Goal: Task Accomplishment & Management: Complete application form

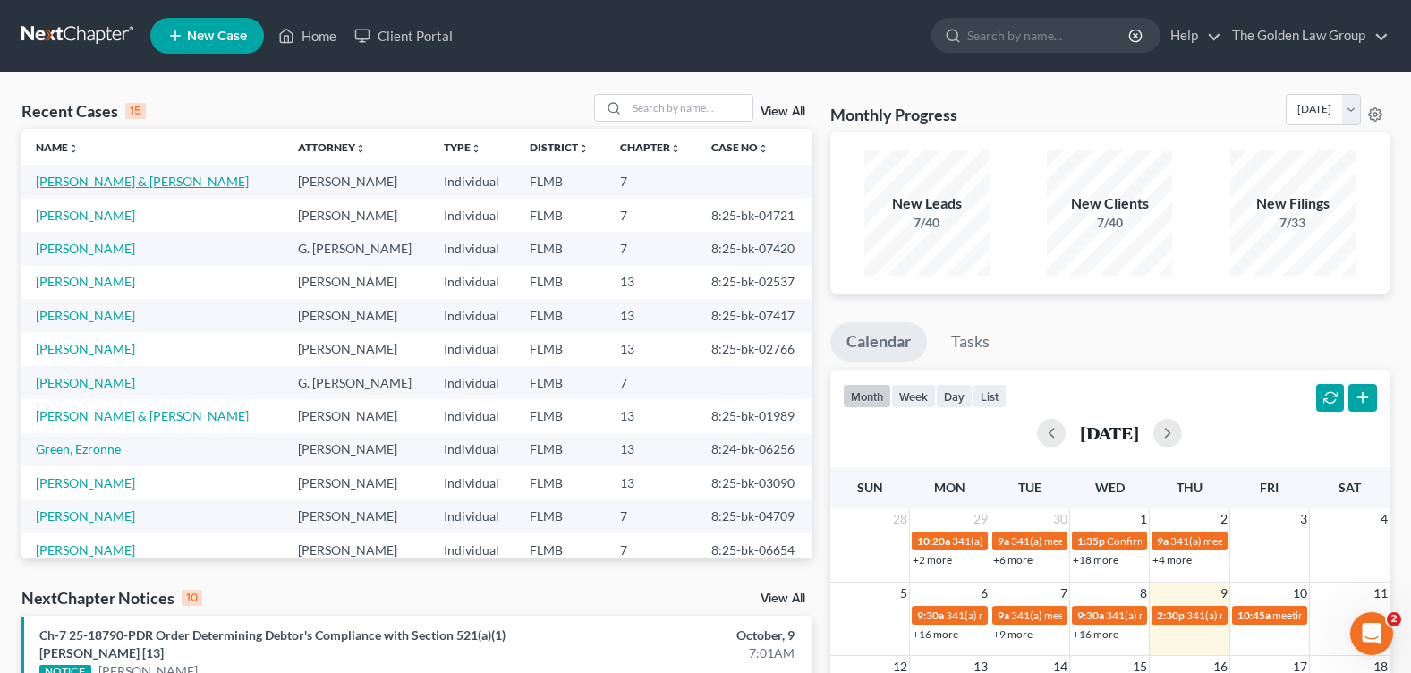
click at [122, 178] on link "[PERSON_NAME] & [PERSON_NAME]" at bounding box center [142, 181] width 213 height 15
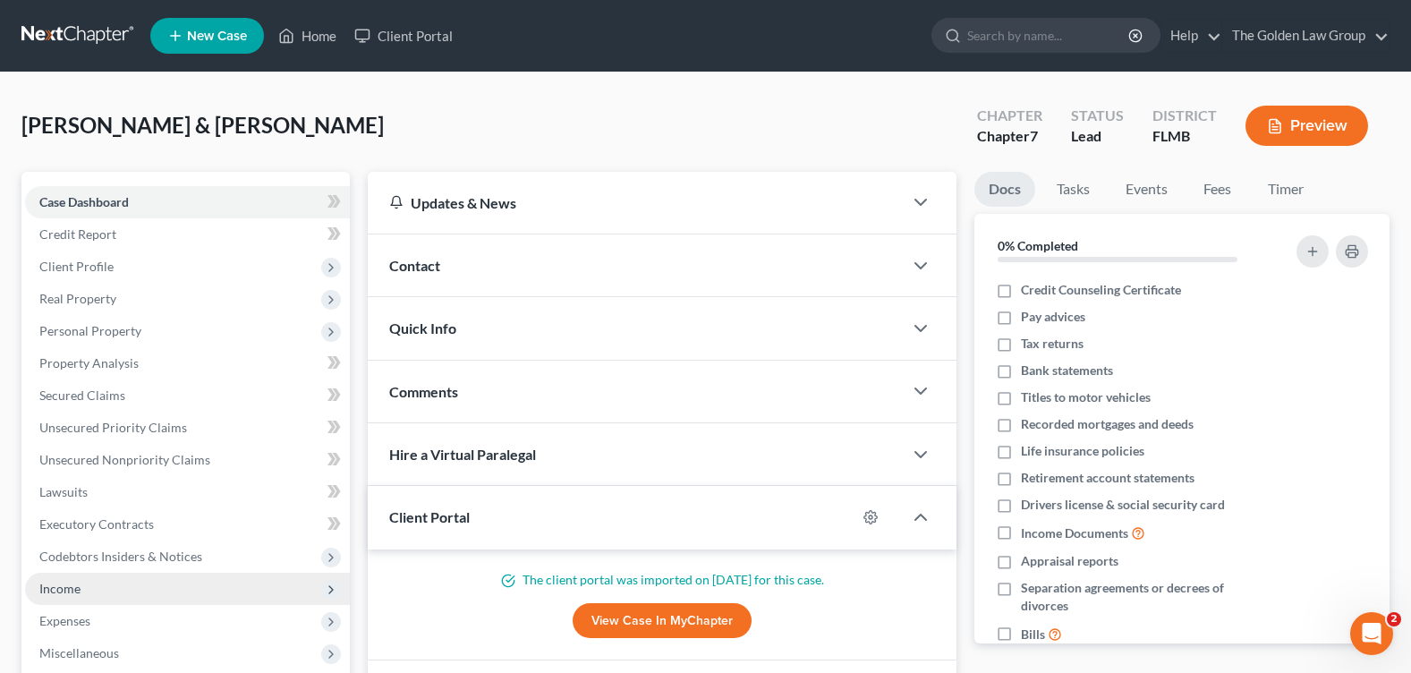
click at [129, 586] on span "Income" at bounding box center [187, 589] width 325 height 32
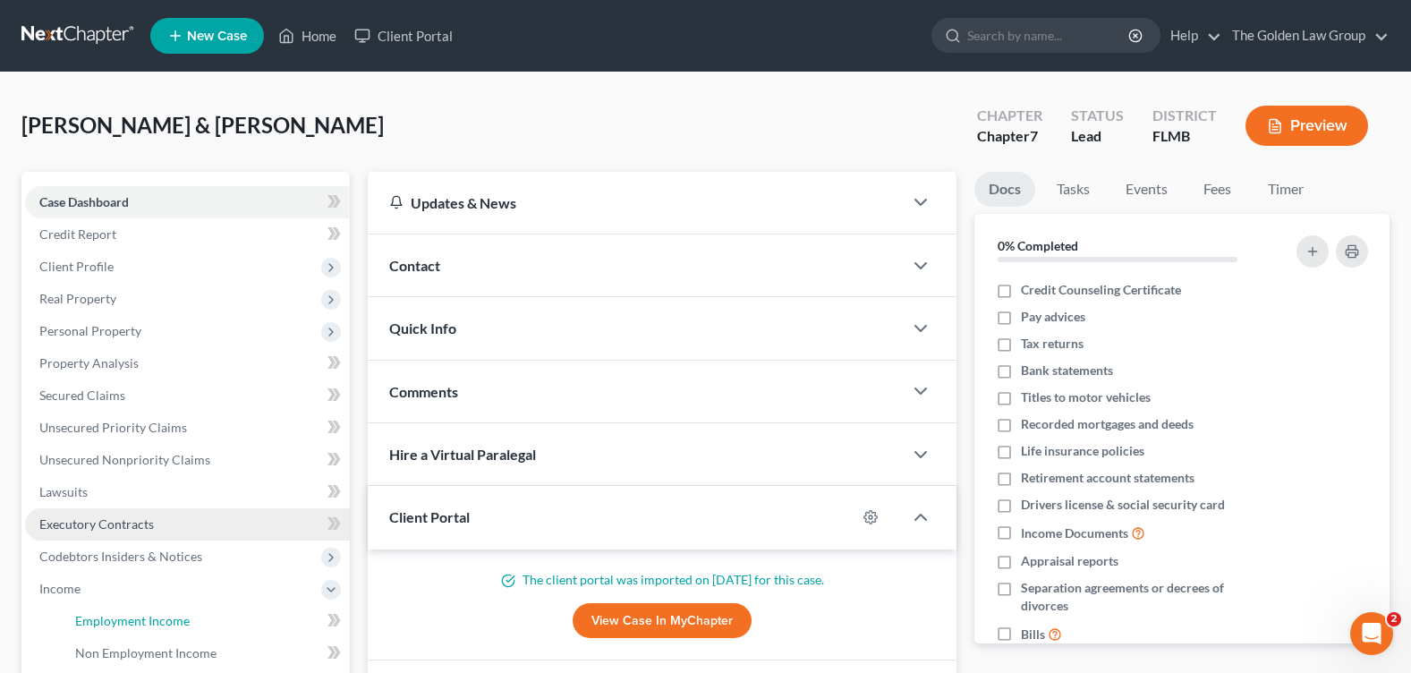
drag, startPoint x: 173, startPoint y: 620, endPoint x: 214, endPoint y: 532, distance: 96.9
click at [173, 621] on span "Employment Income" at bounding box center [132, 620] width 115 height 15
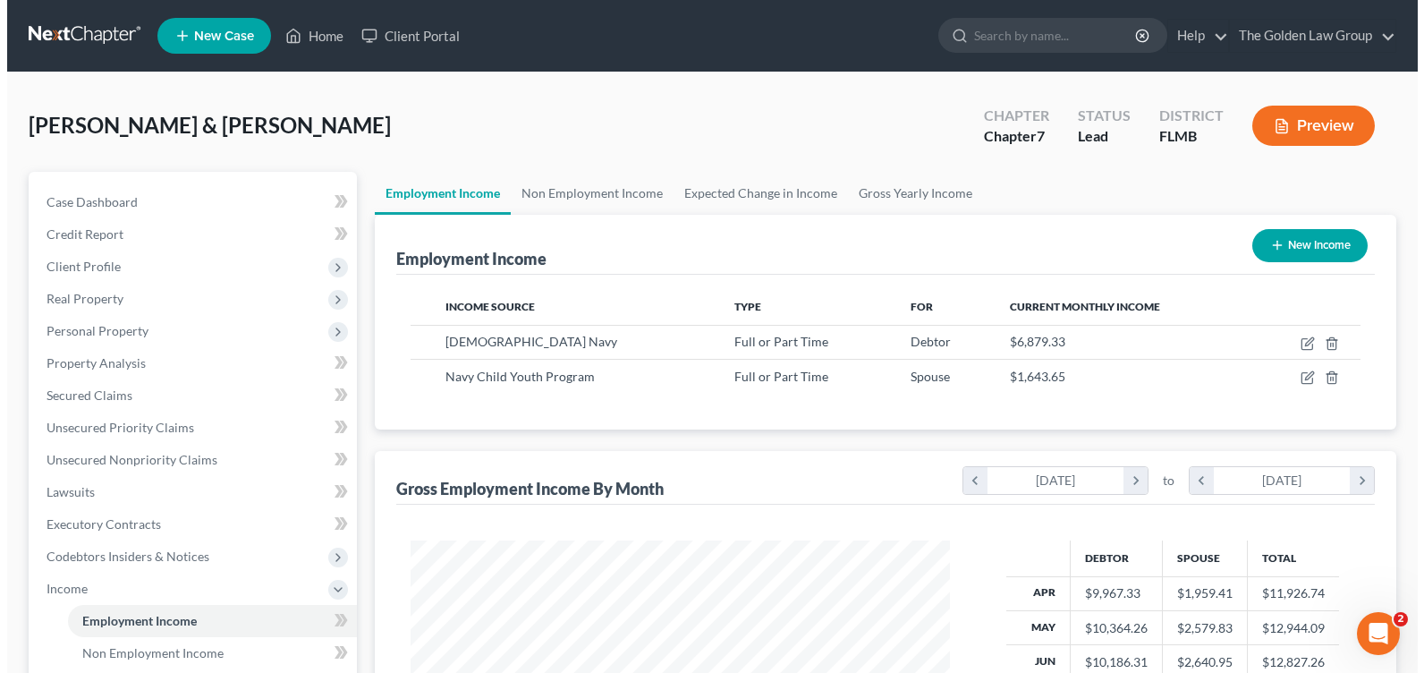
scroll to position [321, 574]
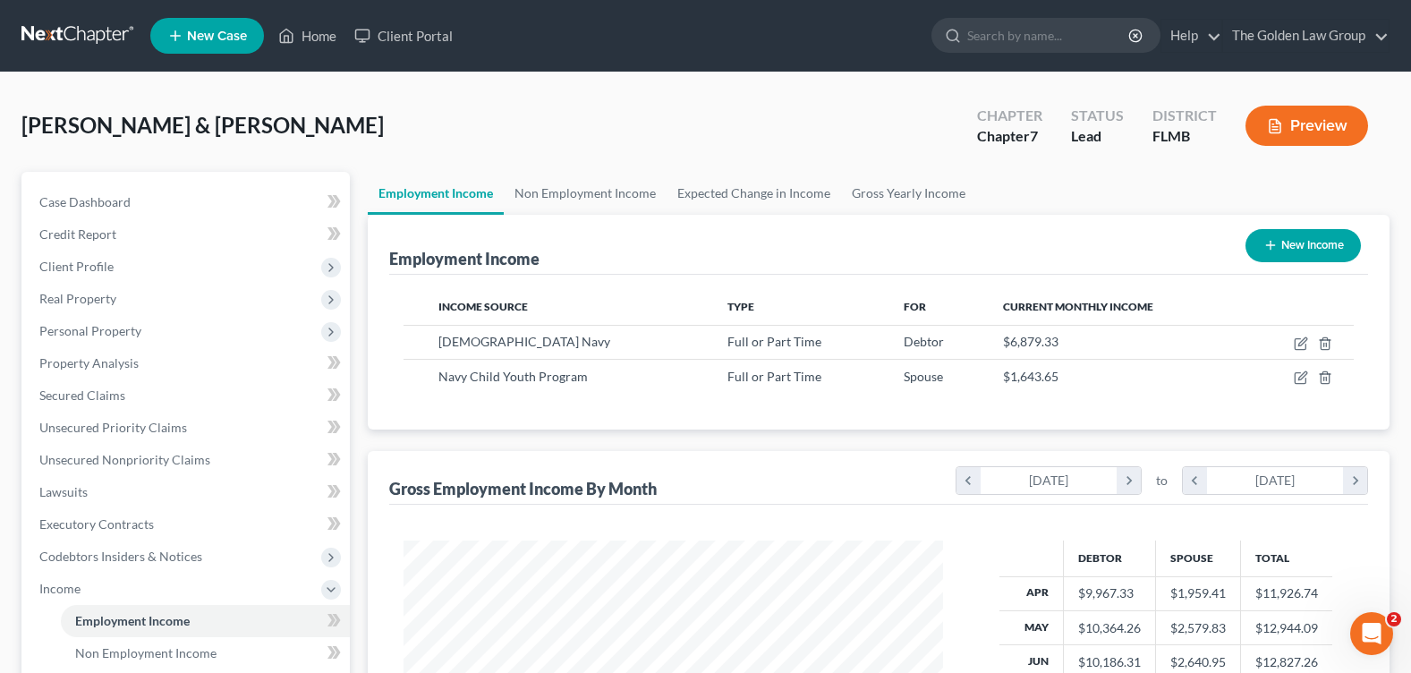
click at [620, 132] on div "[PERSON_NAME] & [PERSON_NAME] Upgraded Chapter Chapter 7 Status Lead District […" at bounding box center [705, 133] width 1368 height 78
click at [1298, 344] on icon "button" at bounding box center [1301, 343] width 14 height 14
select select "0"
select select "1"
select select "0"
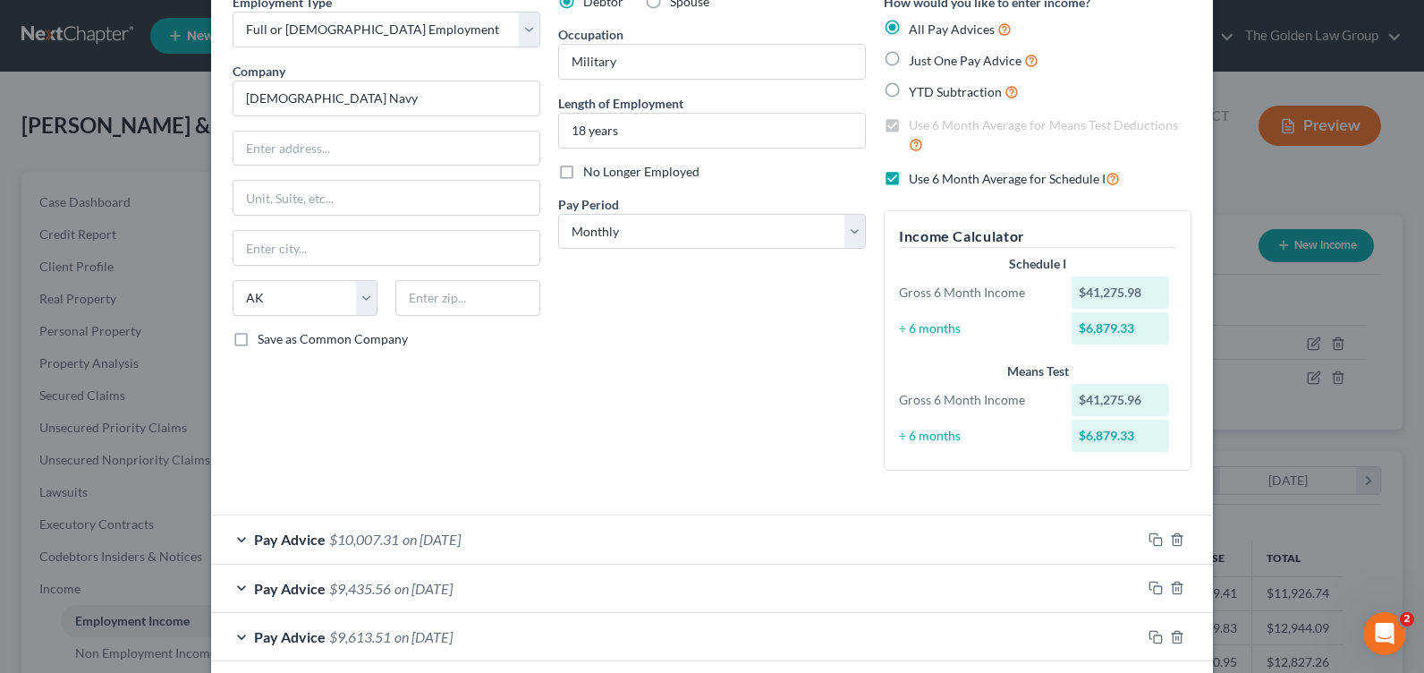
scroll to position [0, 0]
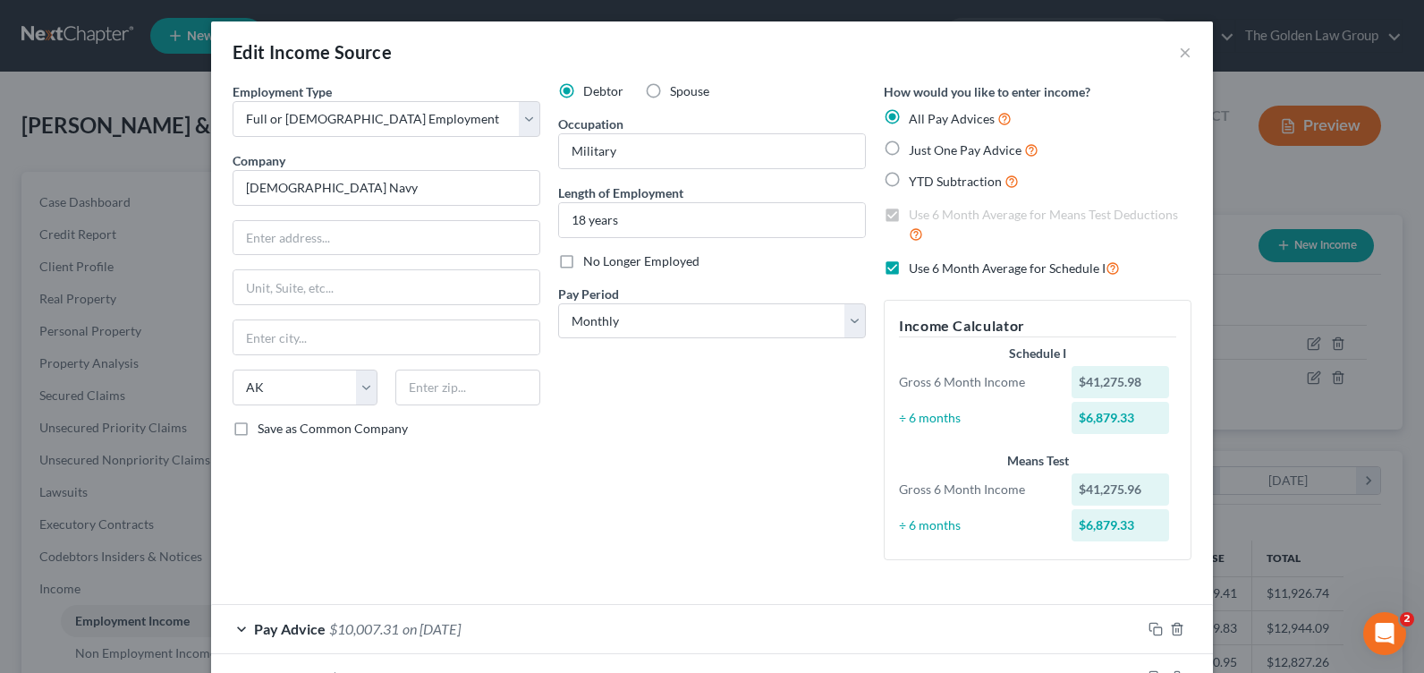
click at [527, 550] on div "Employment Type * Select Full or [DEMOGRAPHIC_DATA] Employment Self Employment …" at bounding box center [387, 328] width 326 height 492
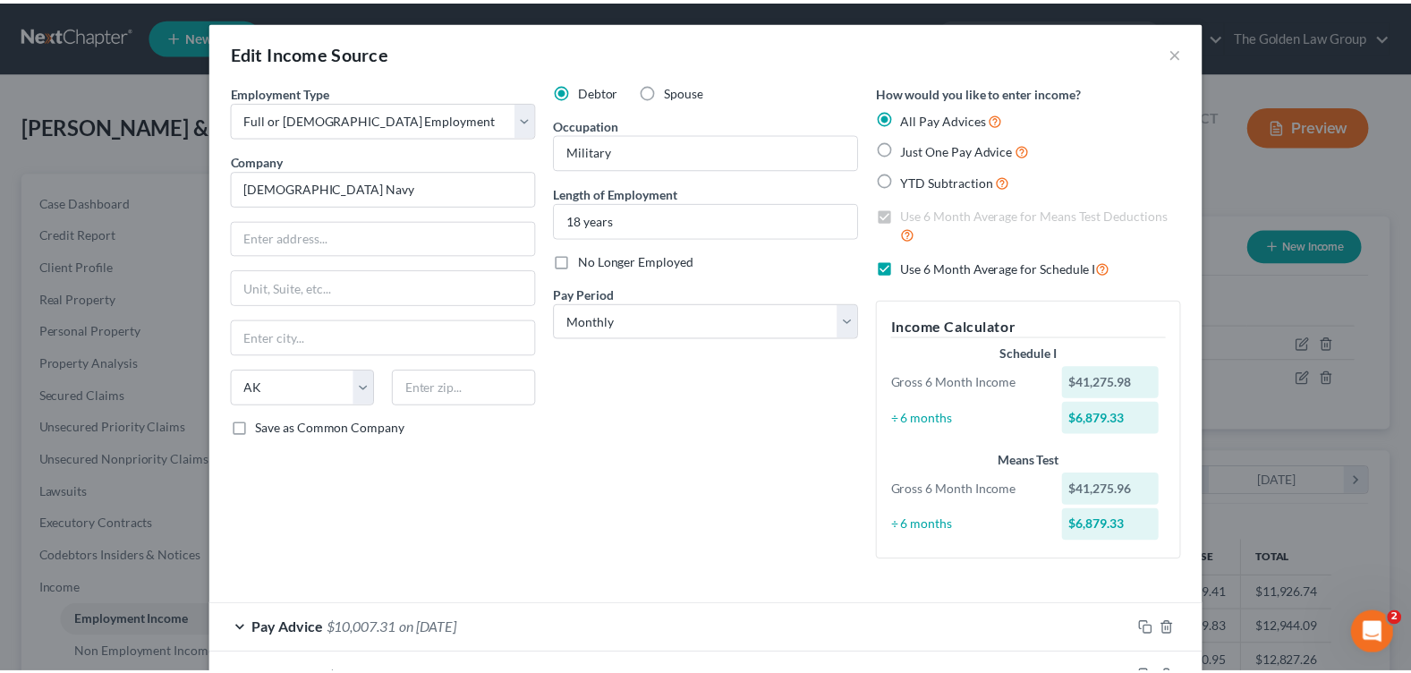
scroll to position [370, 0]
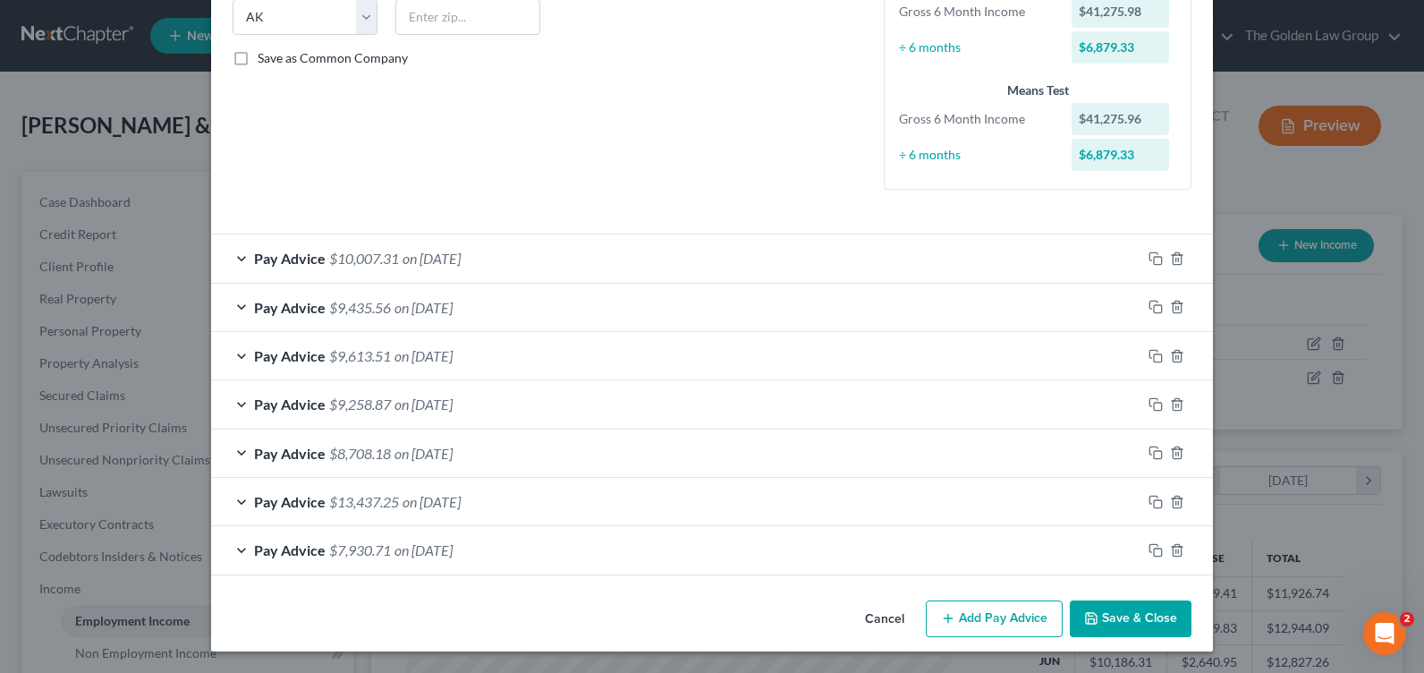
click at [874, 620] on button "Cancel" at bounding box center [885, 620] width 68 height 36
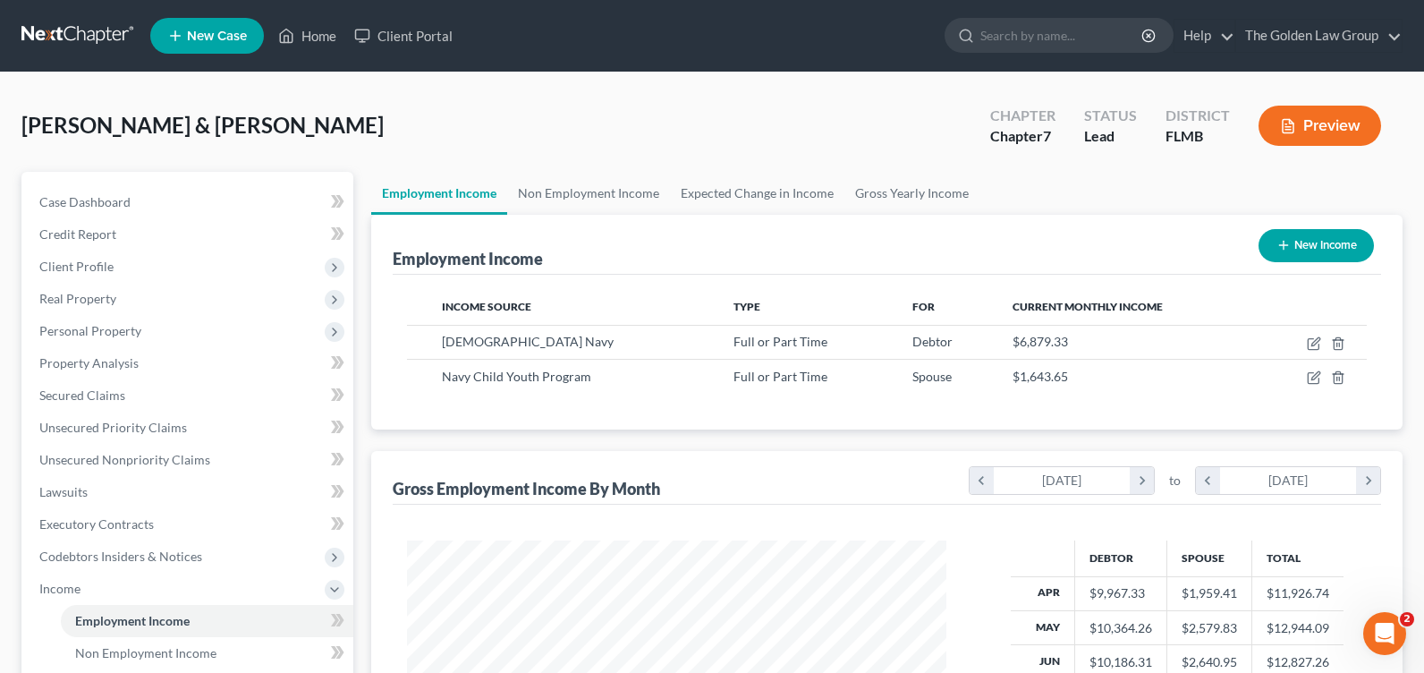
scroll to position [894296, 894041]
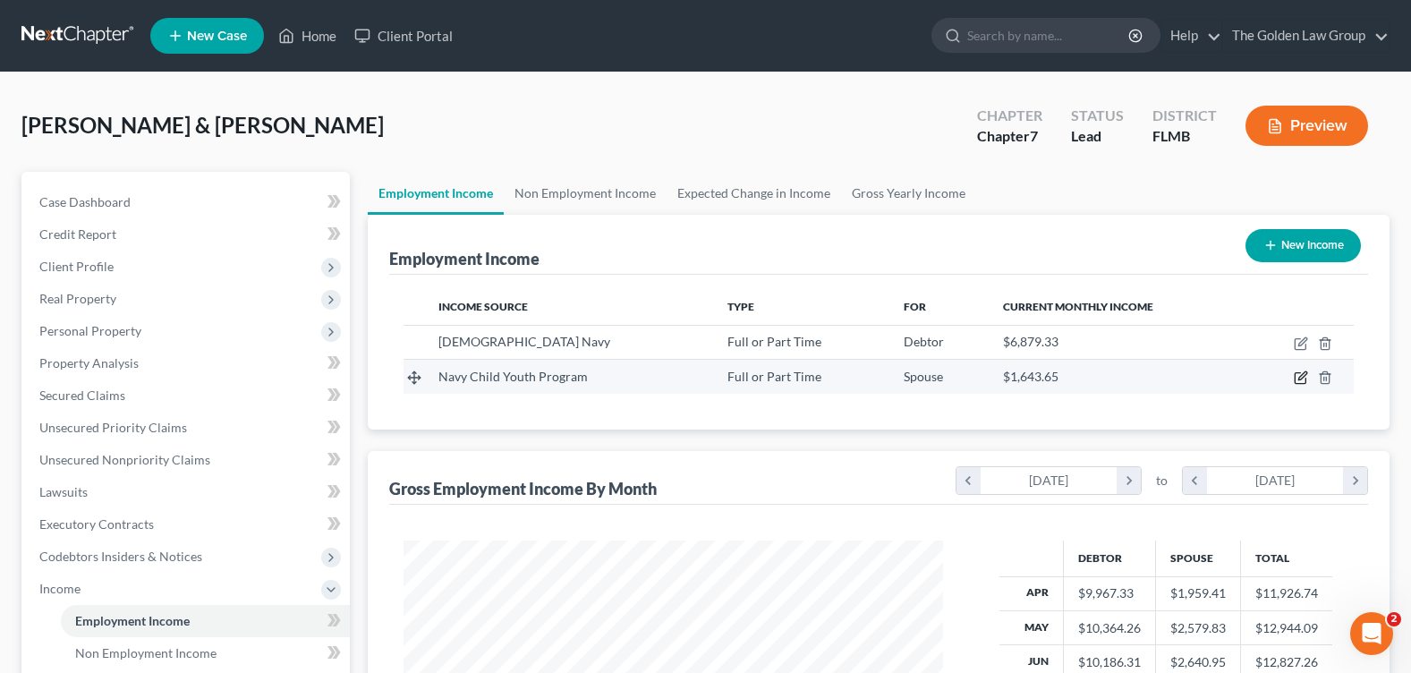
click at [1303, 378] on icon "button" at bounding box center [1301, 377] width 14 height 14
select select "0"
select select "44"
select select "2"
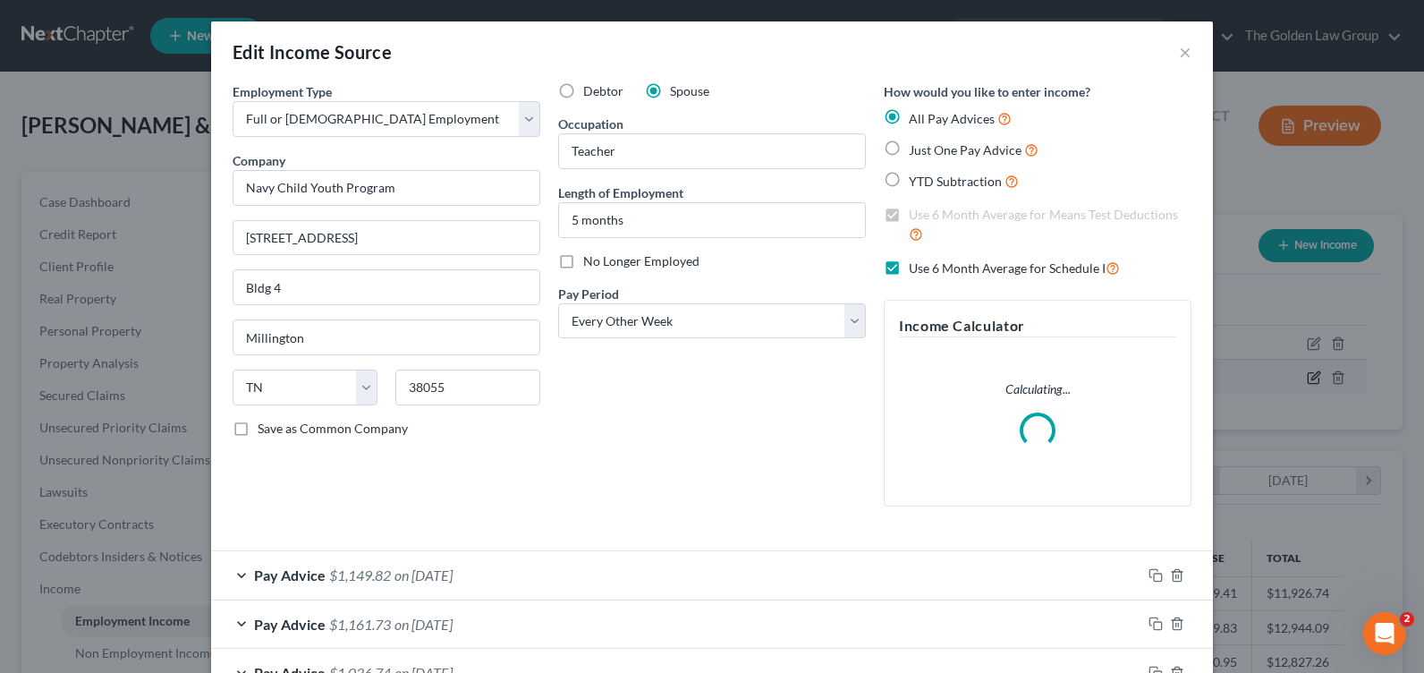
scroll to position [321, 582]
click at [630, 480] on div "Debtor Spouse Occupation Teacher Length of Employment 5 months No Longer Employ…" at bounding box center [712, 301] width 326 height 438
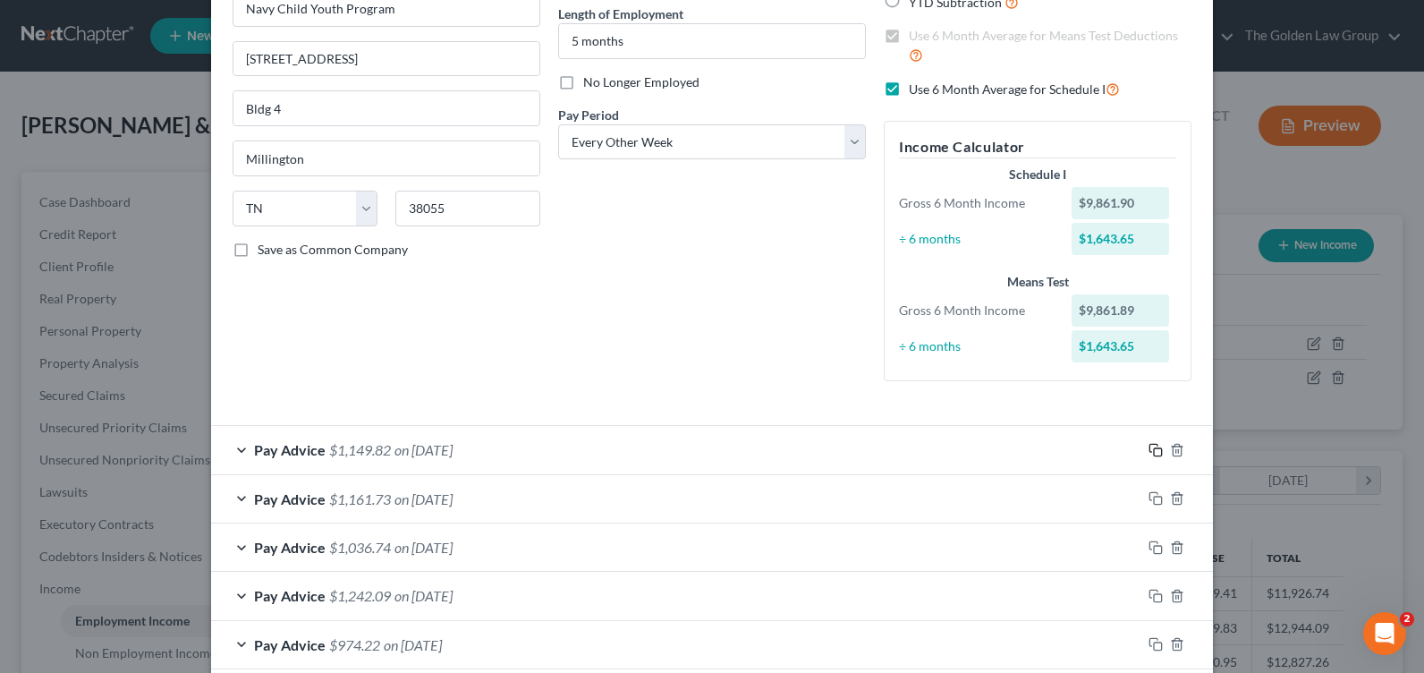
click at [1149, 447] on icon "button" at bounding box center [1156, 450] width 14 height 14
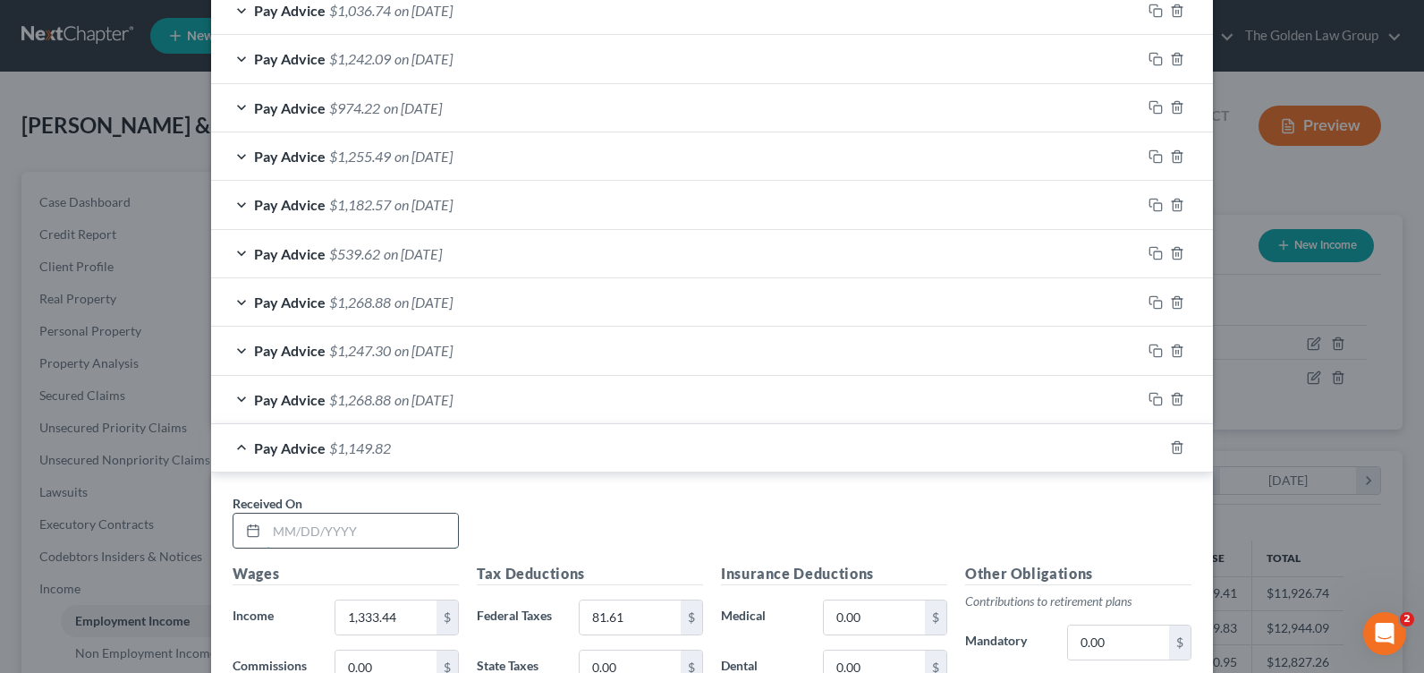
click at [414, 533] on input "text" at bounding box center [362, 531] width 191 height 34
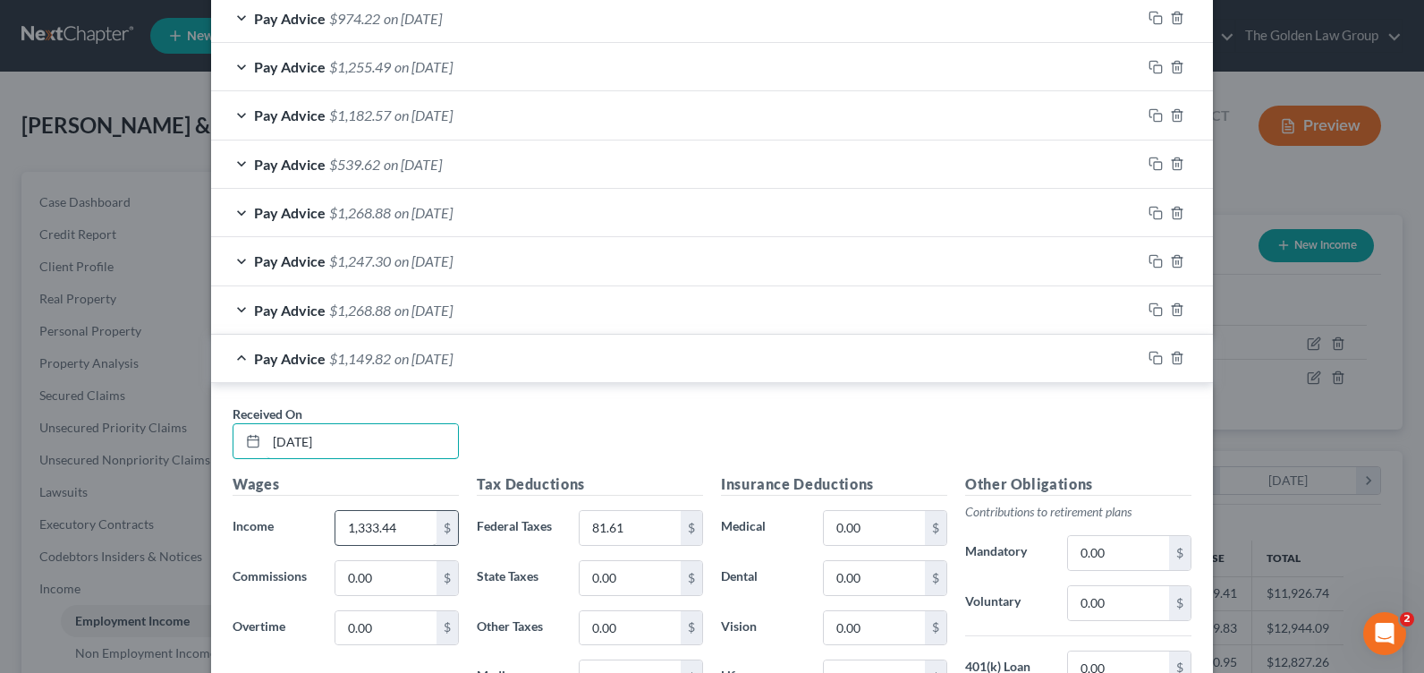
type input "[DATE]"
click at [396, 535] on input "1,333.44" at bounding box center [385, 528] width 101 height 34
type input "1,298.25"
click at [636, 538] on input "81.61" at bounding box center [630, 528] width 101 height 34
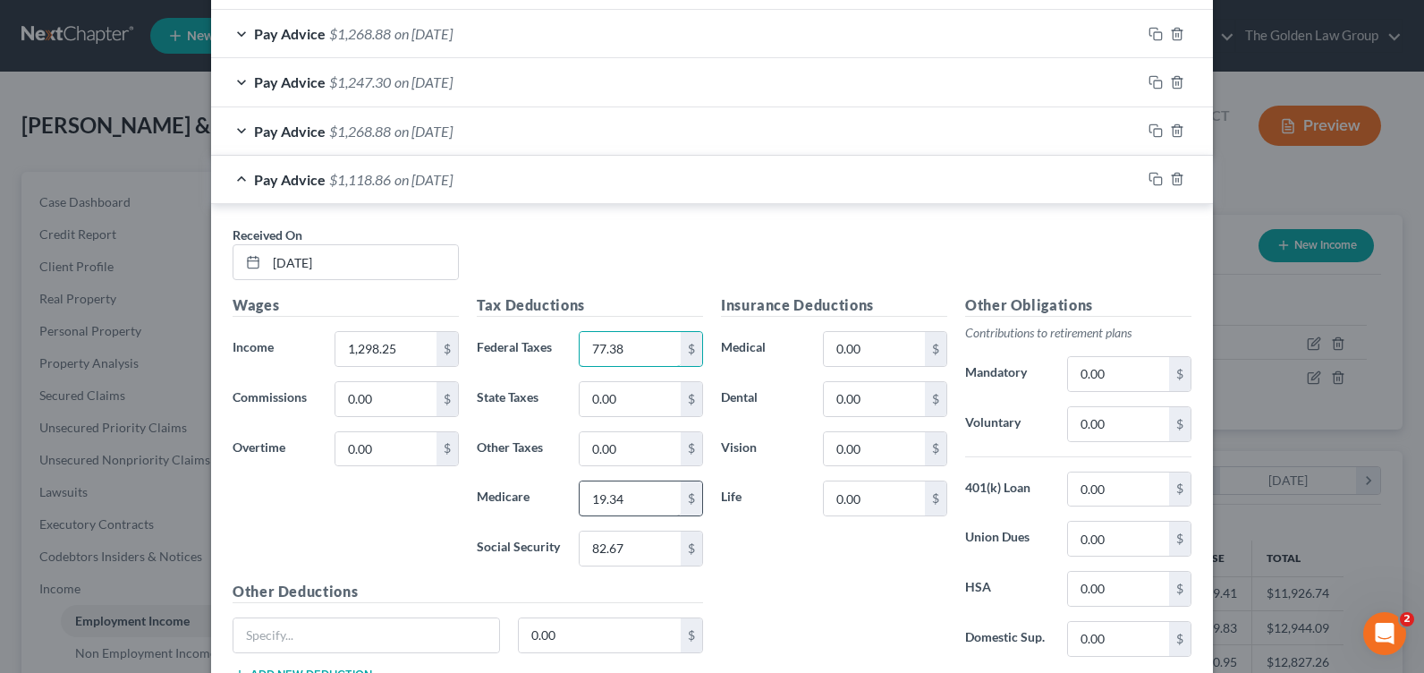
type input "77.38"
click at [634, 508] on input "19.34" at bounding box center [630, 498] width 101 height 34
type input "18.82"
click at [633, 536] on input "82.67" at bounding box center [630, 548] width 101 height 34
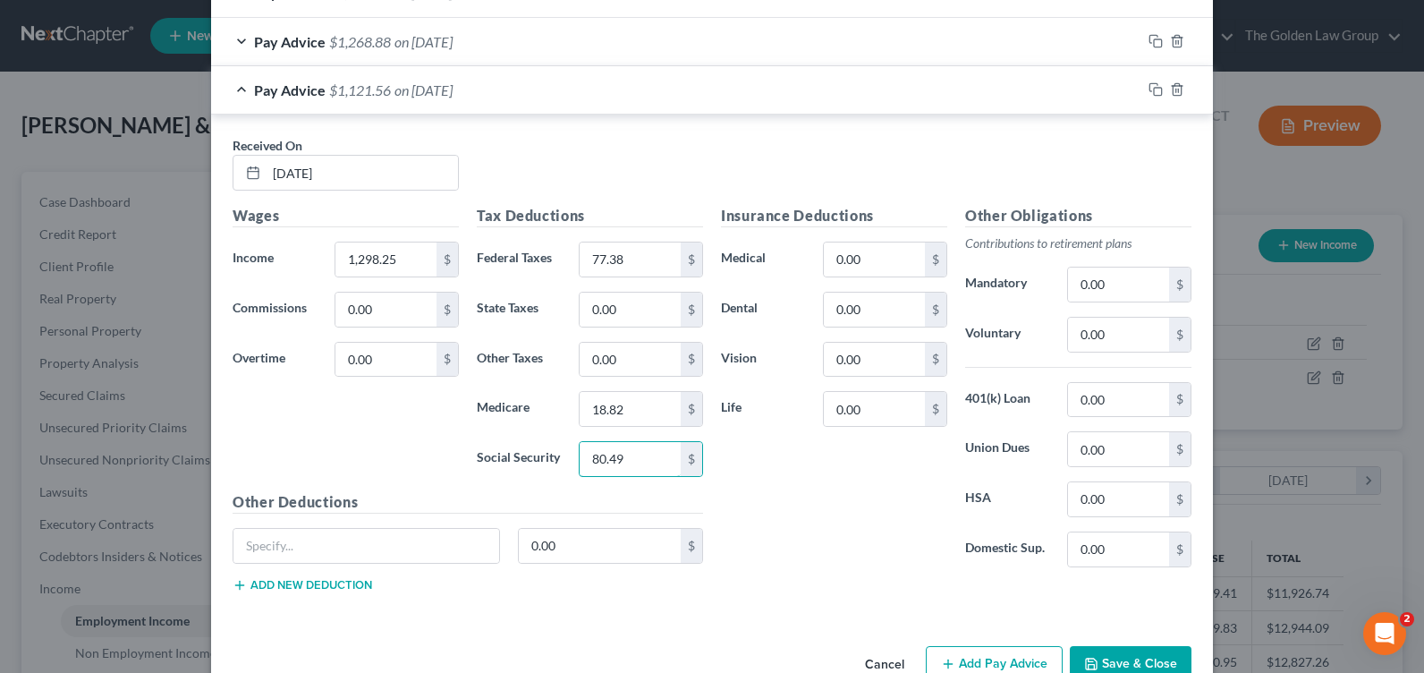
type input "80.49"
click at [1154, 89] on rect "button" at bounding box center [1158, 92] width 8 height 8
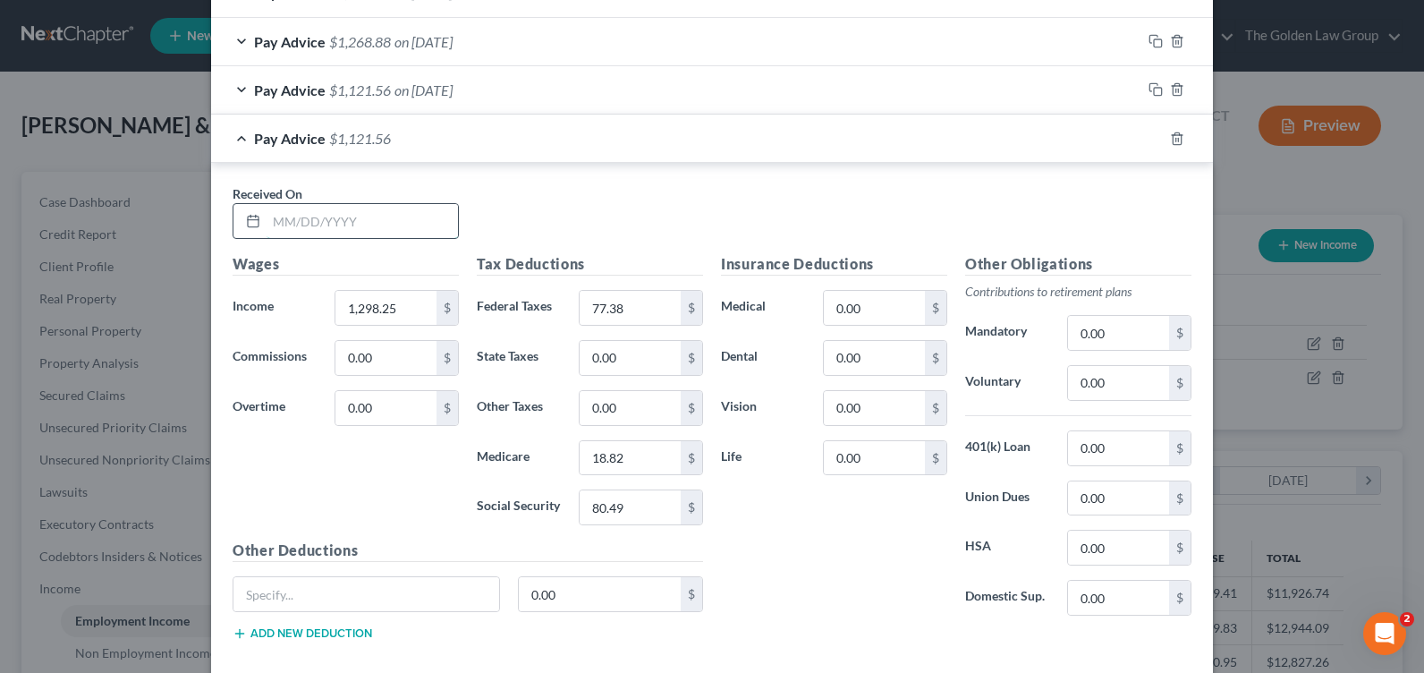
click at [405, 222] on input "text" at bounding box center [362, 221] width 191 height 34
type input "[DATE]"
click at [396, 309] on input "1,298.25" at bounding box center [385, 308] width 101 height 34
type input "137.05"
click at [622, 305] on input "77.38" at bounding box center [630, 308] width 101 height 34
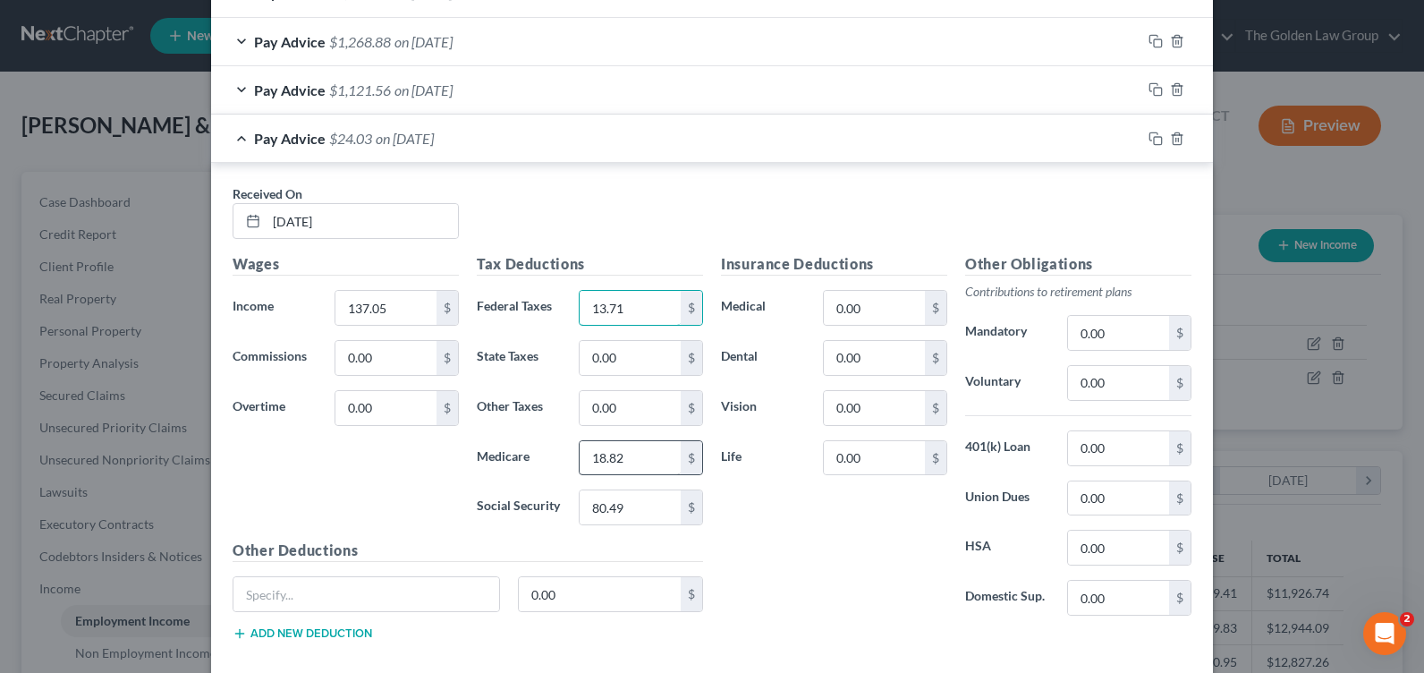
type input "13.71"
click at [650, 457] on input "18.82" at bounding box center [630, 458] width 101 height 34
type input "1.99"
drag, startPoint x: 656, startPoint y: 488, endPoint x: 650, endPoint y: 504, distance: 16.1
click at [654, 498] on div "Tax Deductions Federal Taxes 13.71 $ State Taxes 0.00 $ Other Taxes 0.00 $ Medi…" at bounding box center [590, 396] width 244 height 286
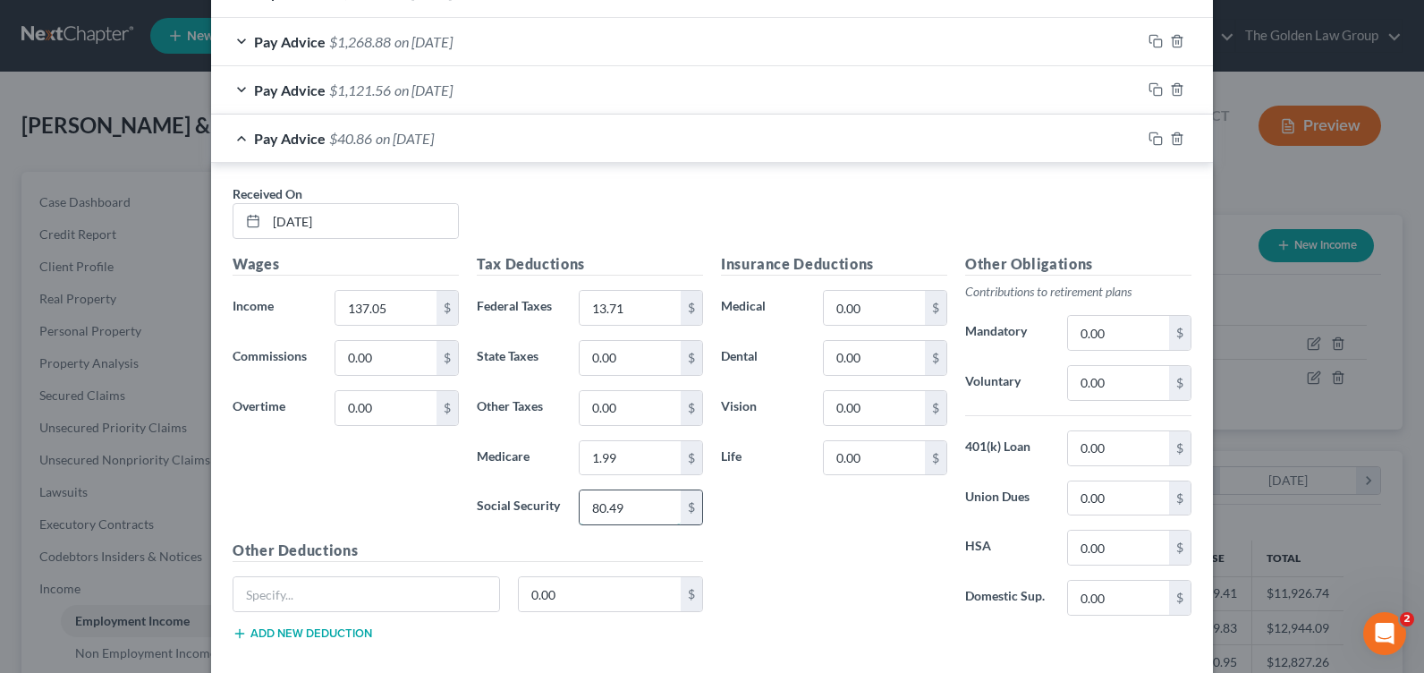
click at [650, 504] on input "80.49" at bounding box center [630, 507] width 101 height 34
type input "8.5"
click at [1149, 134] on icon "button" at bounding box center [1156, 139] width 14 height 14
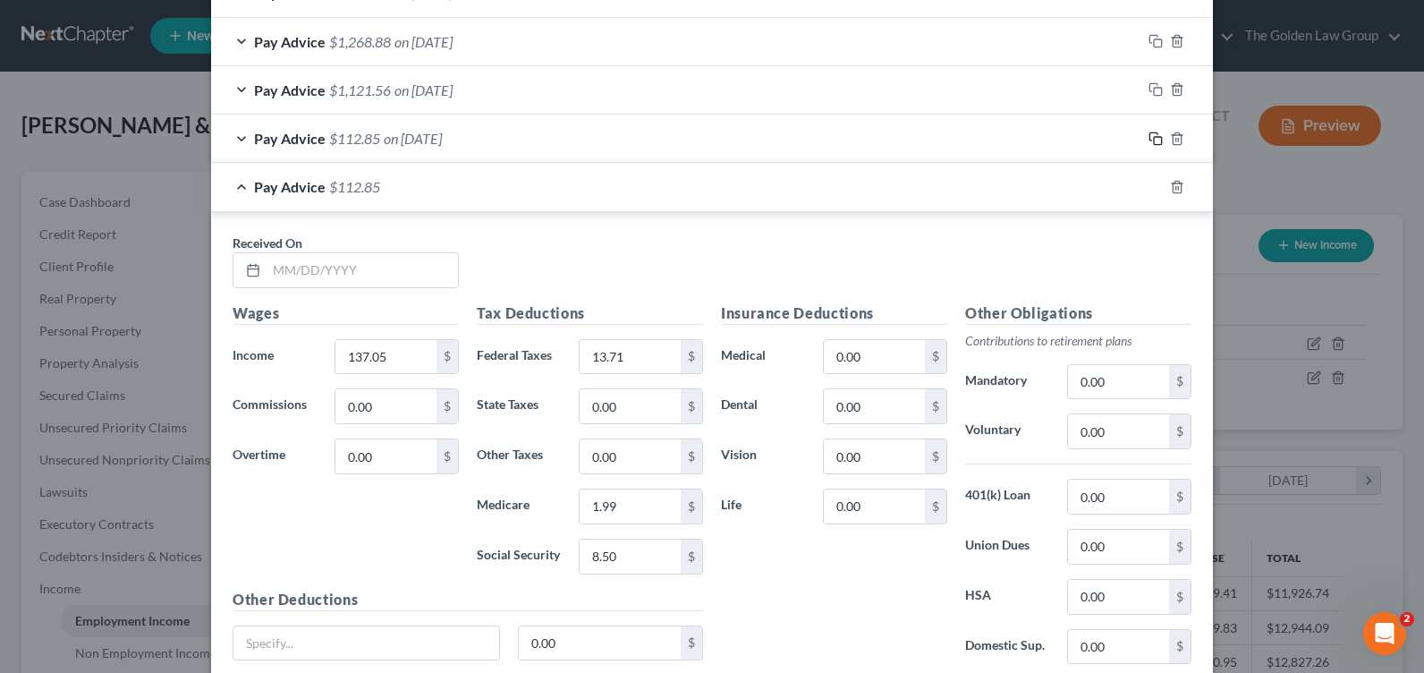
scroll to position [1163, 0]
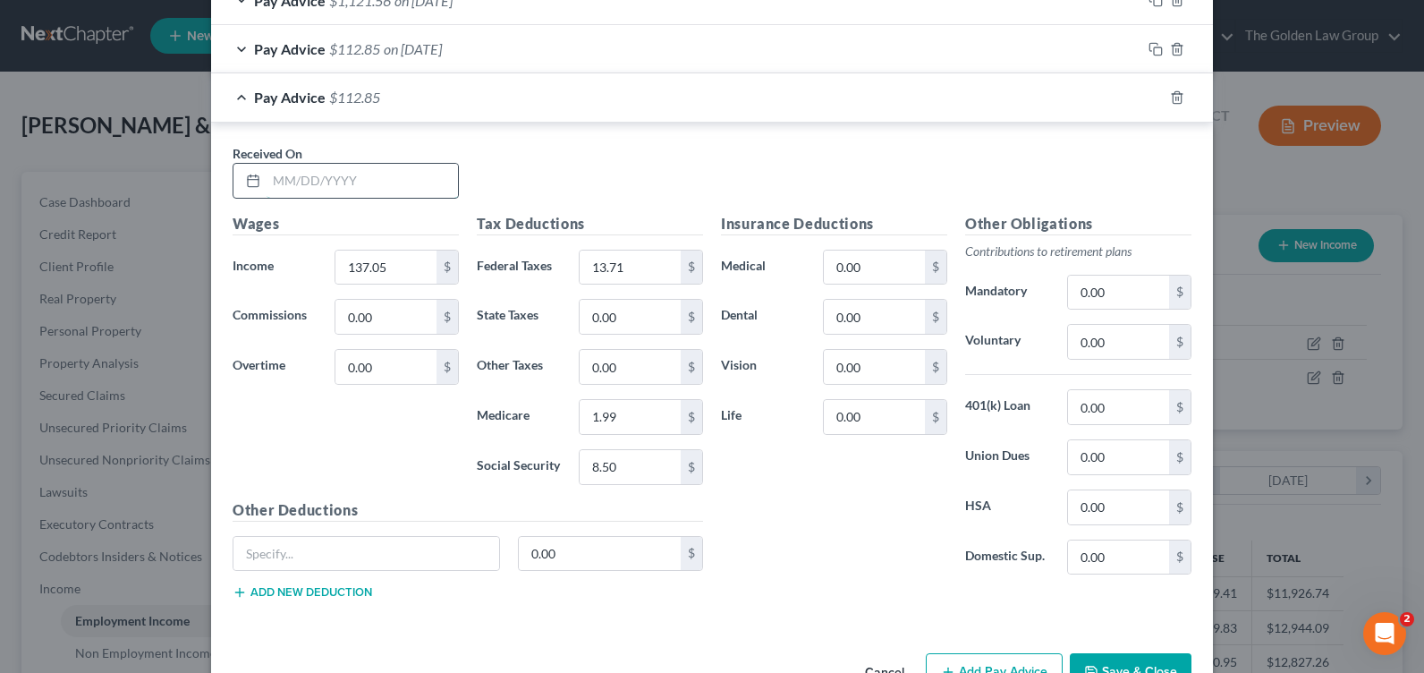
click at [287, 196] on input "text" at bounding box center [362, 181] width 191 height 34
type input "[DATE]"
click at [370, 271] on input "137.05" at bounding box center [385, 267] width 101 height 34
type input "1,333.44"
click at [660, 268] on input "13.71" at bounding box center [630, 267] width 101 height 34
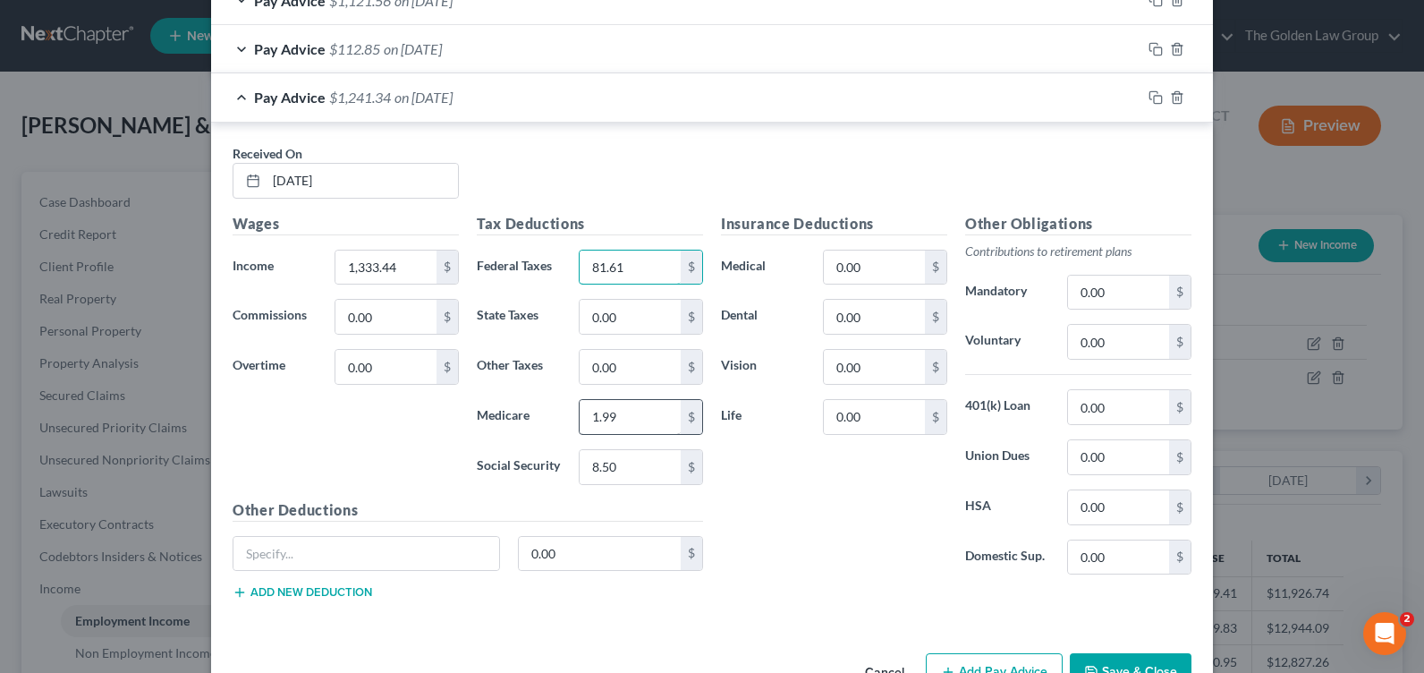
type input "81.61"
click at [610, 422] on input "1.99" at bounding box center [630, 417] width 101 height 34
type input "19.33"
click at [618, 468] on input "8.50" at bounding box center [630, 467] width 101 height 34
type input "82.67"
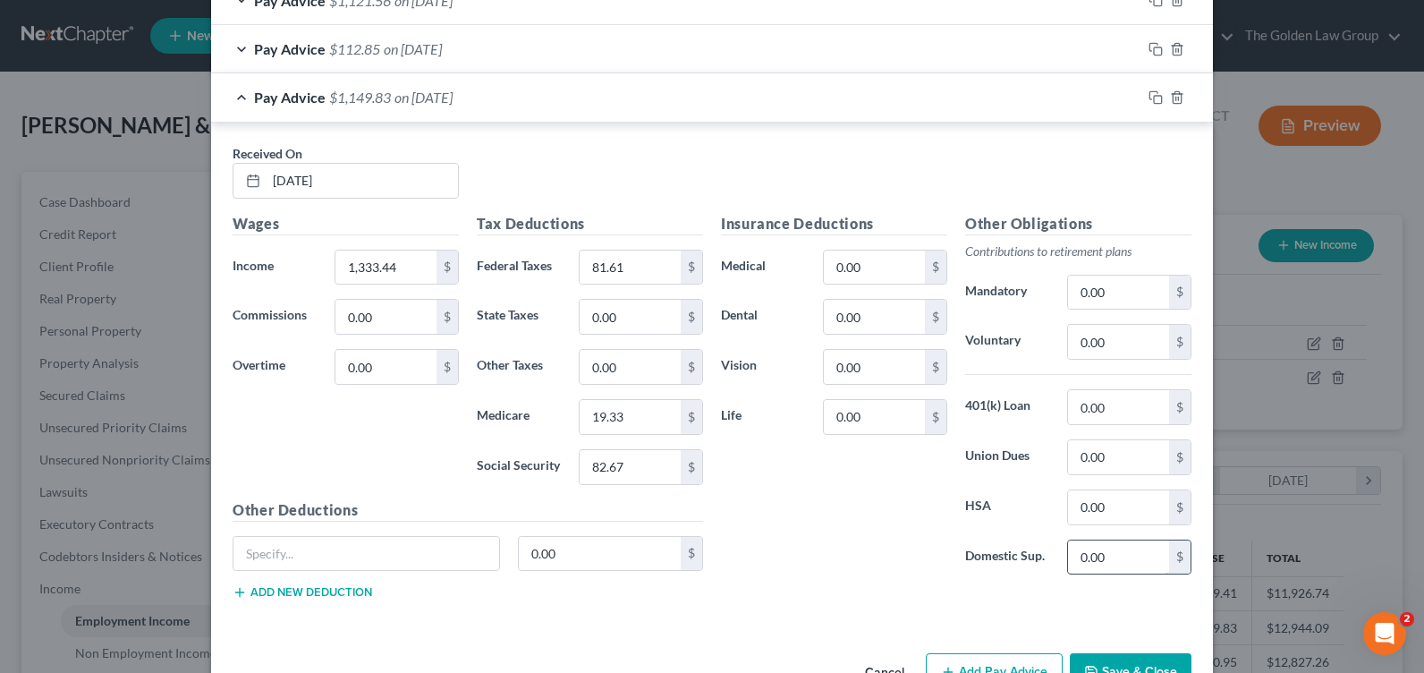
scroll to position [1217, 0]
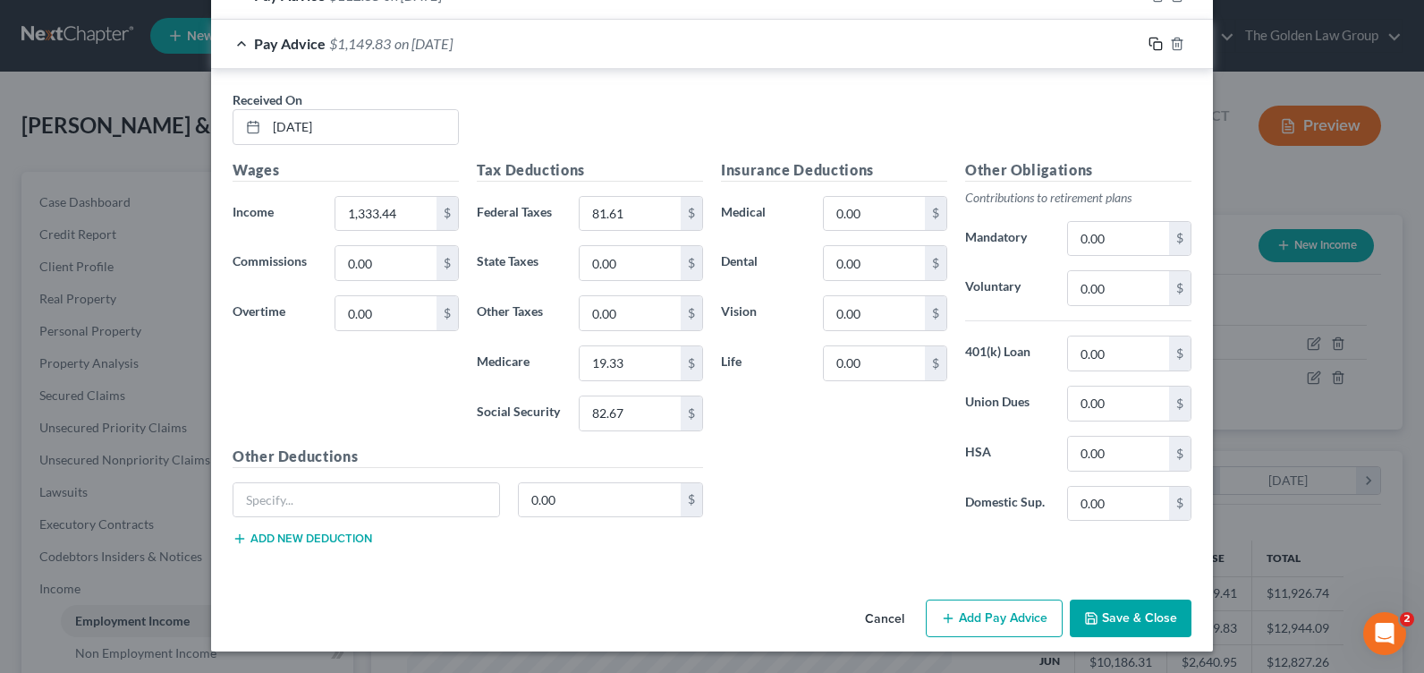
drag, startPoint x: 1146, startPoint y: 39, endPoint x: 682, endPoint y: 162, distance: 480.2
click at [1149, 39] on icon "button" at bounding box center [1156, 44] width 14 height 14
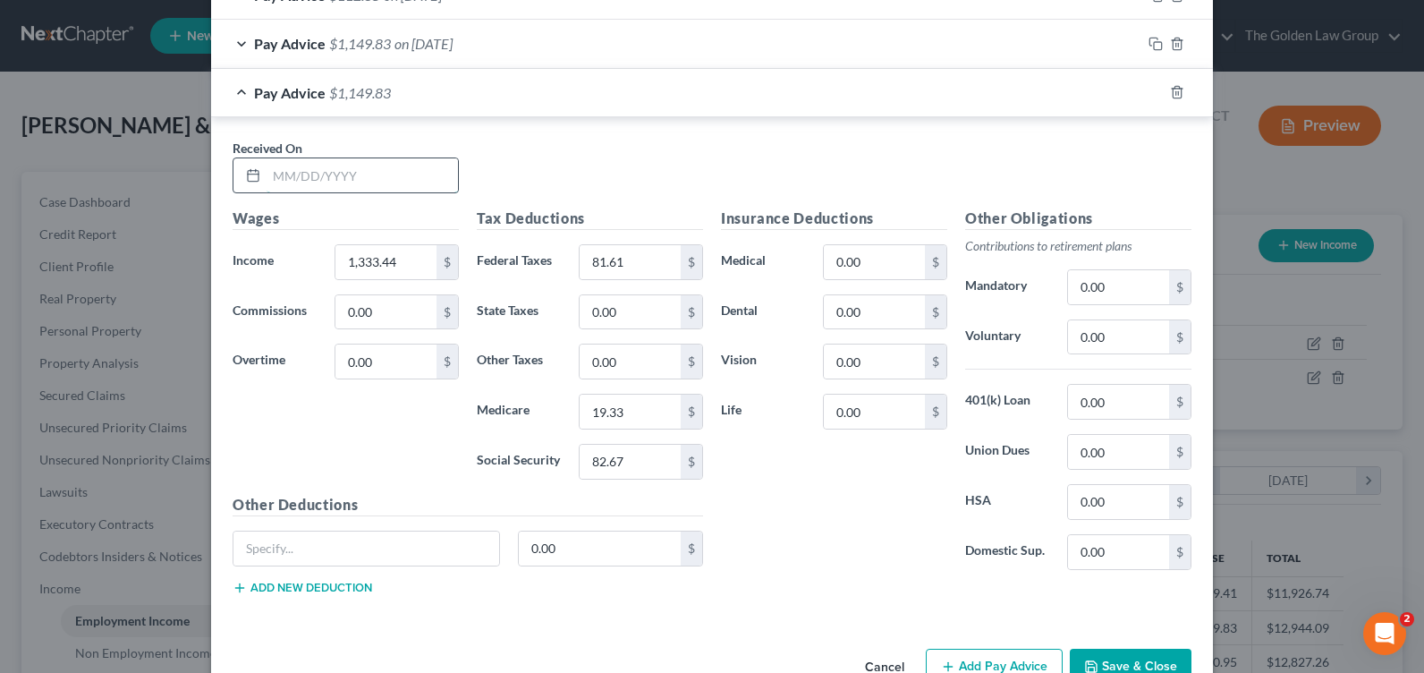
click at [287, 176] on input "text" at bounding box center [362, 175] width 191 height 34
type input "[DATE]"
click at [374, 260] on input "1,333.44" at bounding box center [385, 262] width 101 height 34
type input "0"
click at [614, 266] on input "81.61" at bounding box center [630, 262] width 101 height 34
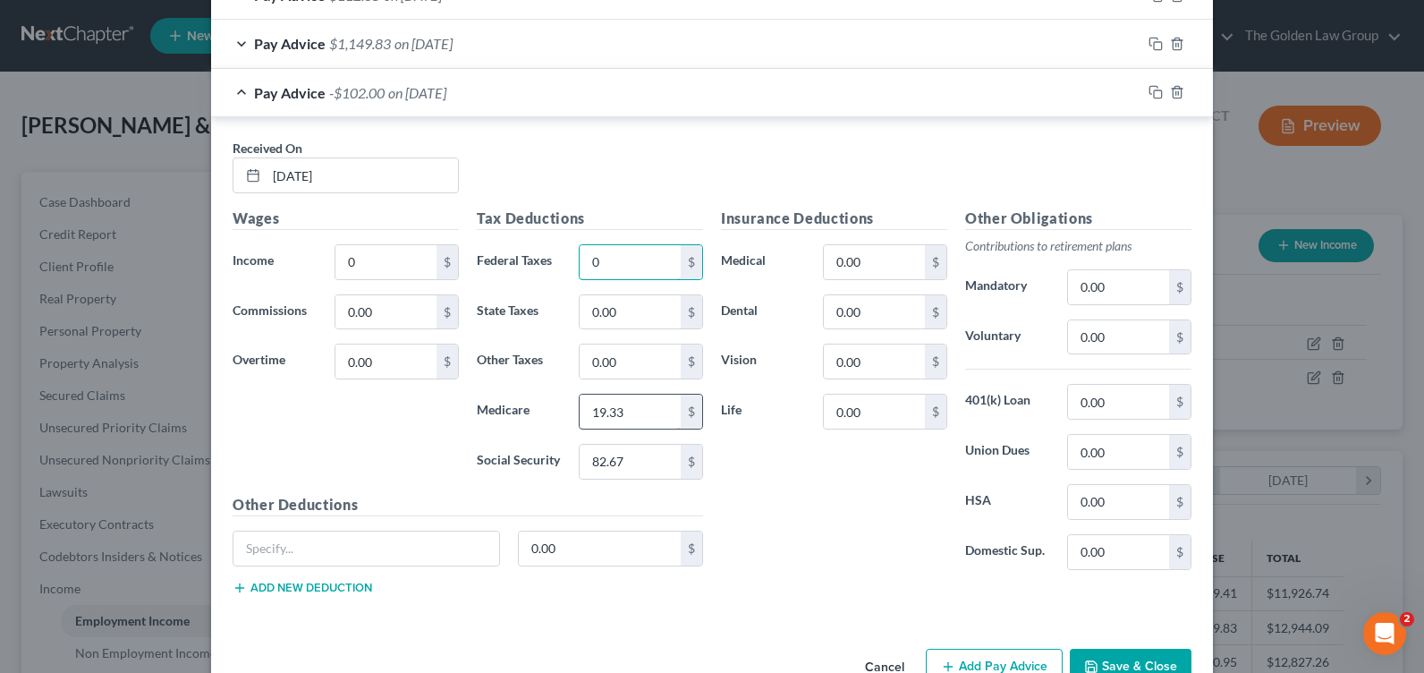
type input "0"
click at [604, 408] on input "19.33" at bounding box center [630, 412] width 101 height 34
type input "0"
drag, startPoint x: 1147, startPoint y: 89, endPoint x: 1000, endPoint y: 216, distance: 194.7
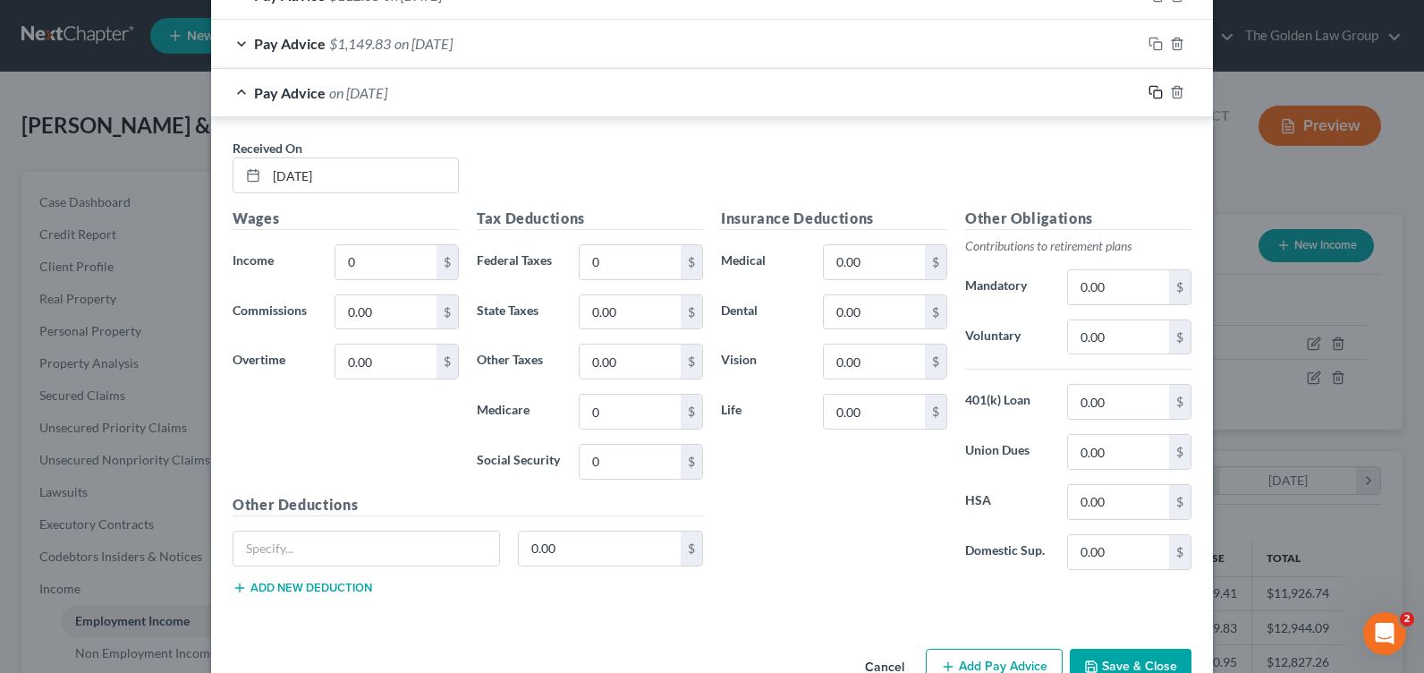
click at [1149, 89] on icon "button" at bounding box center [1156, 92] width 14 height 14
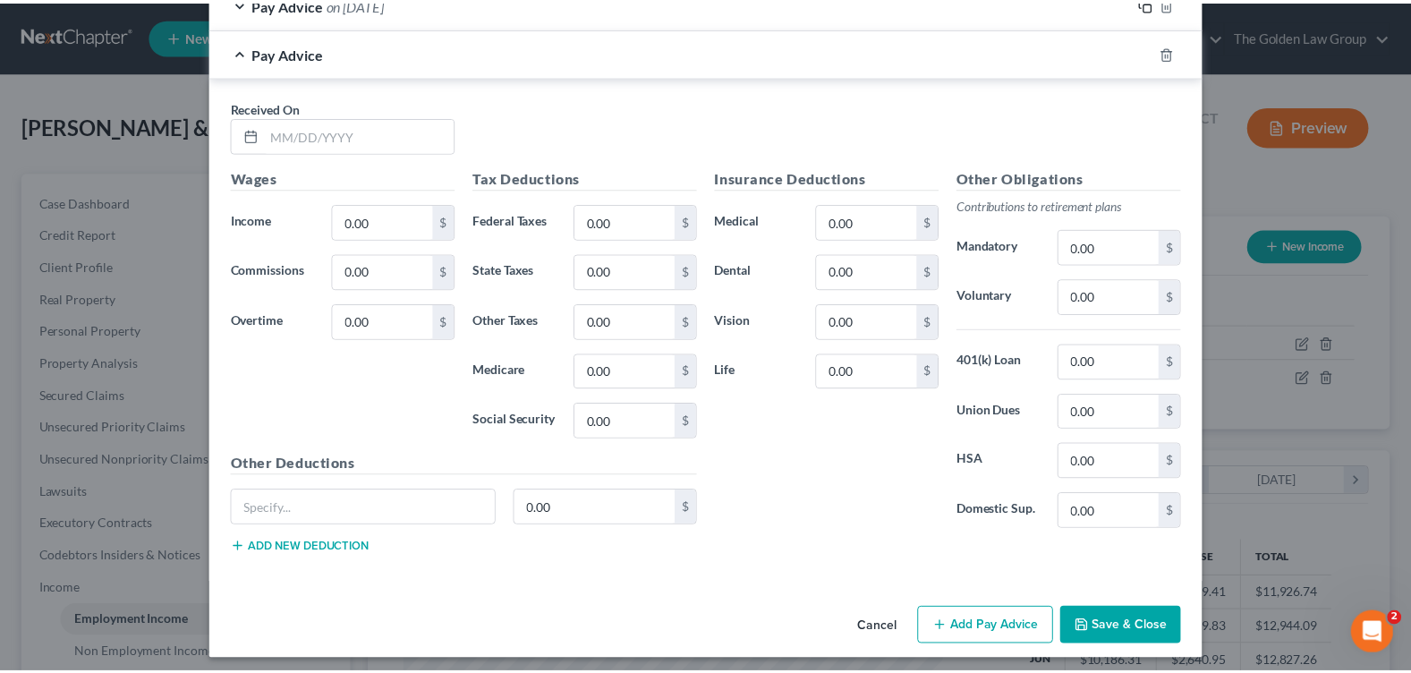
scroll to position [1314, 0]
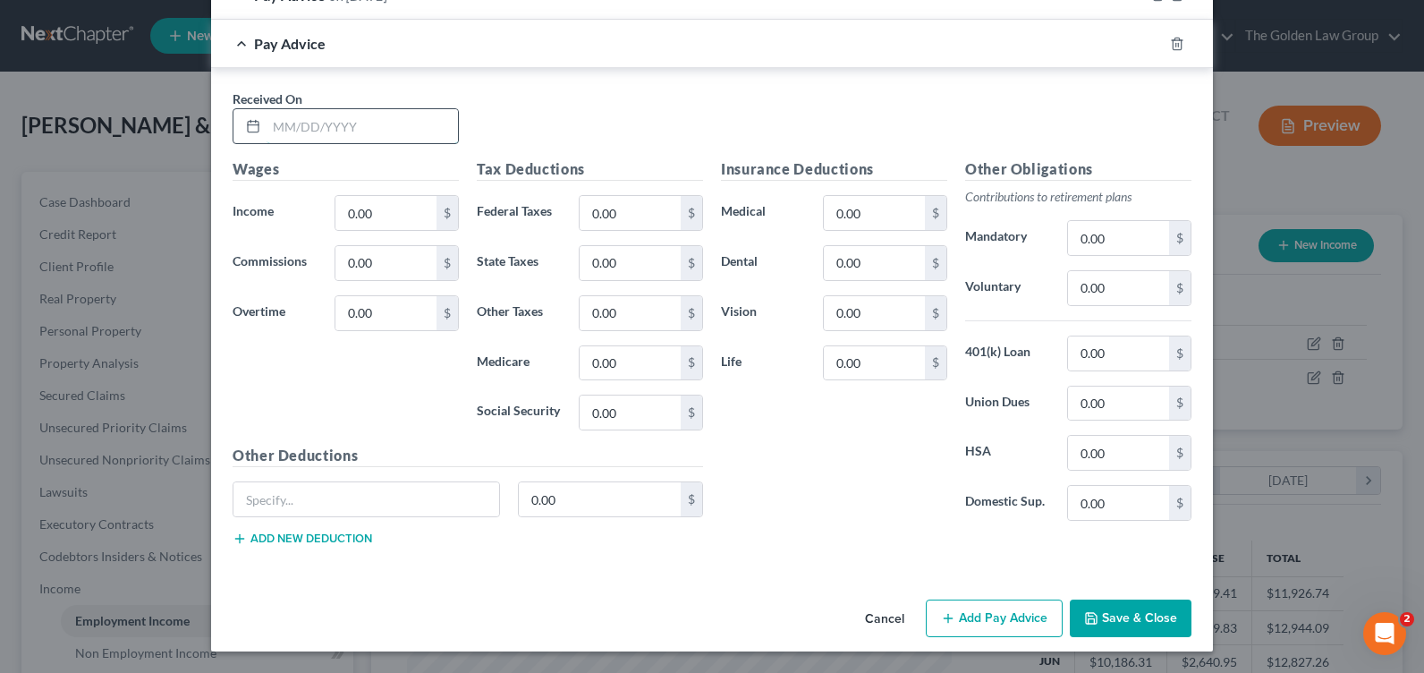
click at [310, 131] on input "text" at bounding box center [362, 126] width 191 height 34
type input "[DATE]"
click at [364, 214] on input "0.00" at bounding box center [385, 213] width 101 height 34
type input "714.87"
click at [640, 197] on input "0.00" at bounding box center [630, 213] width 101 height 34
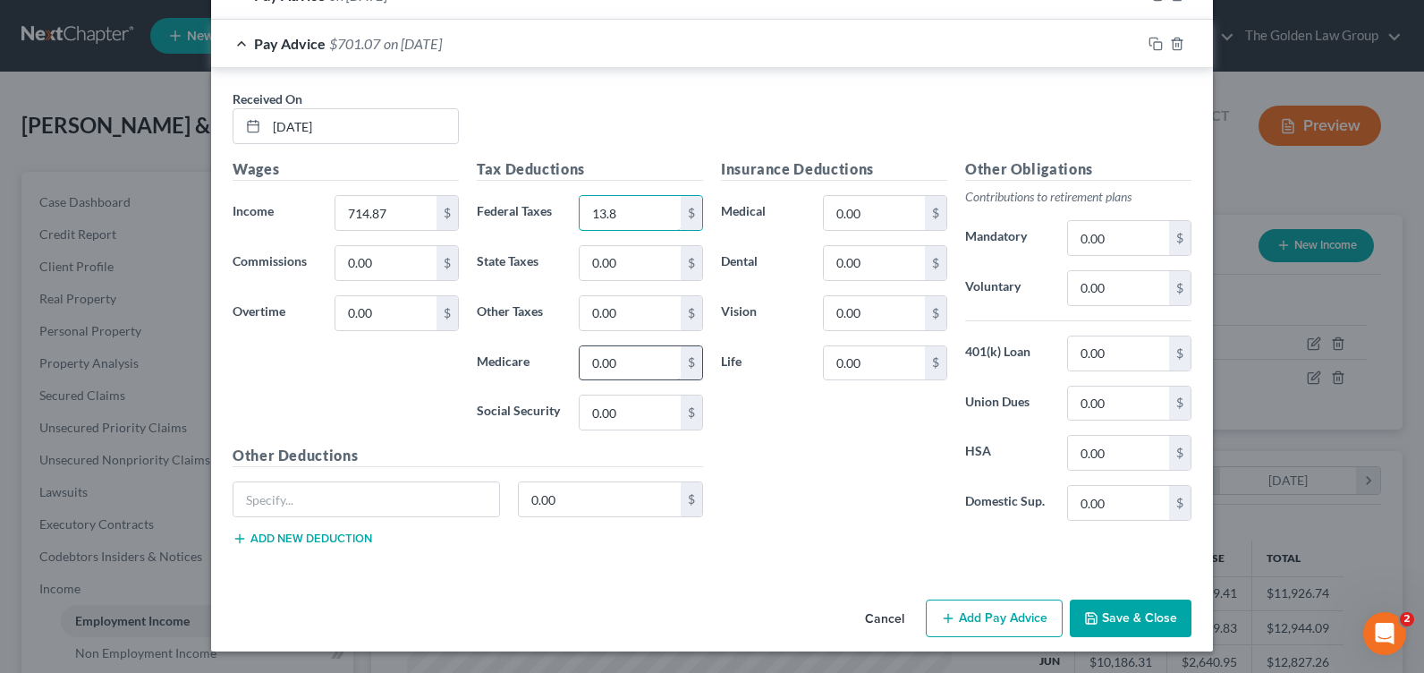
type input "13.8"
click at [604, 371] on input "0.00" at bounding box center [630, 363] width 101 height 34
type input "10.37"
click at [603, 402] on input "0.00" at bounding box center [630, 412] width 101 height 34
type input "44.33"
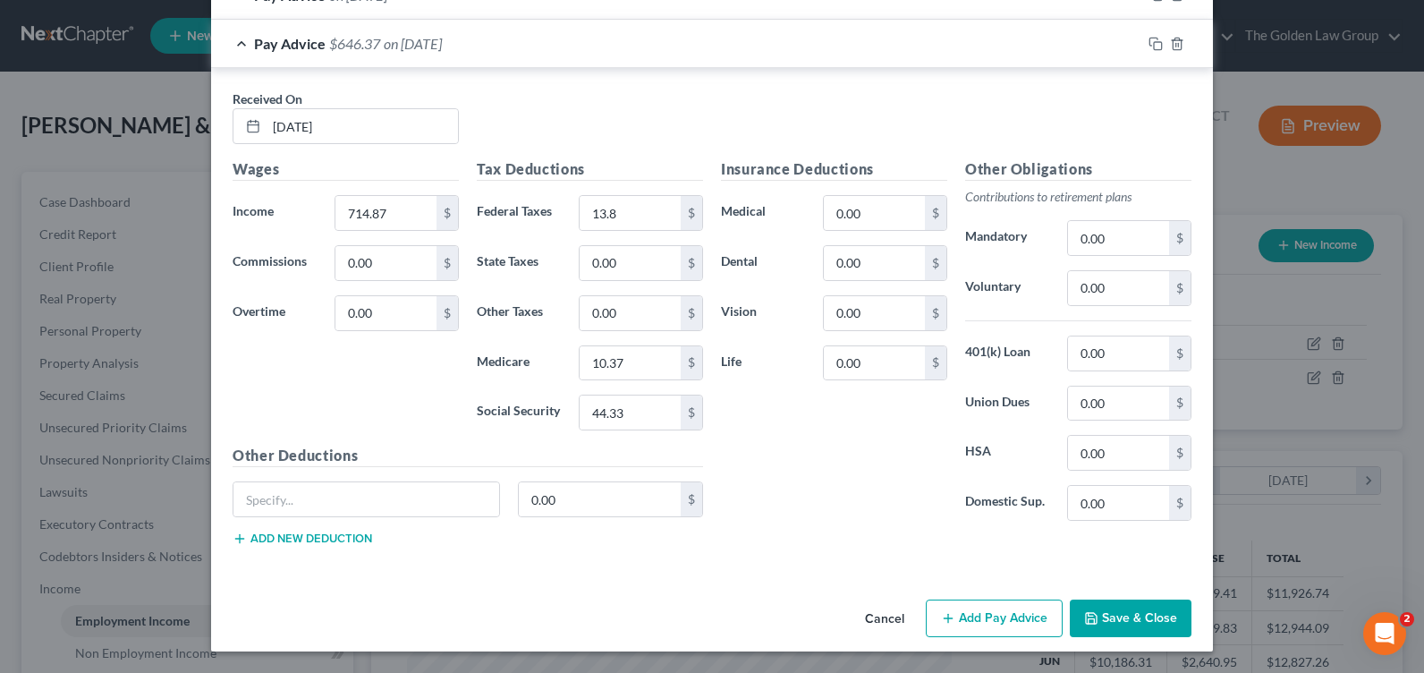
click at [1104, 613] on button "Save & Close" at bounding box center [1131, 618] width 122 height 38
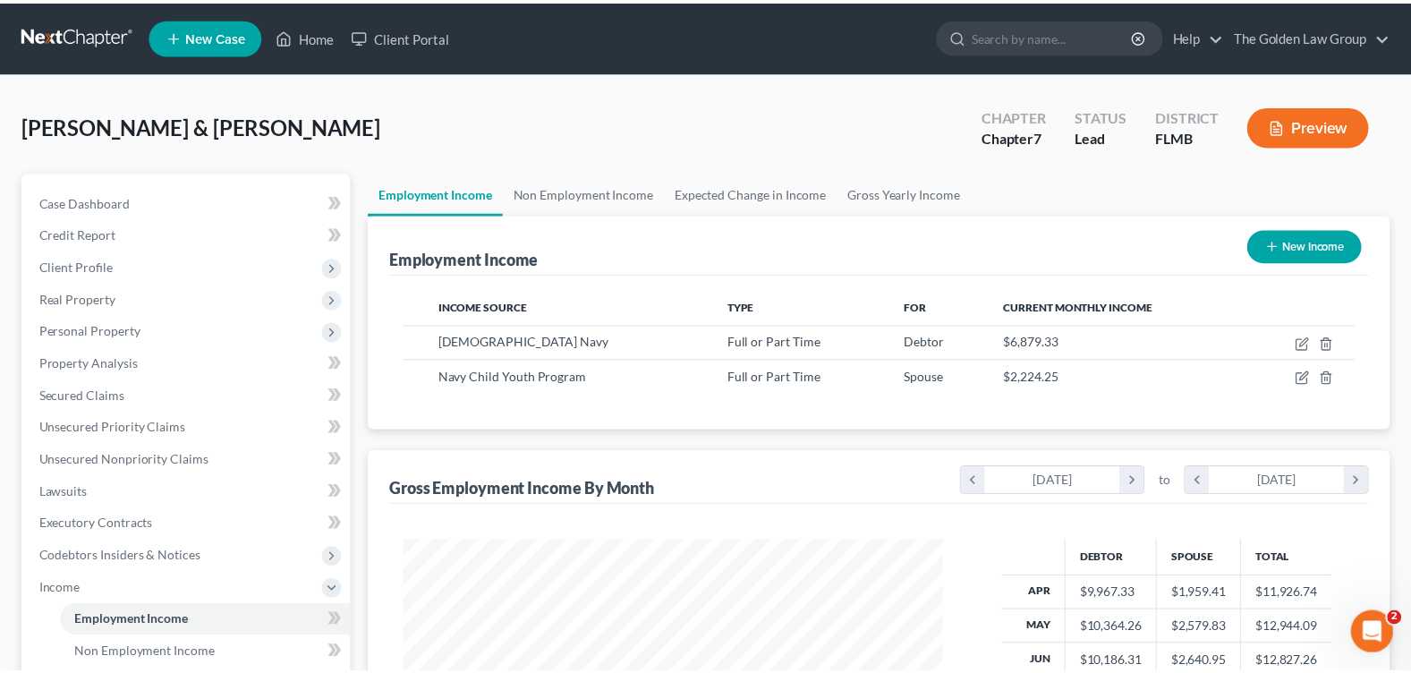
scroll to position [894296, 894041]
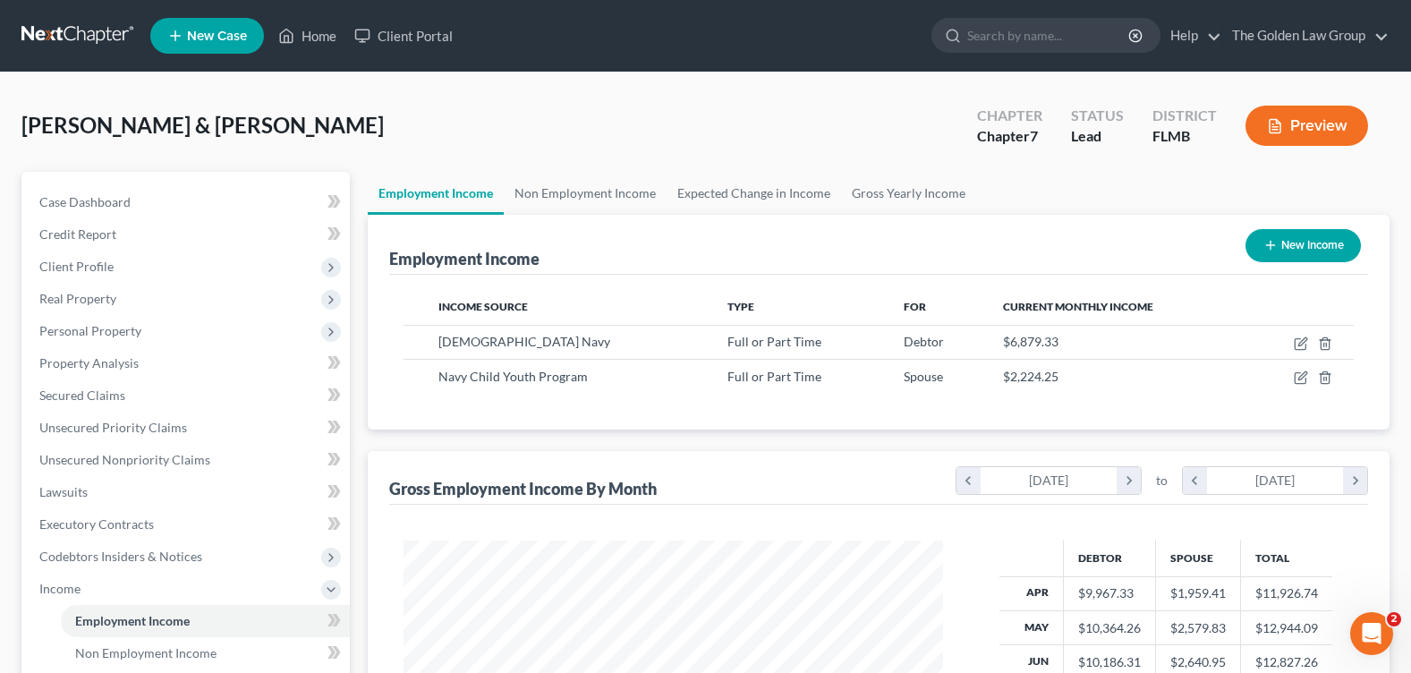
click at [682, 144] on div "[PERSON_NAME] & [PERSON_NAME] Upgraded Chapter Chapter 7 Status Lead District […" at bounding box center [705, 133] width 1368 height 78
click at [314, 31] on link "Home" at bounding box center [307, 36] width 76 height 32
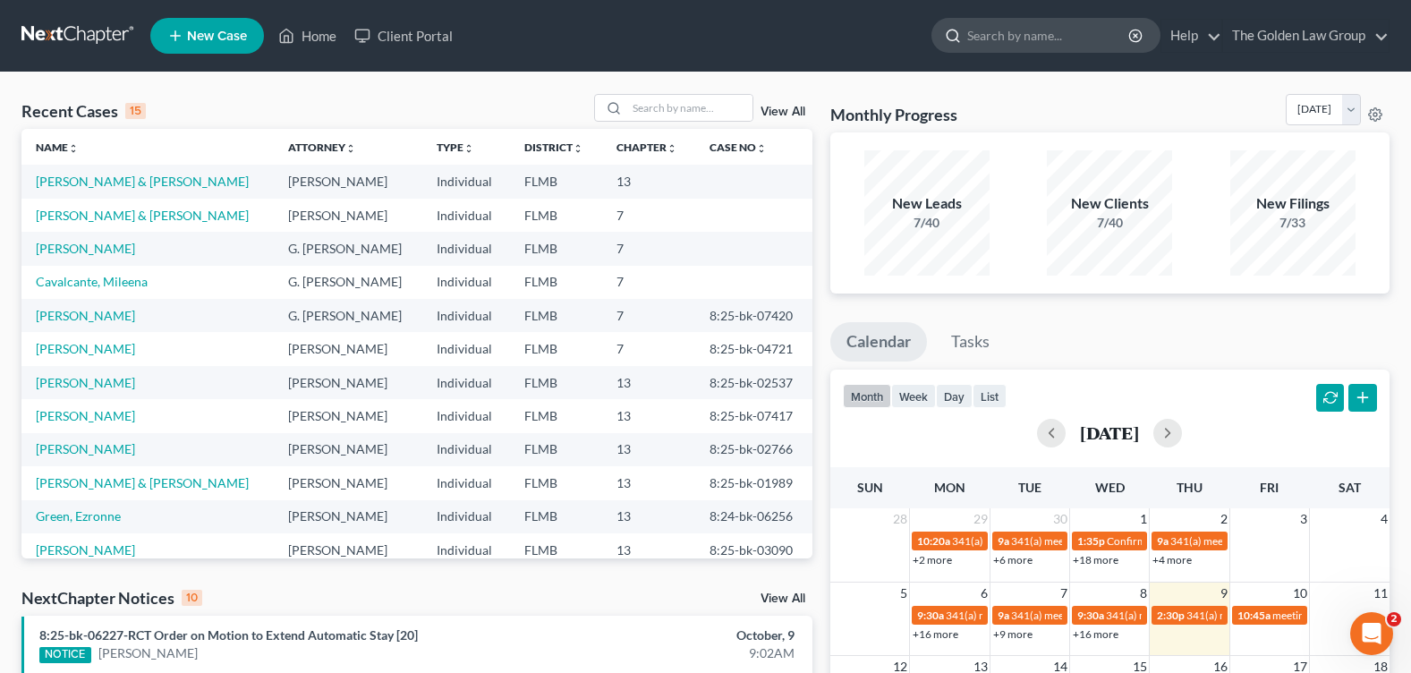
click at [1008, 29] on input "search" at bounding box center [1049, 35] width 164 height 33
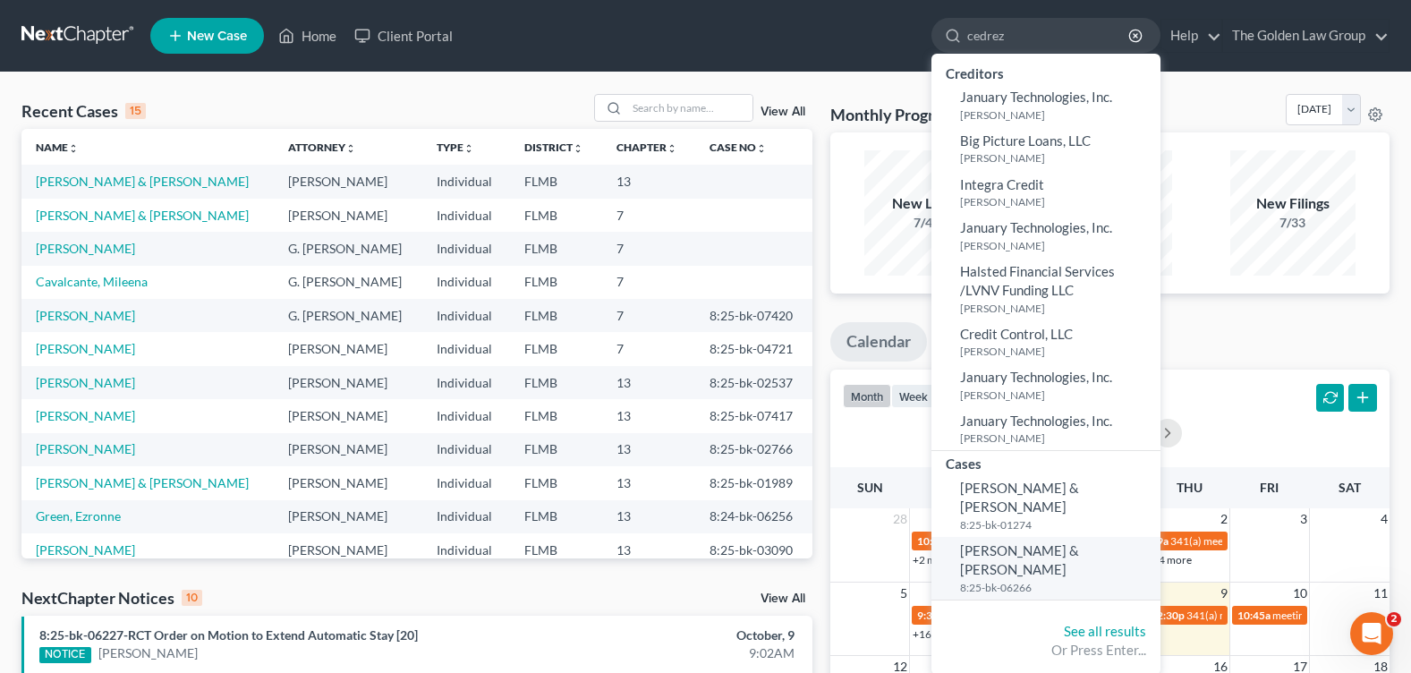
type input "cedrez"
click at [1033, 542] on span "[PERSON_NAME] & [PERSON_NAME]" at bounding box center [1019, 559] width 119 height 35
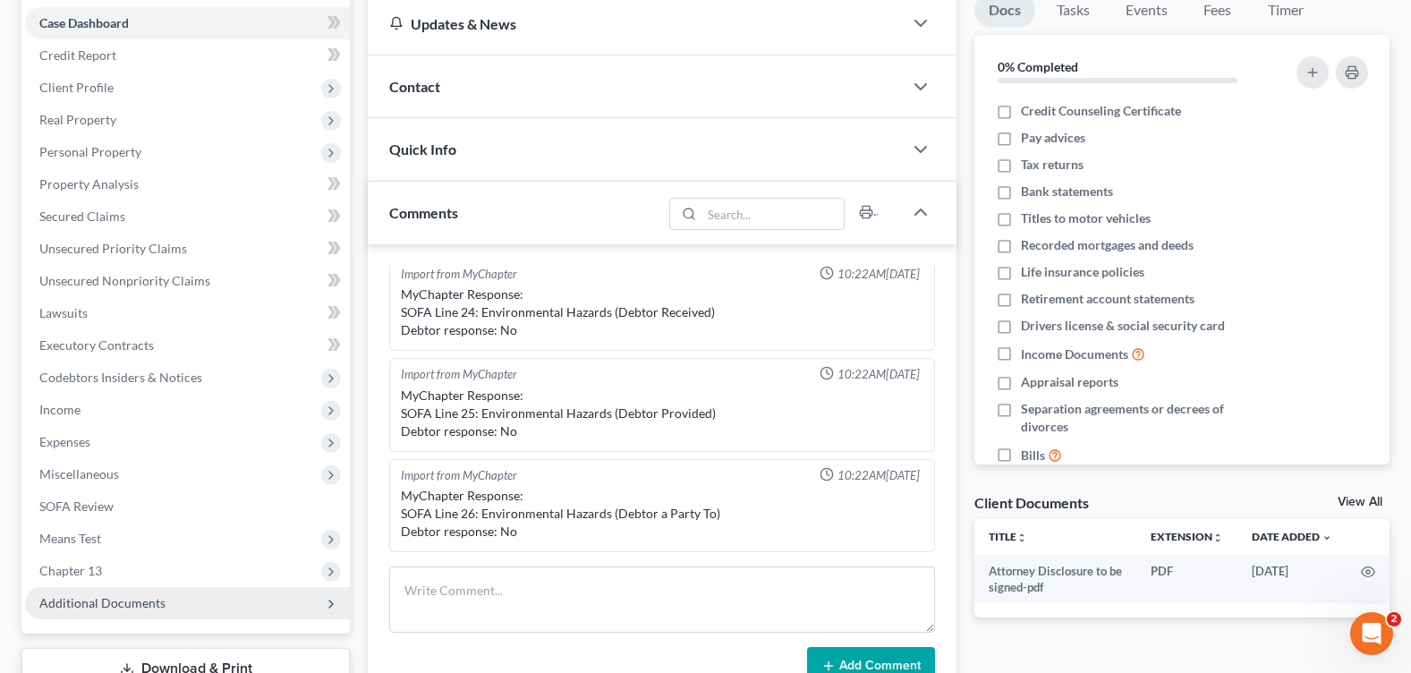
scroll to position [268, 0]
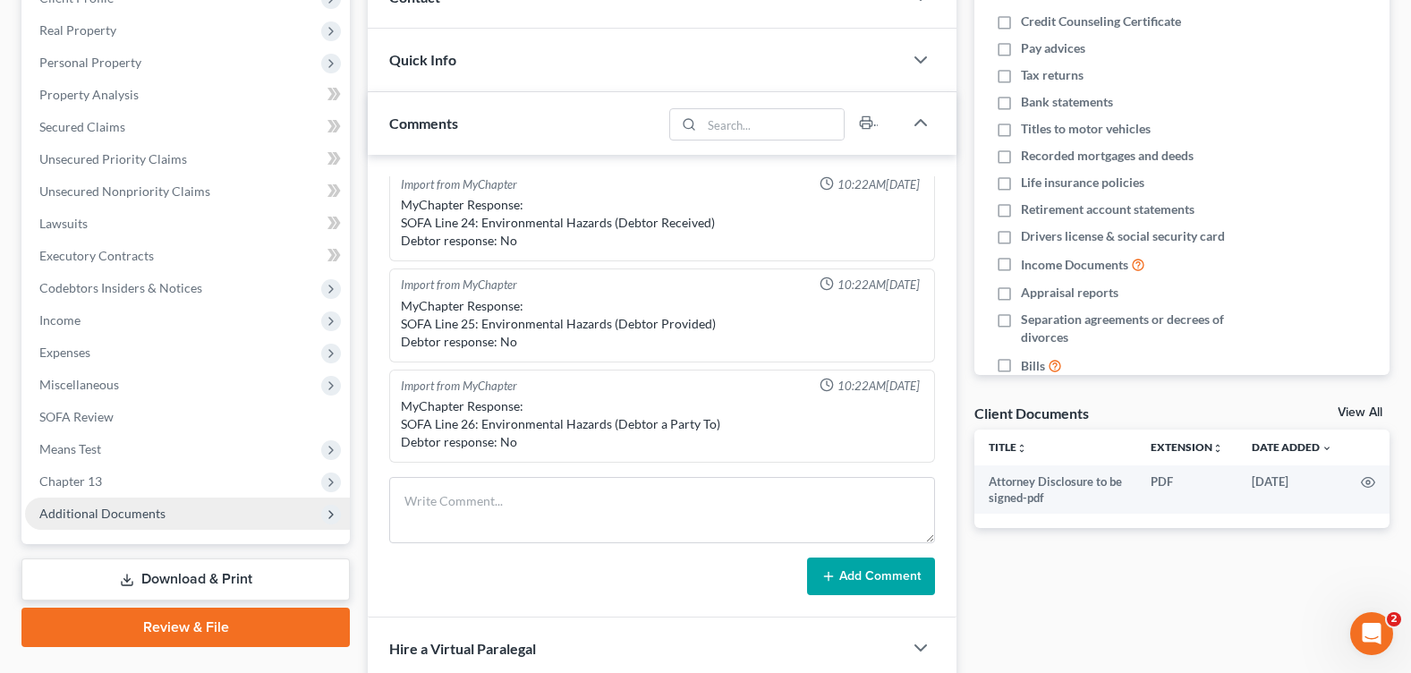
click at [91, 514] on span "Additional Documents" at bounding box center [102, 512] width 126 height 15
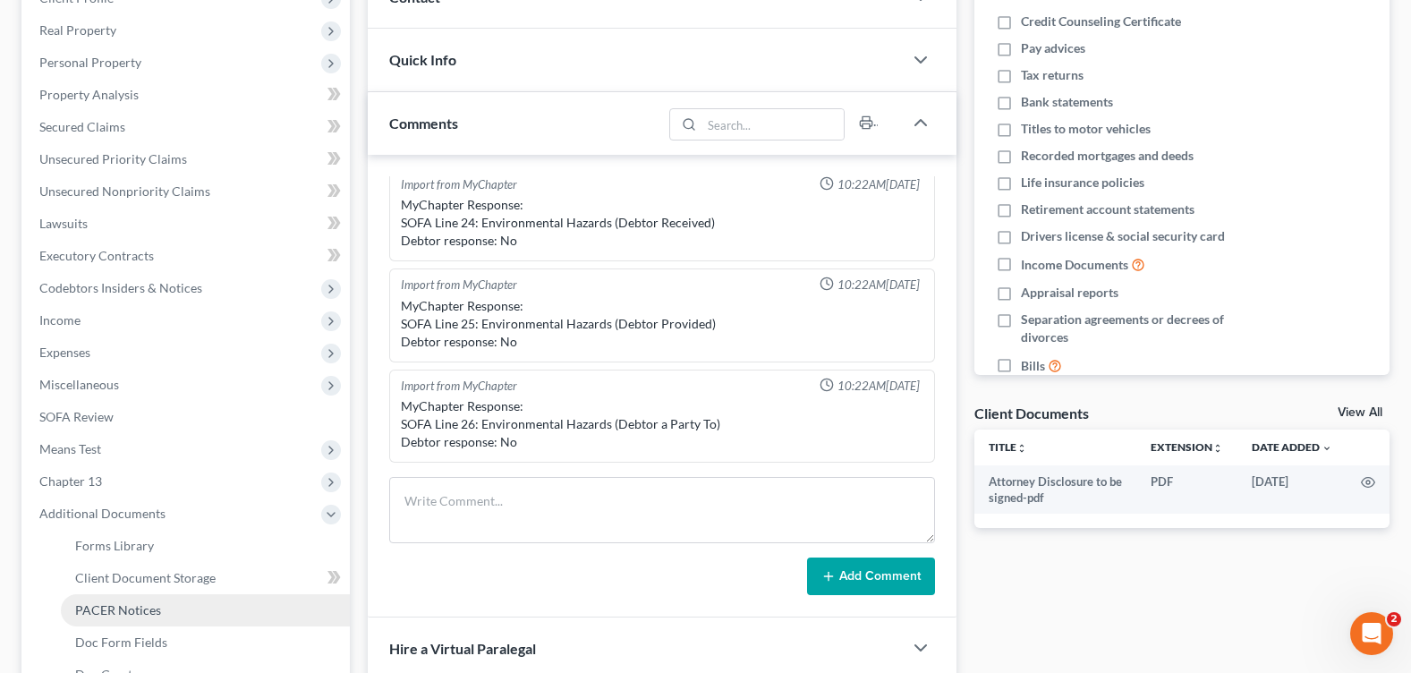
click at [160, 609] on link "PACER Notices" at bounding box center [205, 610] width 289 height 32
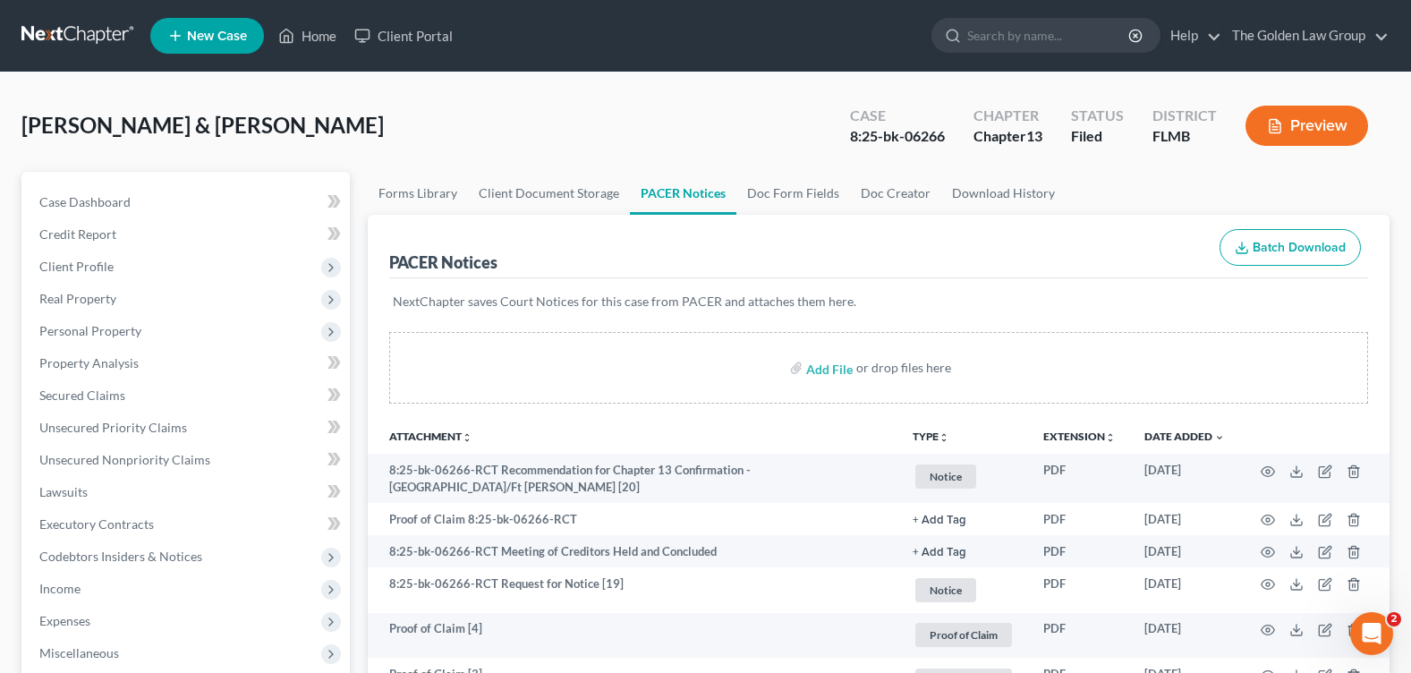
drag, startPoint x: 565, startPoint y: 82, endPoint x: 561, endPoint y: 97, distance: 15.0
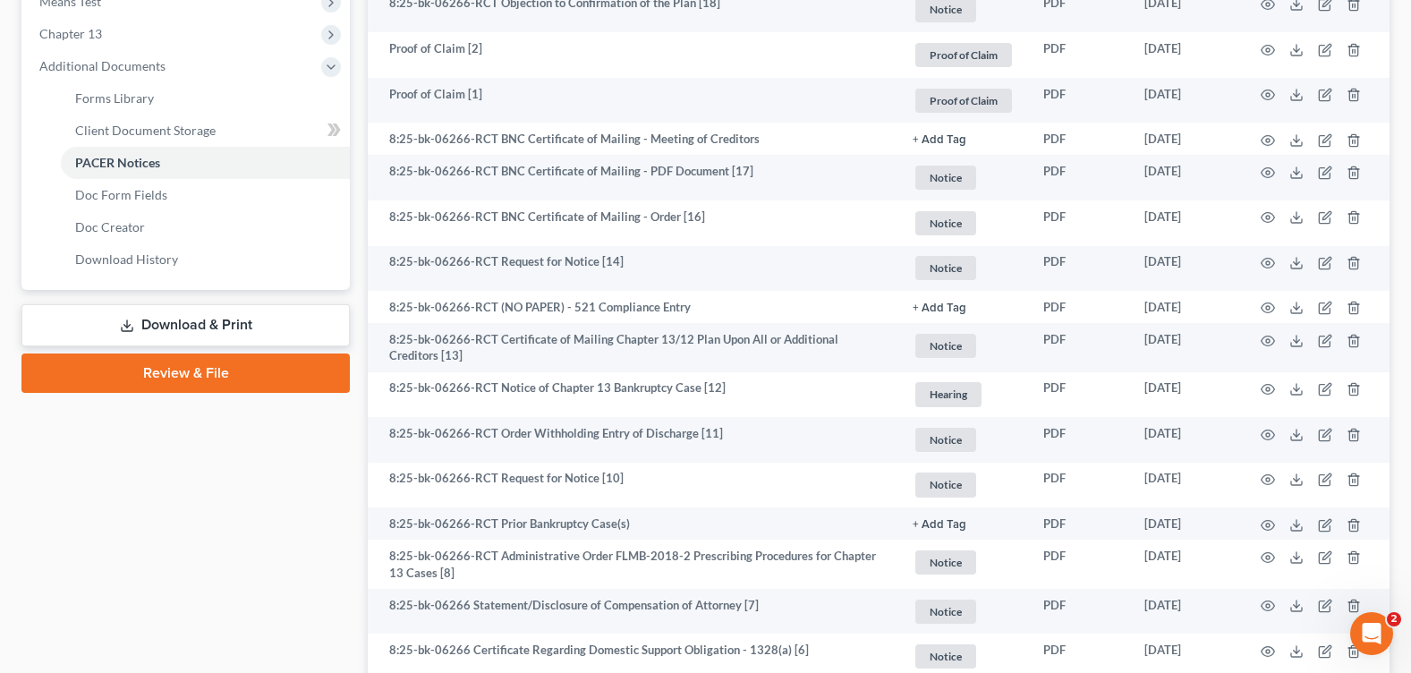
scroll to position [984, 0]
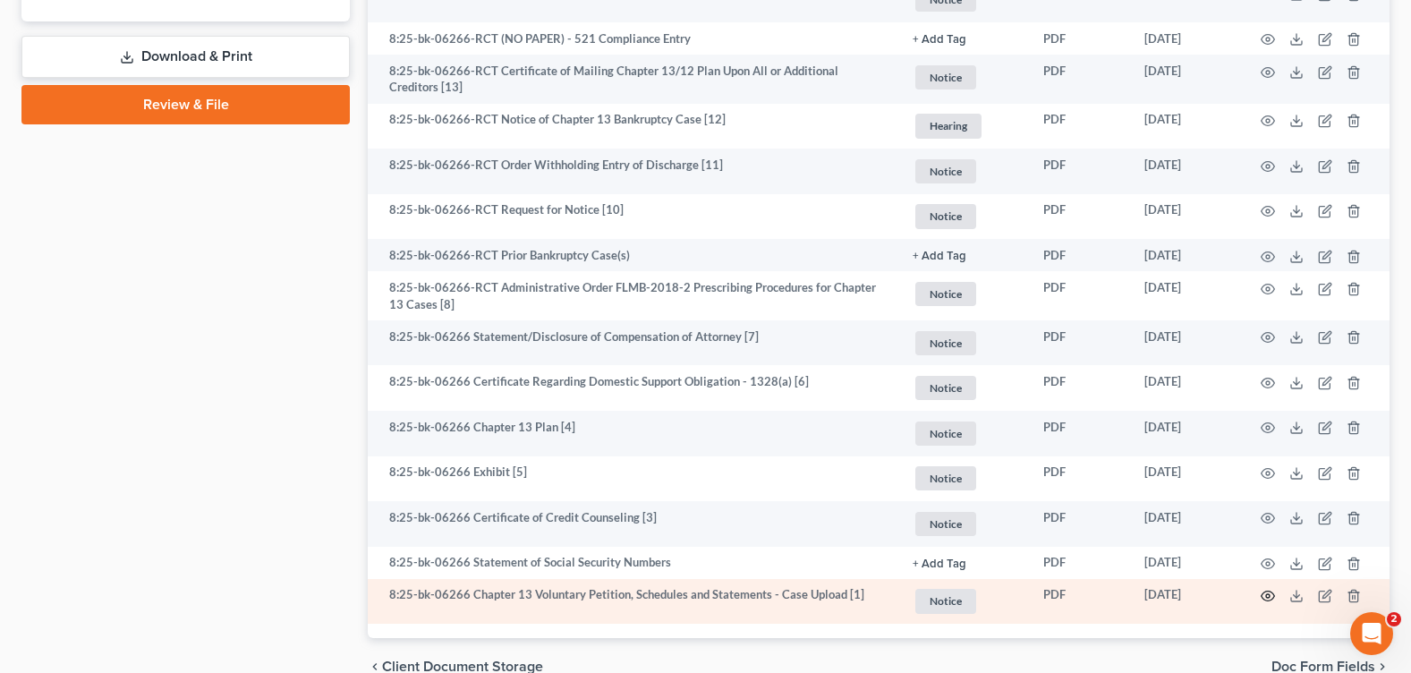
click at [1264, 595] on icon "button" at bounding box center [1268, 596] width 14 height 14
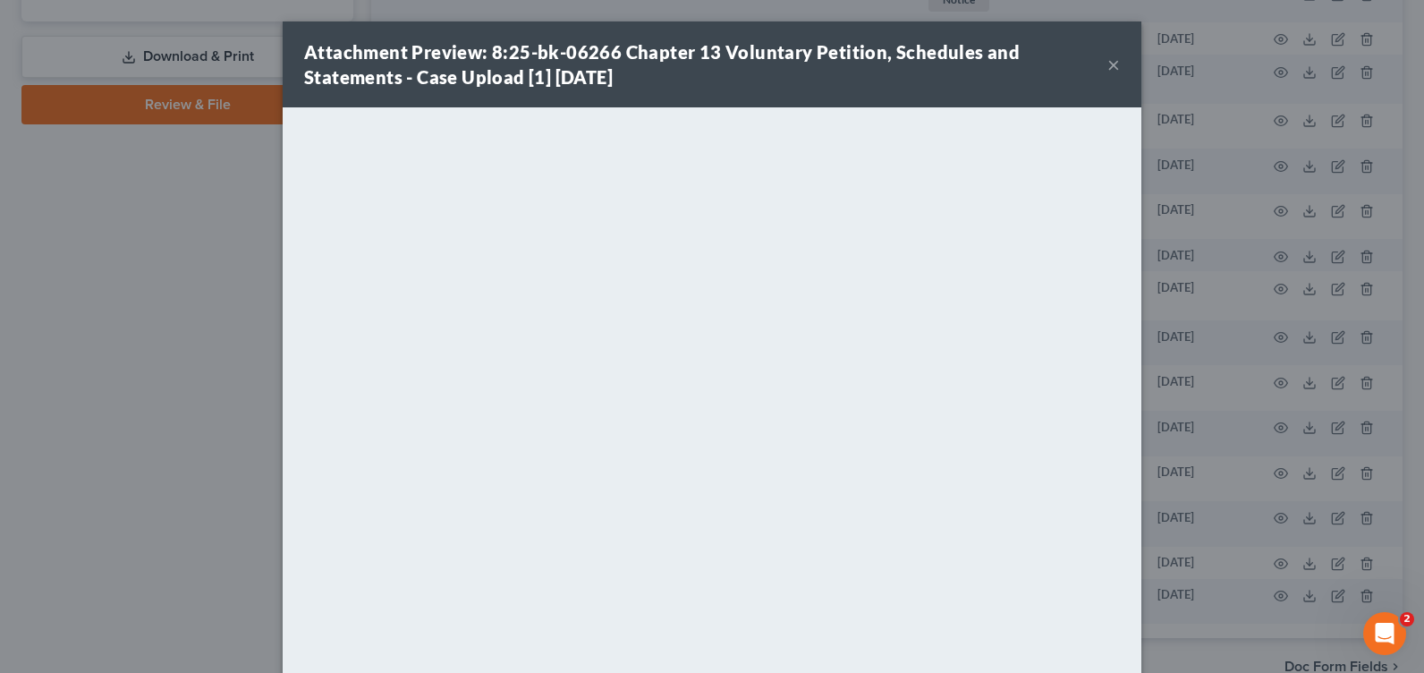
drag, startPoint x: 1108, startPoint y: 64, endPoint x: 1086, endPoint y: 72, distance: 23.8
click at [1108, 64] on button "×" at bounding box center [1114, 64] width 13 height 21
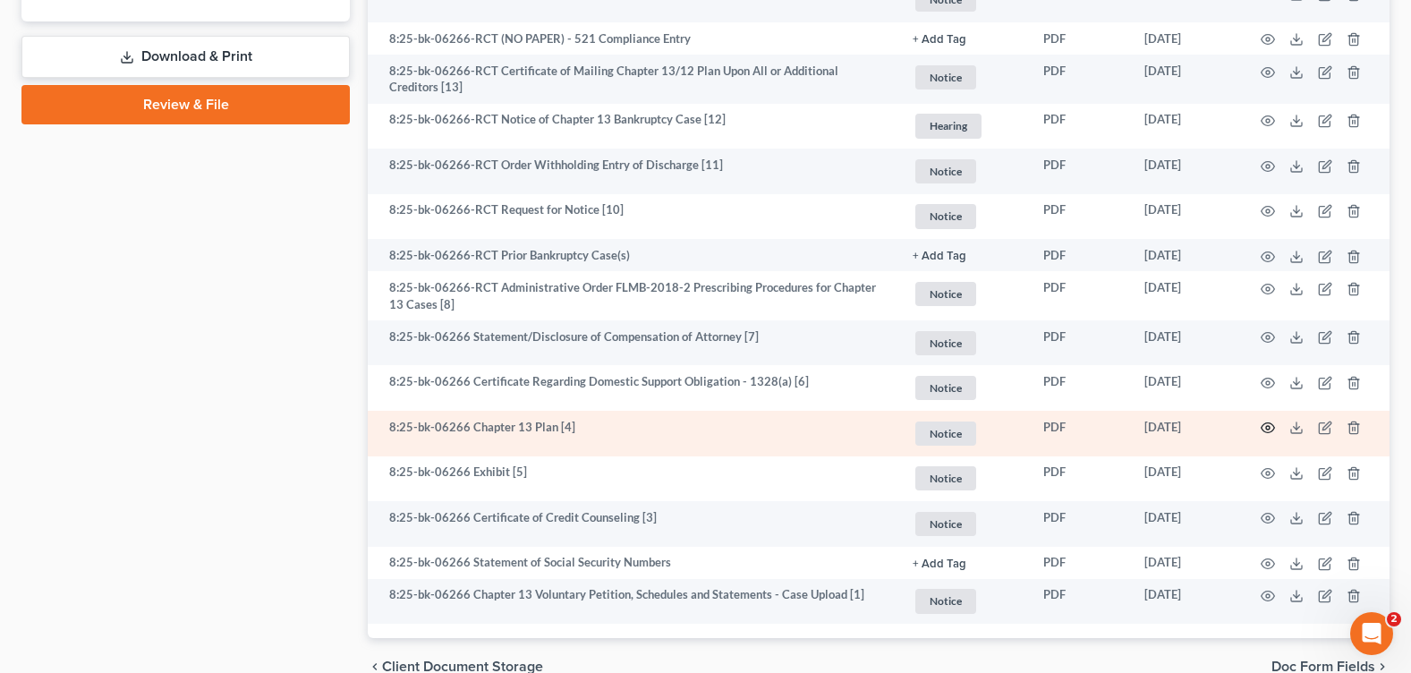
click at [1265, 423] on icon "button" at bounding box center [1268, 427] width 14 height 14
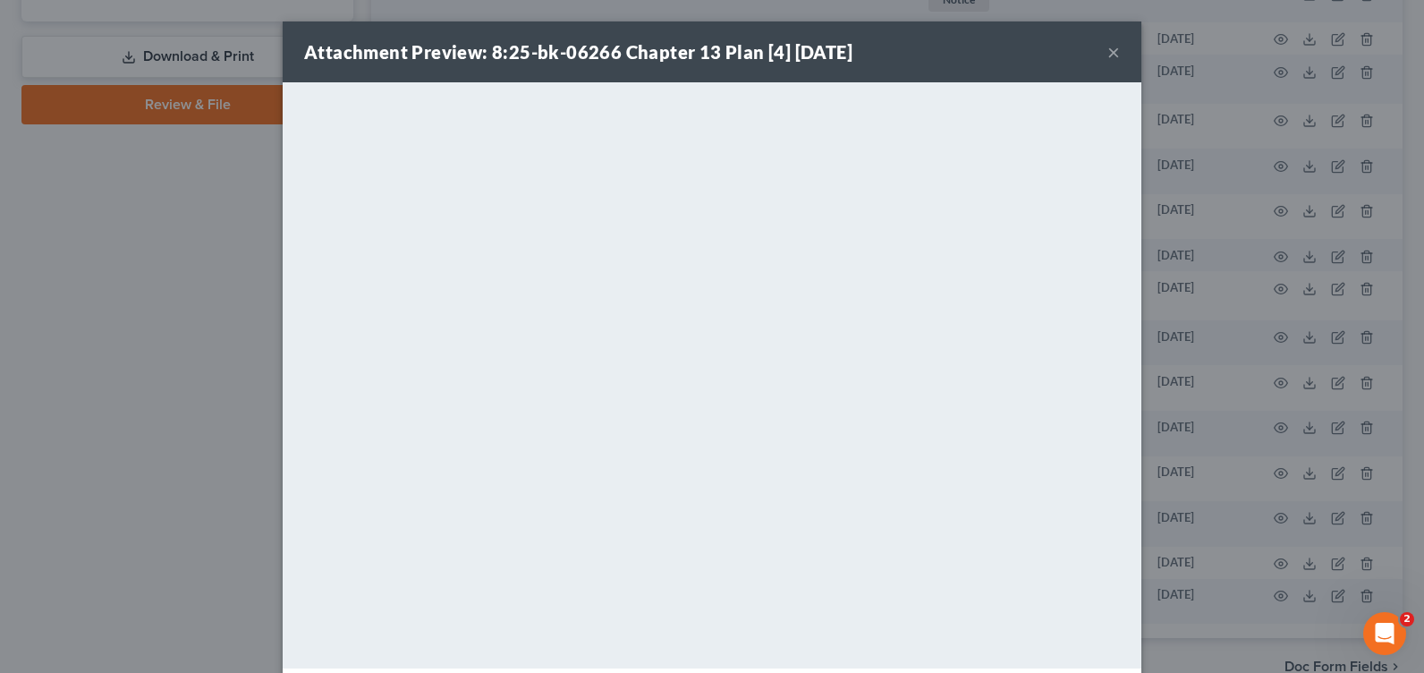
click at [1108, 55] on button "×" at bounding box center [1114, 51] width 13 height 21
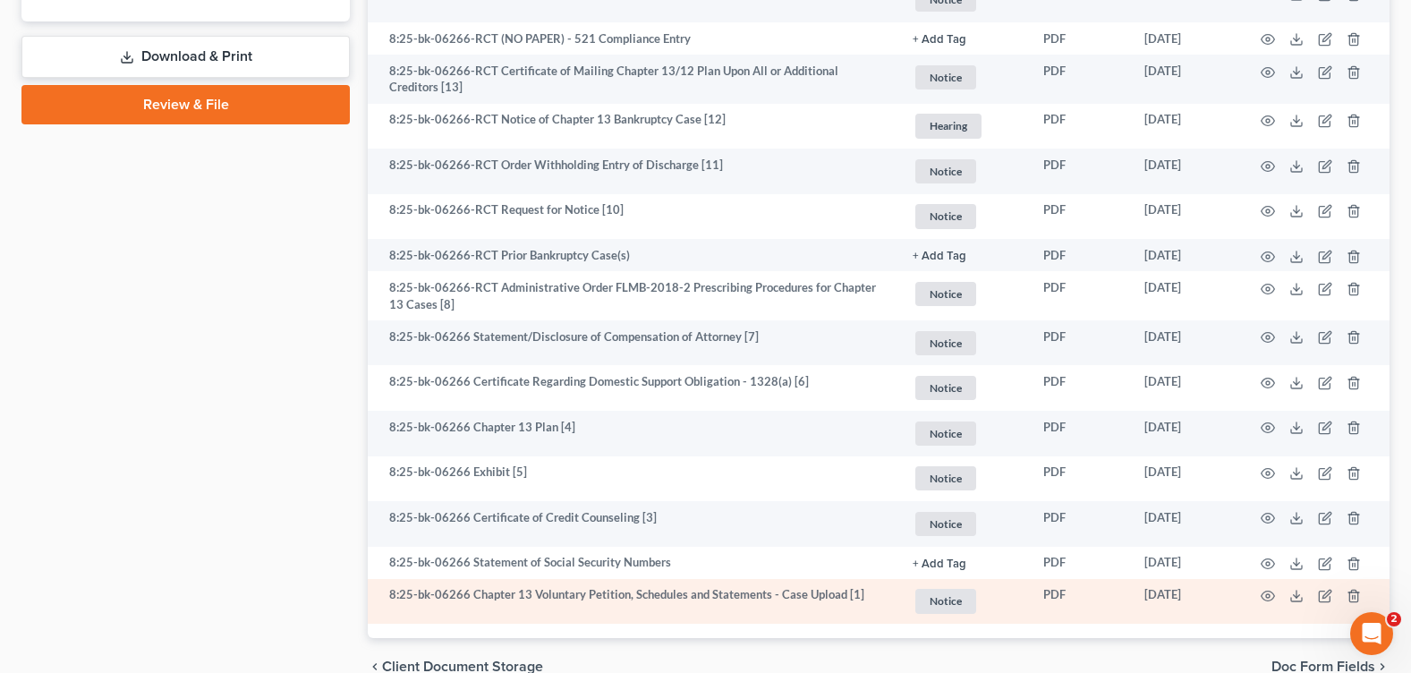
click at [478, 590] on td "8:25-bk-06266 Chapter 13 Voluntary Petition, Schedules and Statements - Case Up…" at bounding box center [633, 602] width 531 height 46
click at [1267, 590] on icon "button" at bounding box center [1268, 596] width 14 height 14
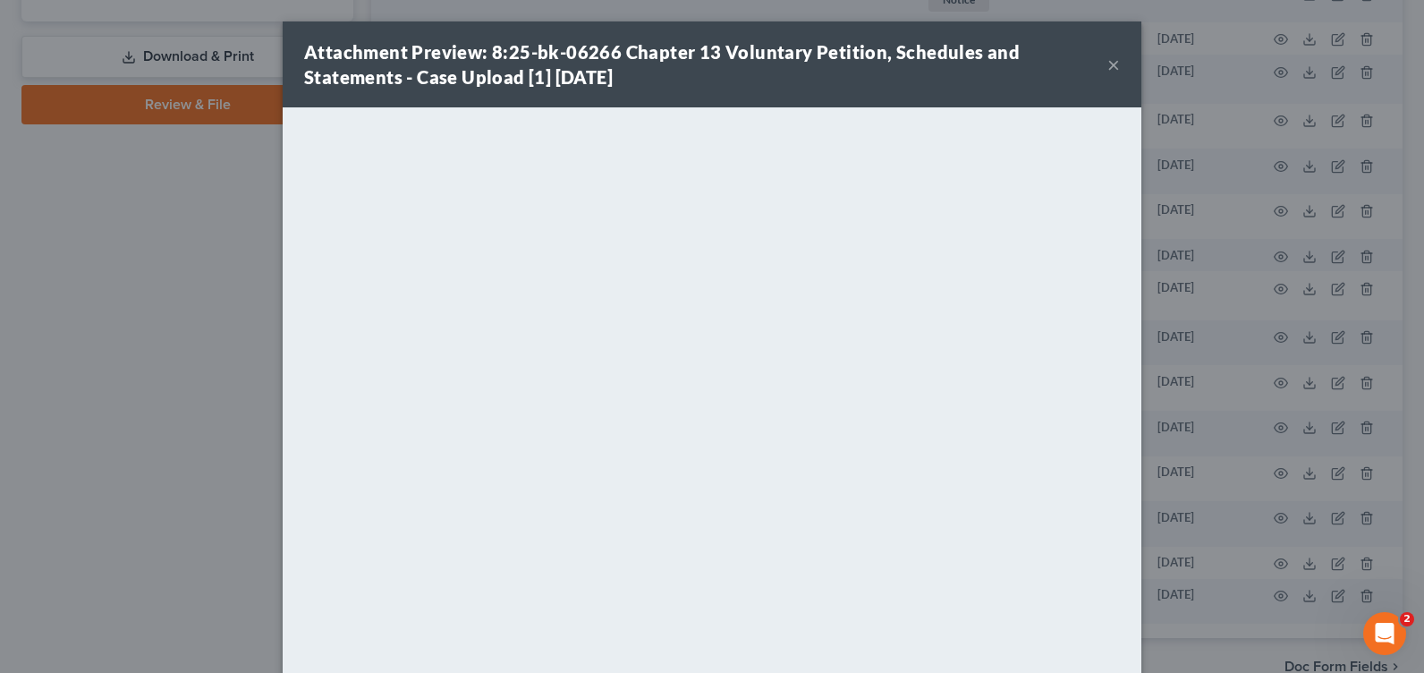
click at [1108, 65] on button "×" at bounding box center [1114, 64] width 13 height 21
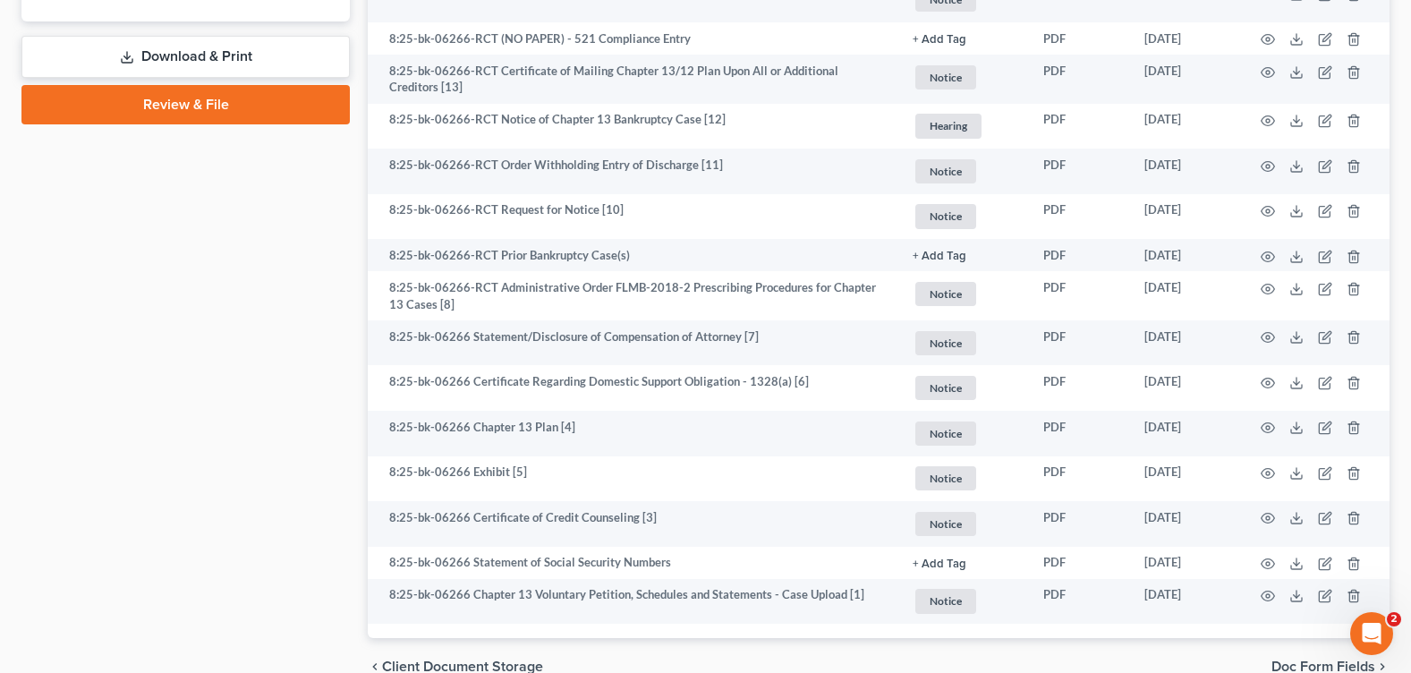
scroll to position [447, 0]
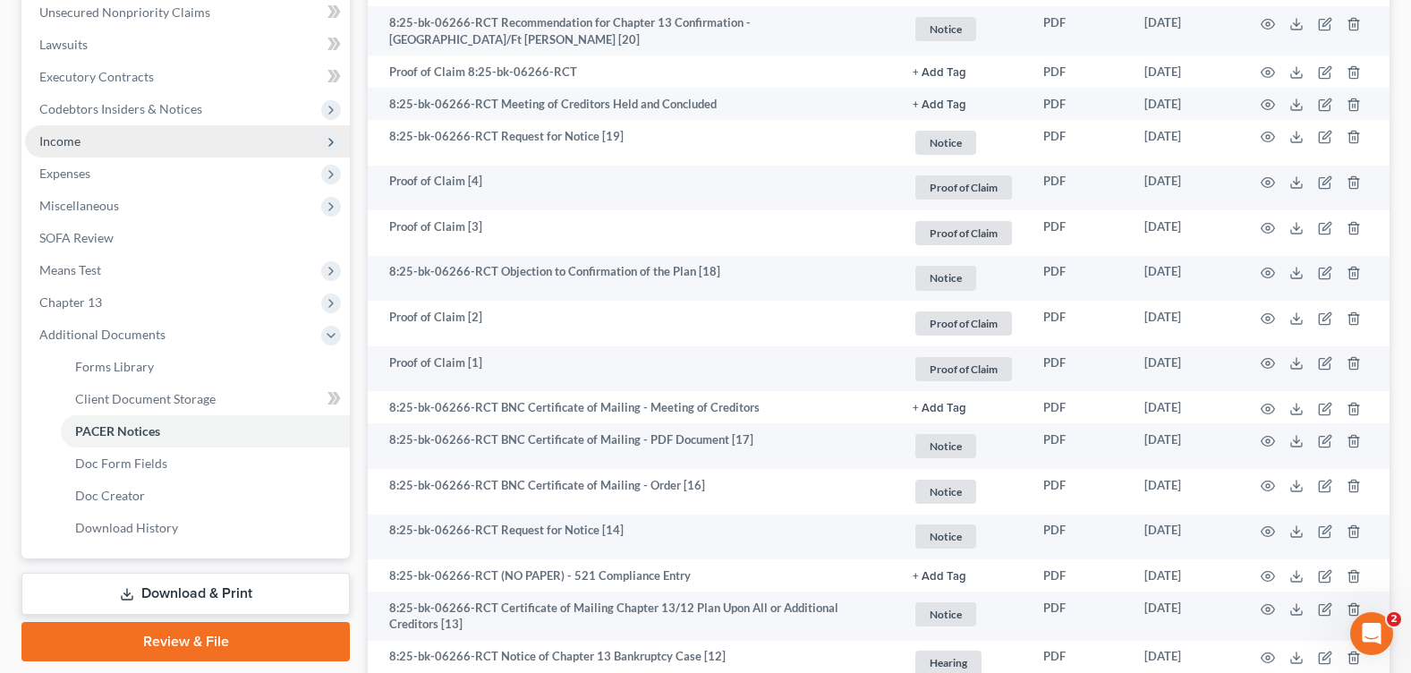
click at [87, 148] on span "Income" at bounding box center [187, 141] width 325 height 32
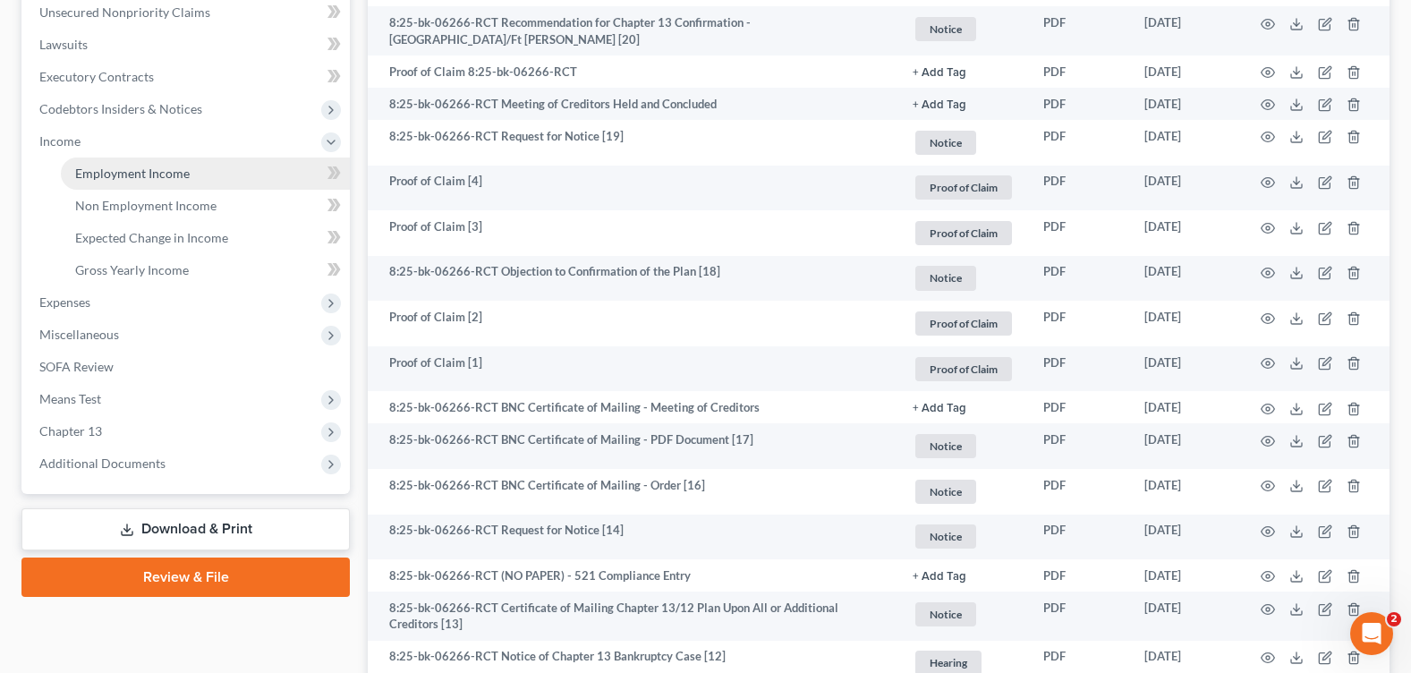
click at [183, 175] on span "Employment Income" at bounding box center [132, 173] width 115 height 15
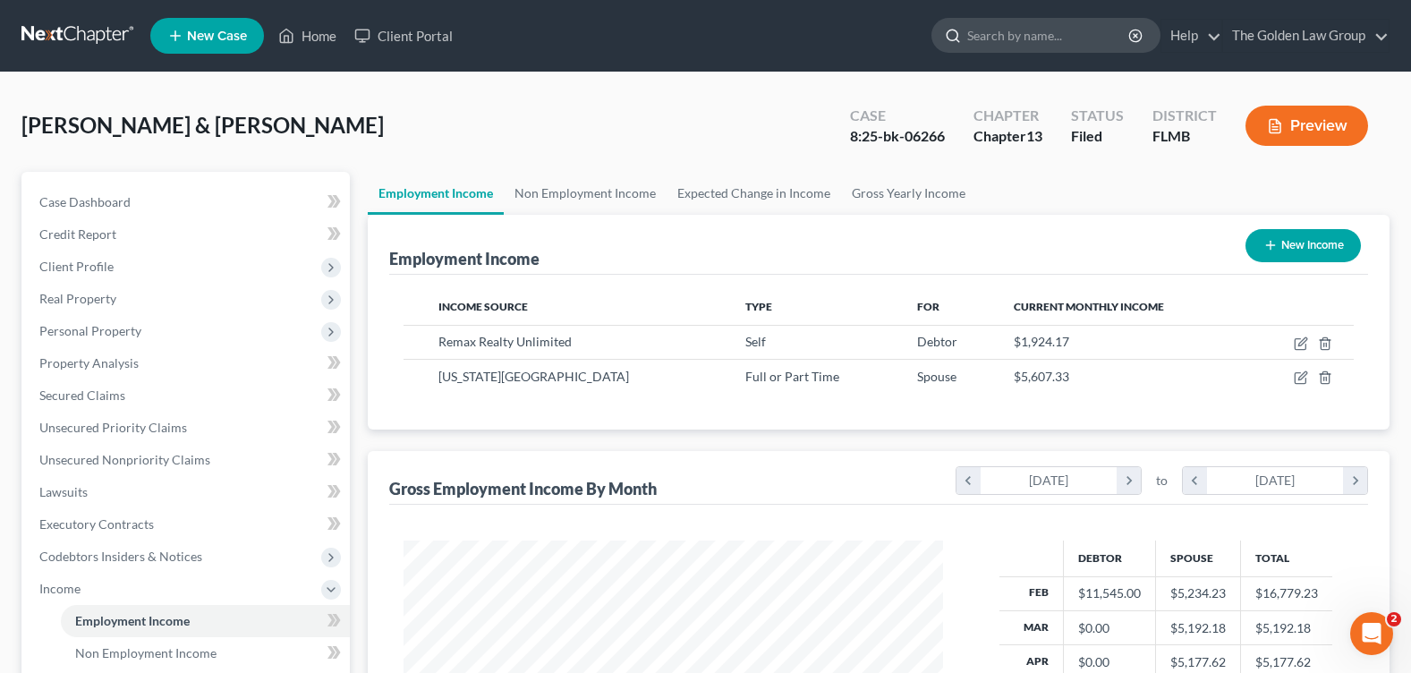
click at [1007, 29] on input "search" at bounding box center [1049, 35] width 164 height 33
click at [315, 39] on link "Home" at bounding box center [307, 36] width 76 height 32
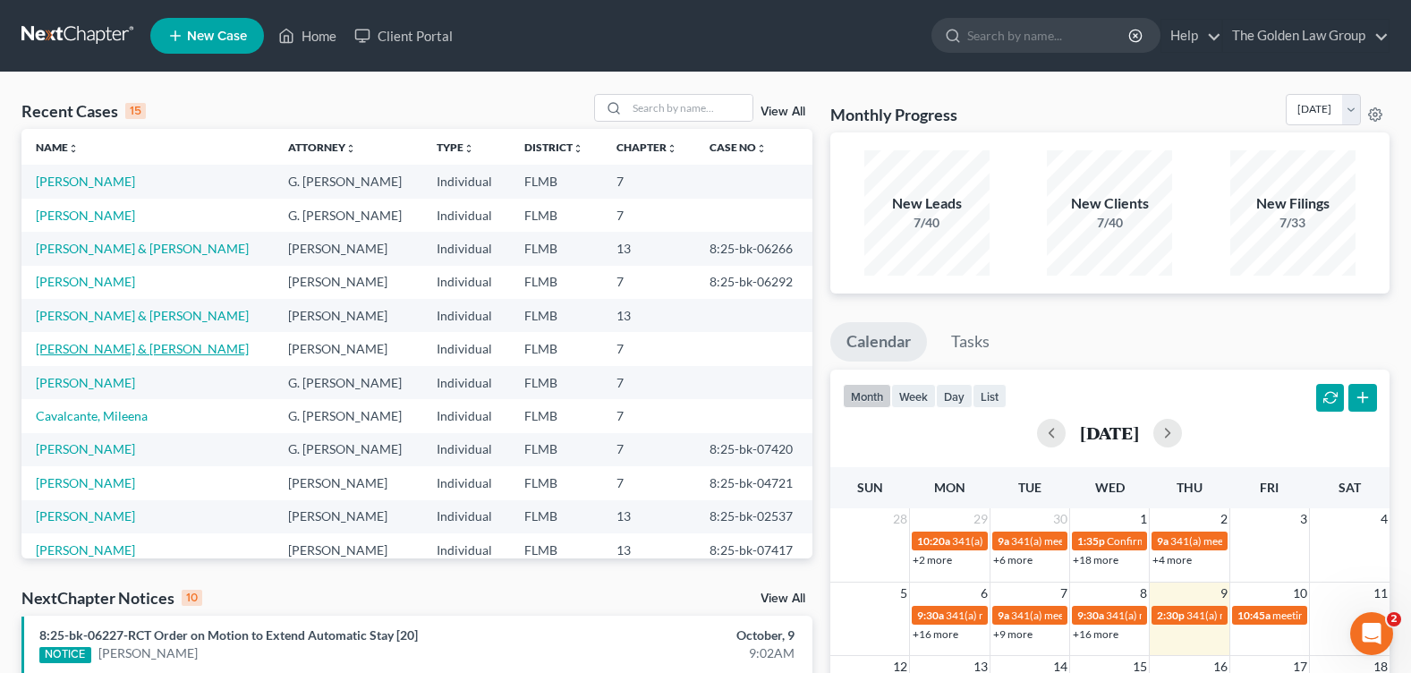
drag, startPoint x: 77, startPoint y: 349, endPoint x: 10, endPoint y: 349, distance: 67.1
click at [77, 349] on link "[PERSON_NAME] & [PERSON_NAME]" at bounding box center [142, 348] width 213 height 15
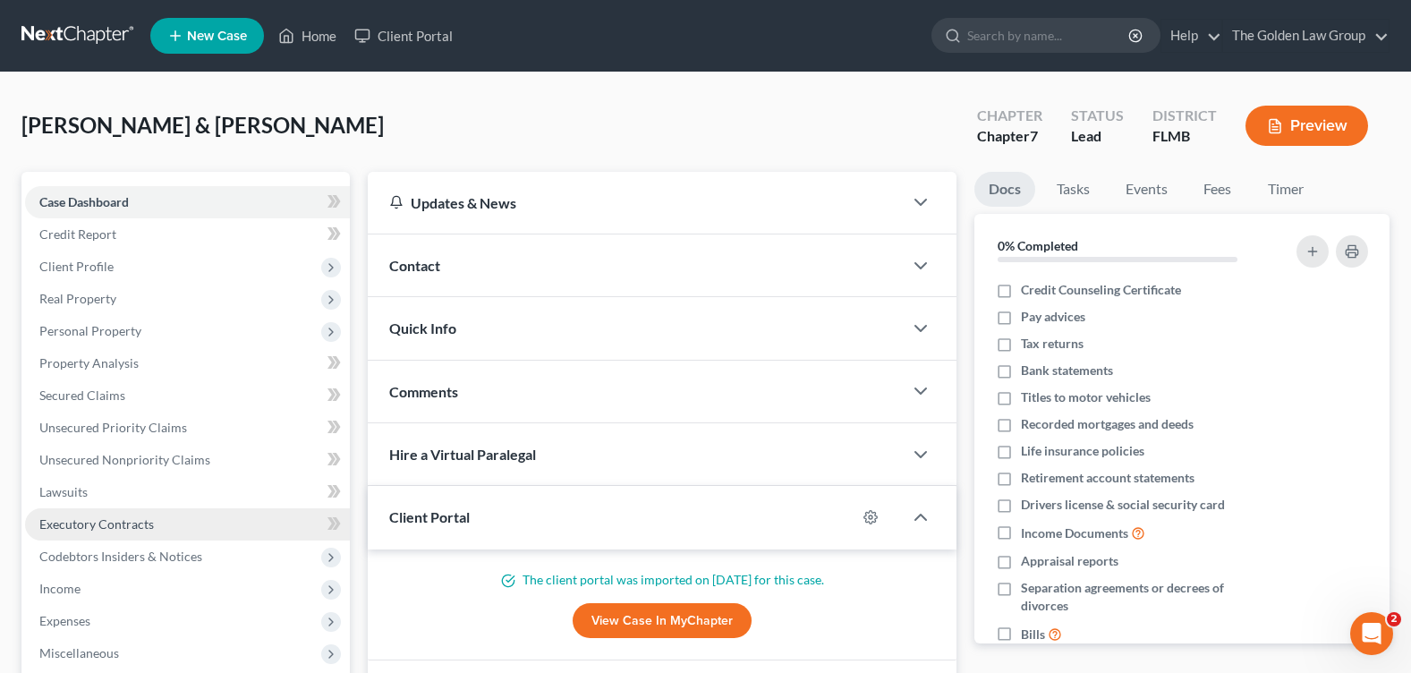
drag, startPoint x: 401, startPoint y: 98, endPoint x: 117, endPoint y: 523, distance: 511.6
click at [401, 98] on div "[PERSON_NAME] & [PERSON_NAME] Upgraded Chapter Chapter 7 Status Lead District […" at bounding box center [705, 133] width 1368 height 78
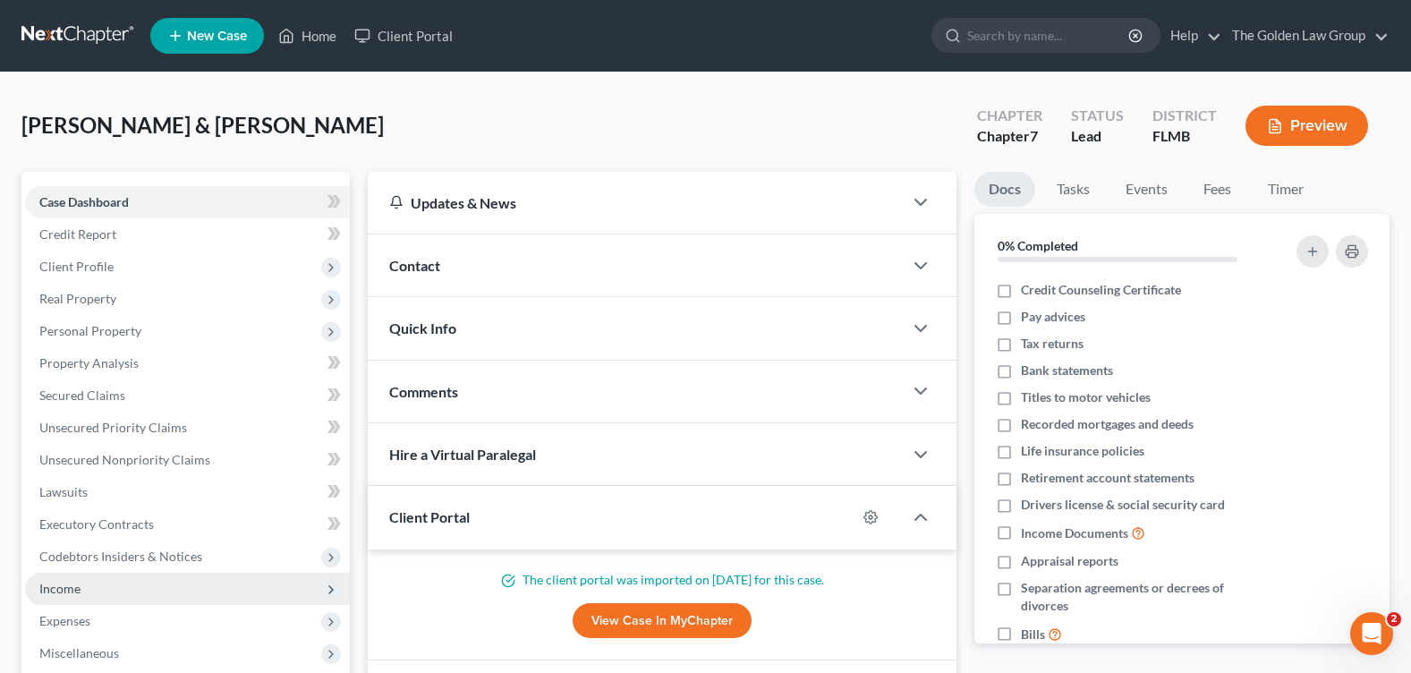
drag, startPoint x: 102, startPoint y: 586, endPoint x: 100, endPoint y: 576, distance: 10.0
click at [102, 586] on span "Income" at bounding box center [187, 589] width 325 height 32
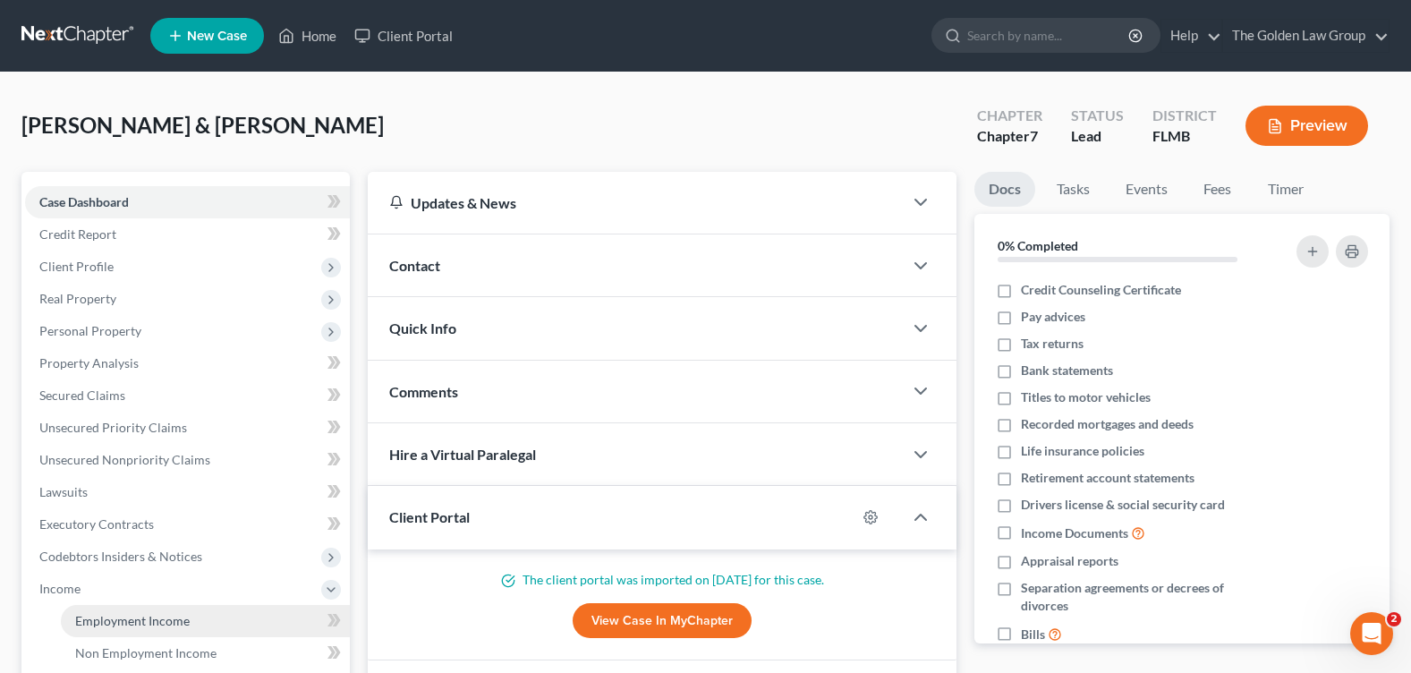
click at [177, 617] on span "Employment Income" at bounding box center [132, 620] width 115 height 15
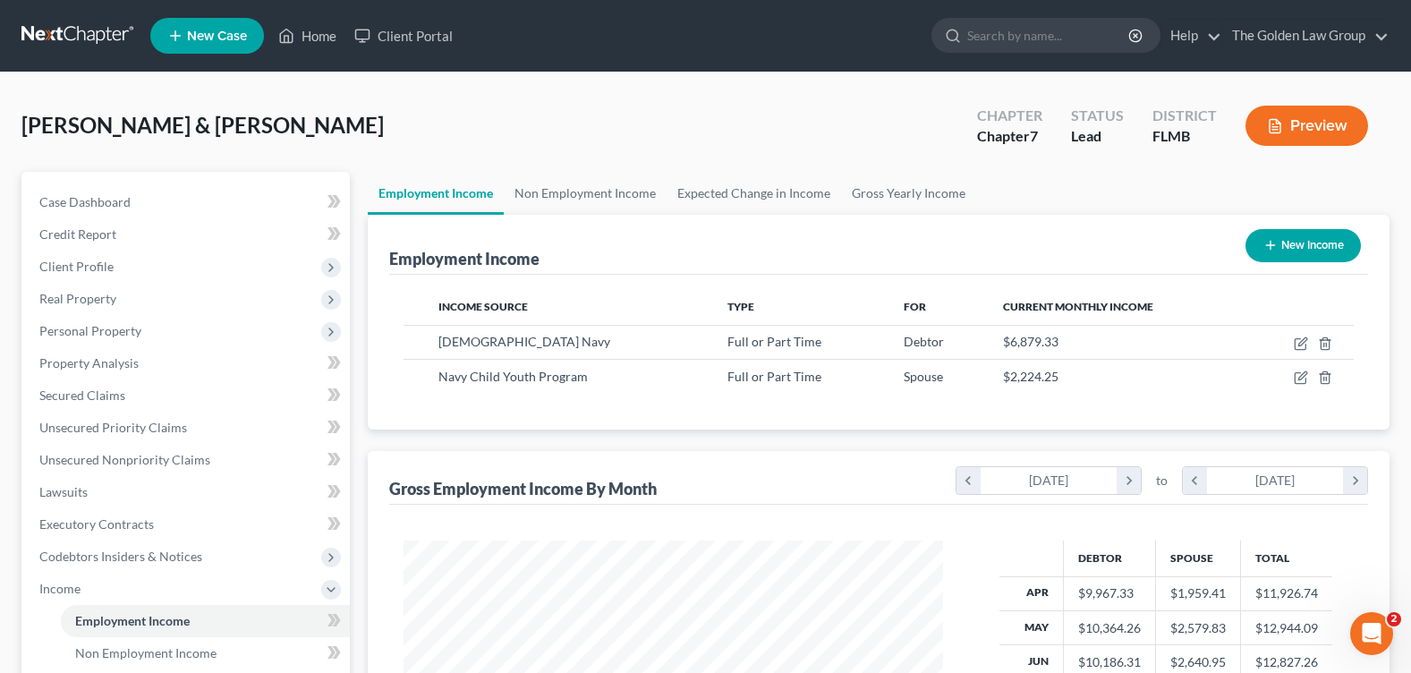
click at [608, 121] on div "[PERSON_NAME] & [PERSON_NAME] Upgraded Chapter Chapter 7 Status Lead District […" at bounding box center [705, 133] width 1368 height 78
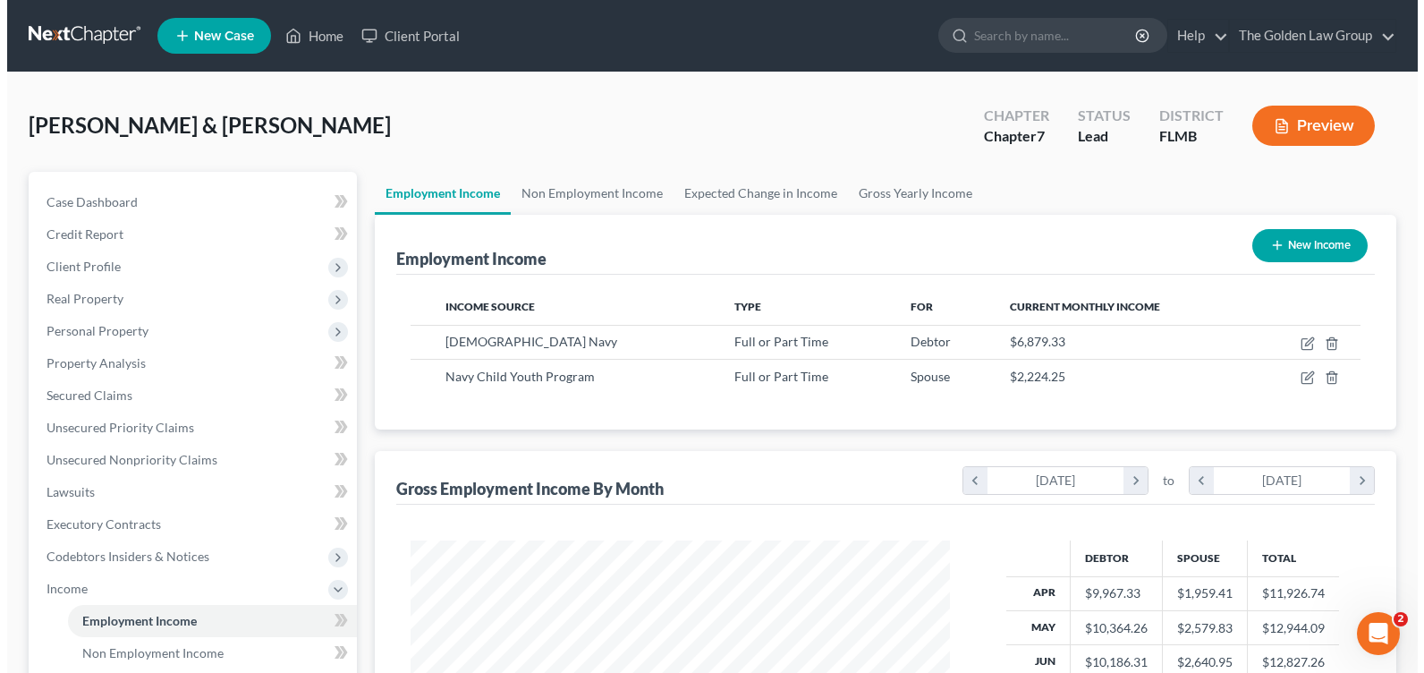
scroll to position [321, 574]
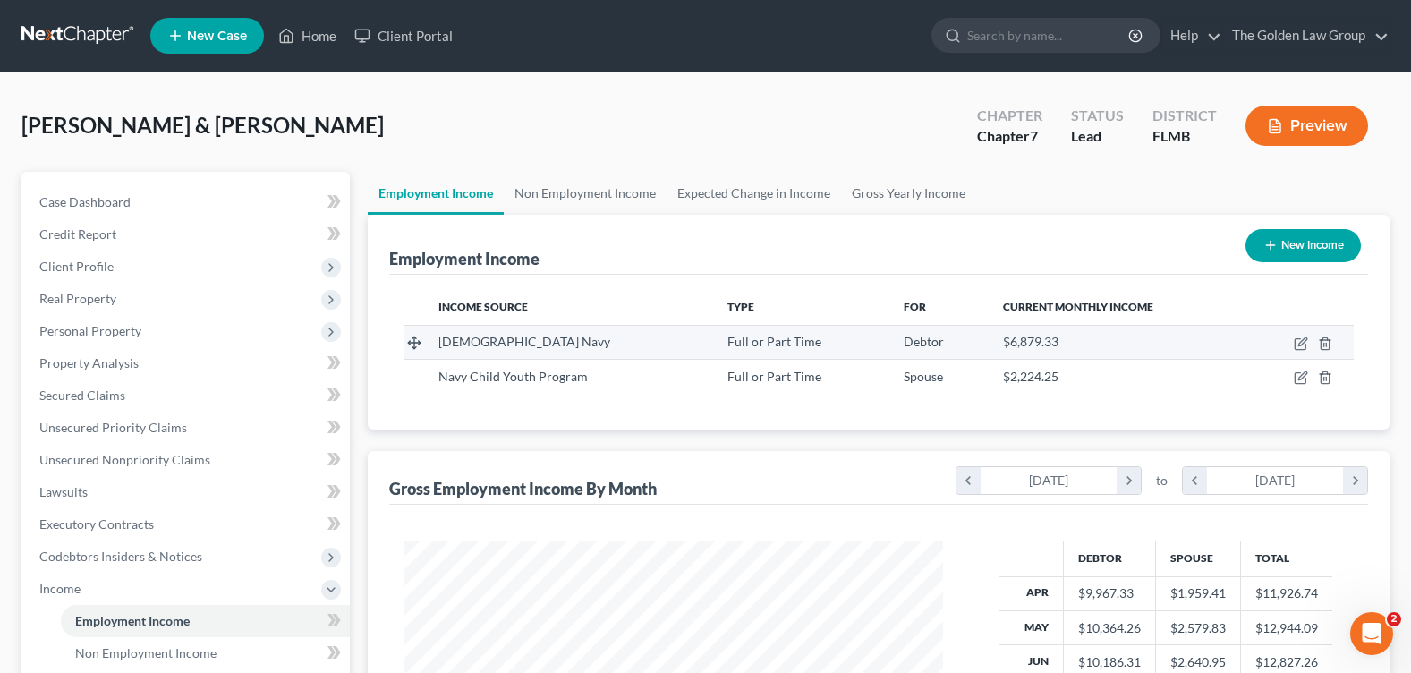
click at [1290, 340] on td at bounding box center [1299, 342] width 107 height 34
click at [1295, 339] on icon "button" at bounding box center [1300, 344] width 11 height 11
select select "0"
select select "1"
select select "0"
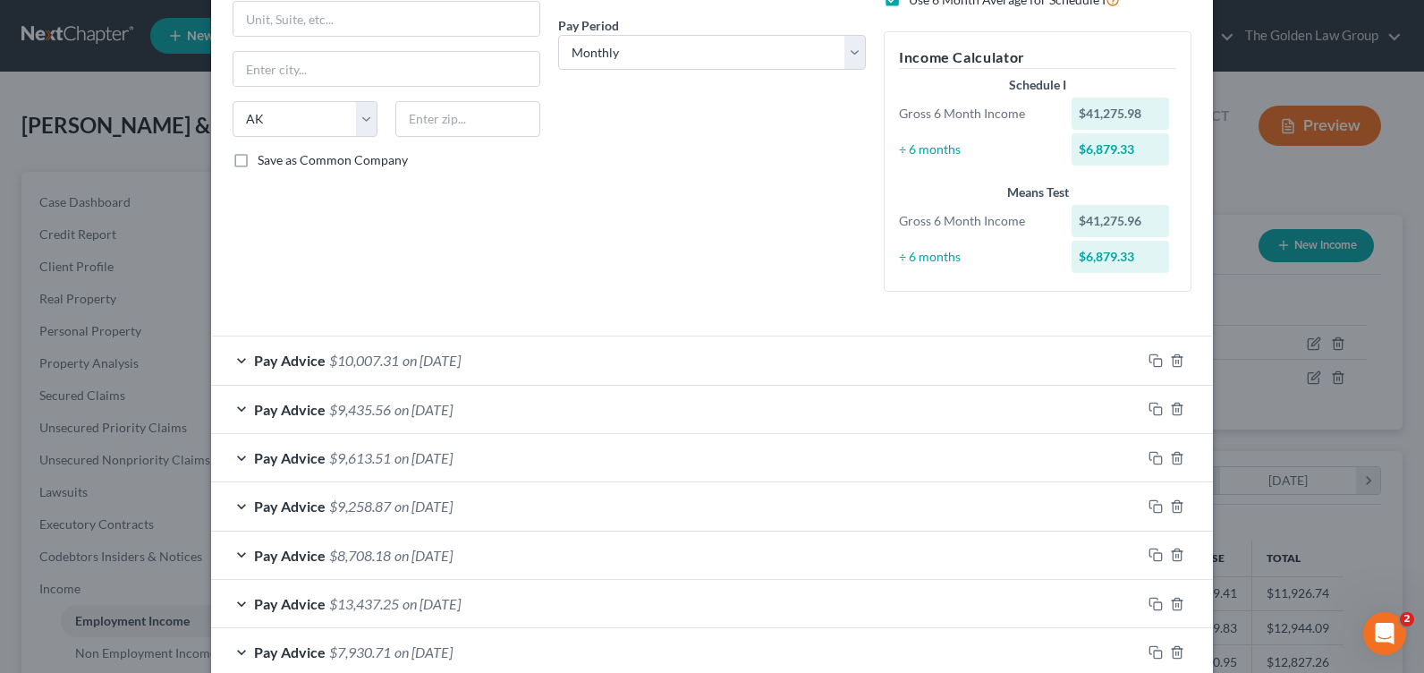
scroll to position [358, 0]
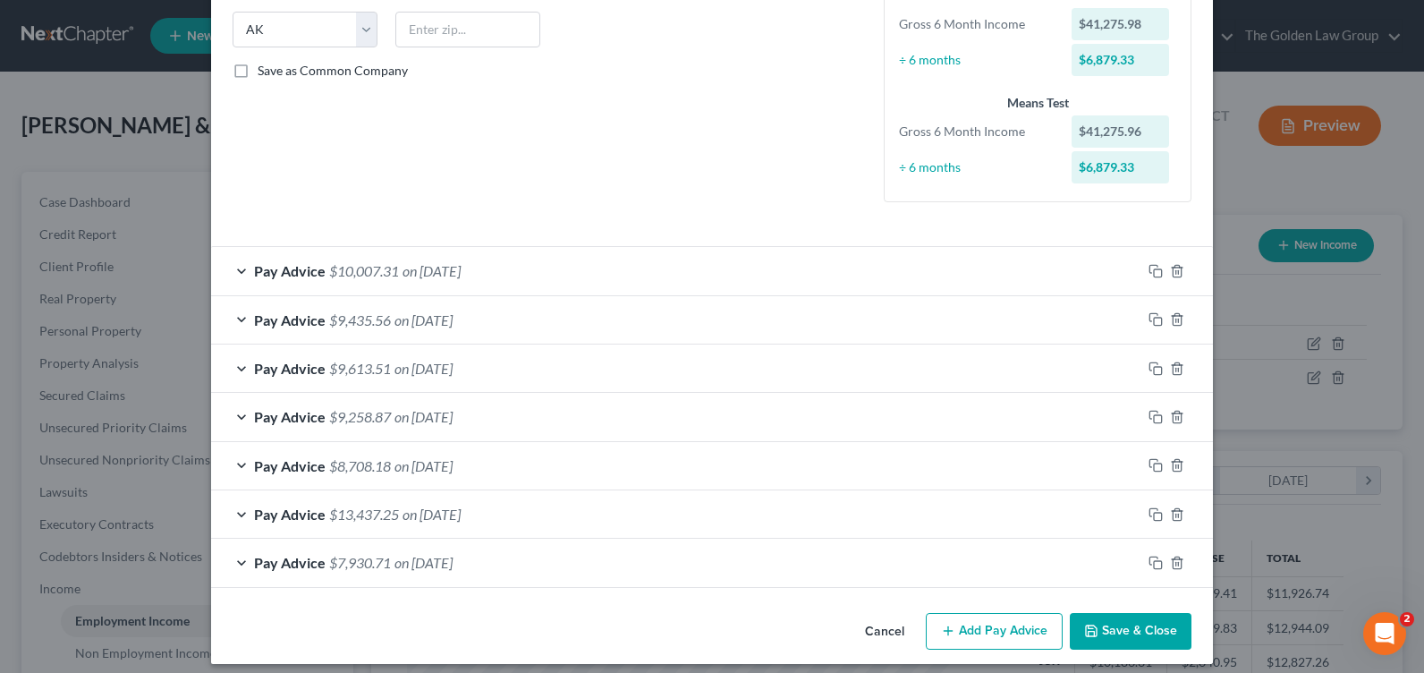
click at [230, 273] on div "Pay Advice $10,007.31 on [DATE]" at bounding box center [676, 270] width 930 height 47
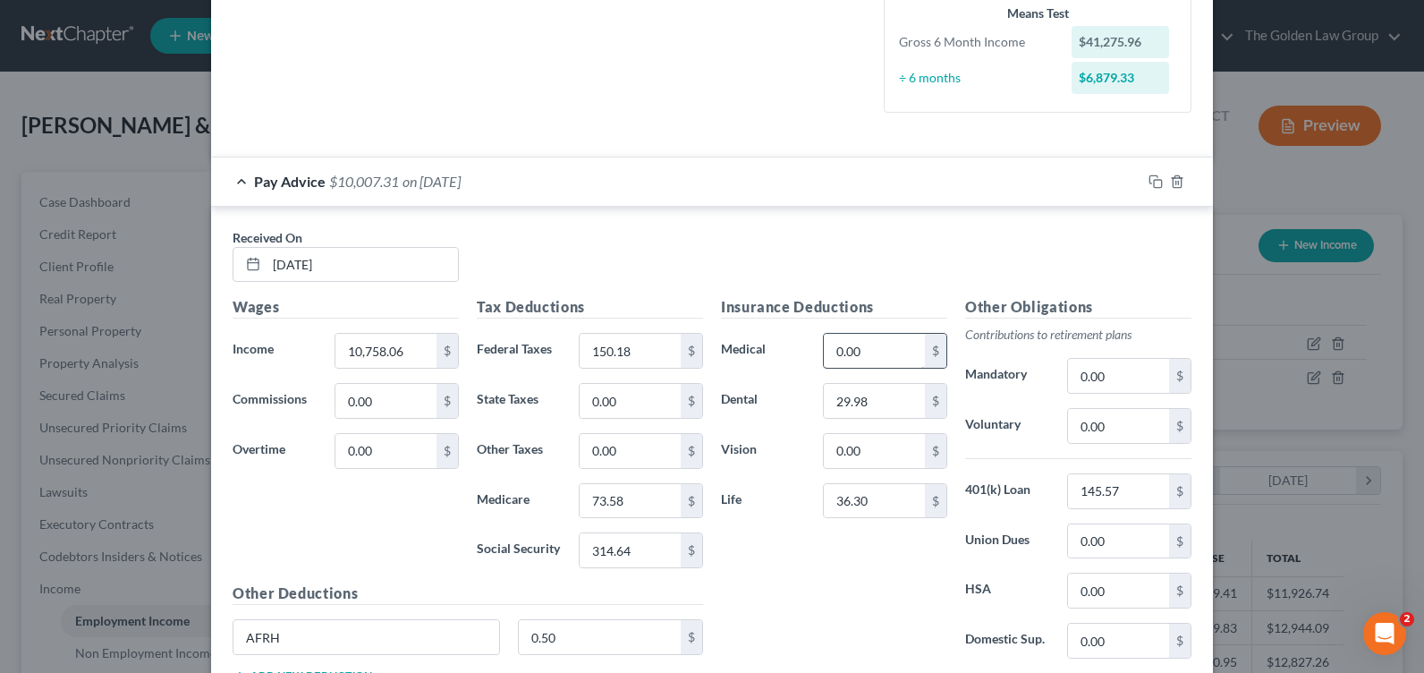
scroll to position [626, 0]
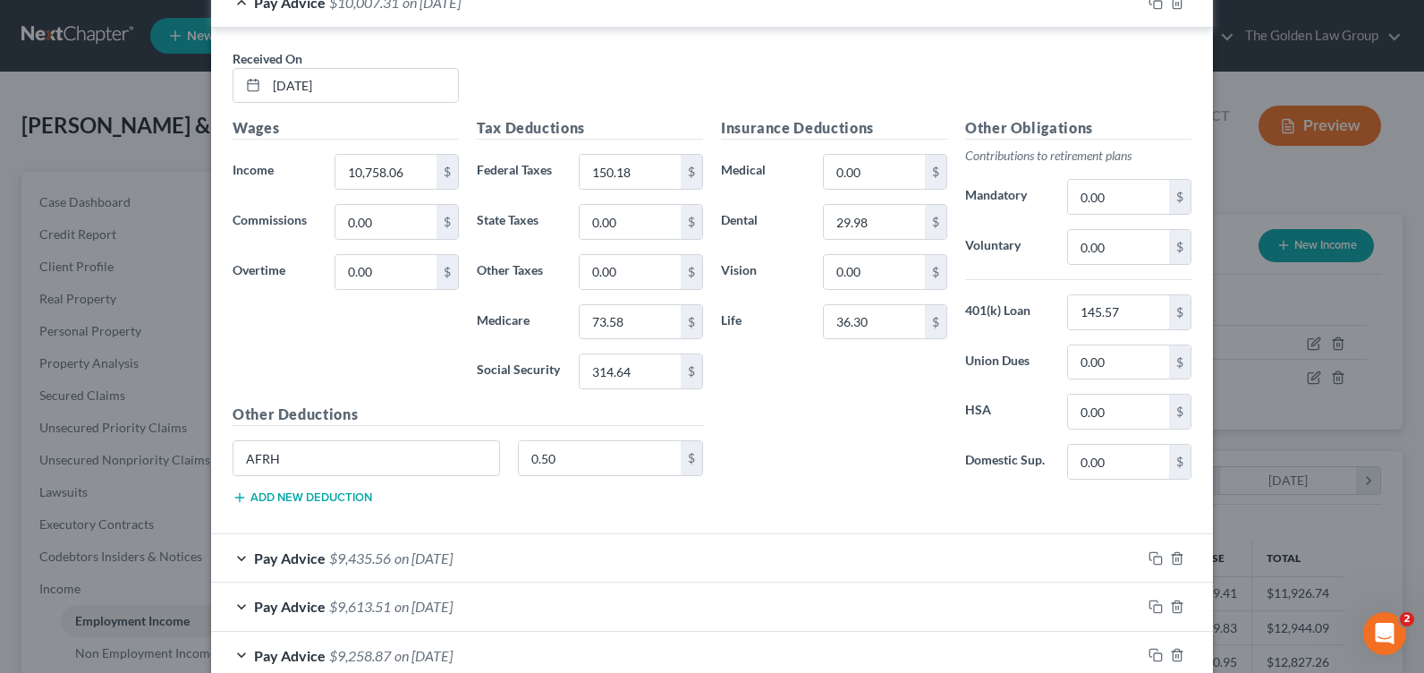
click at [808, 442] on div "Insurance Deductions Medical 0.00 $ Dental 29.98 $ Vision 0.00 $ Life 36.30 $" at bounding box center [834, 305] width 244 height 377
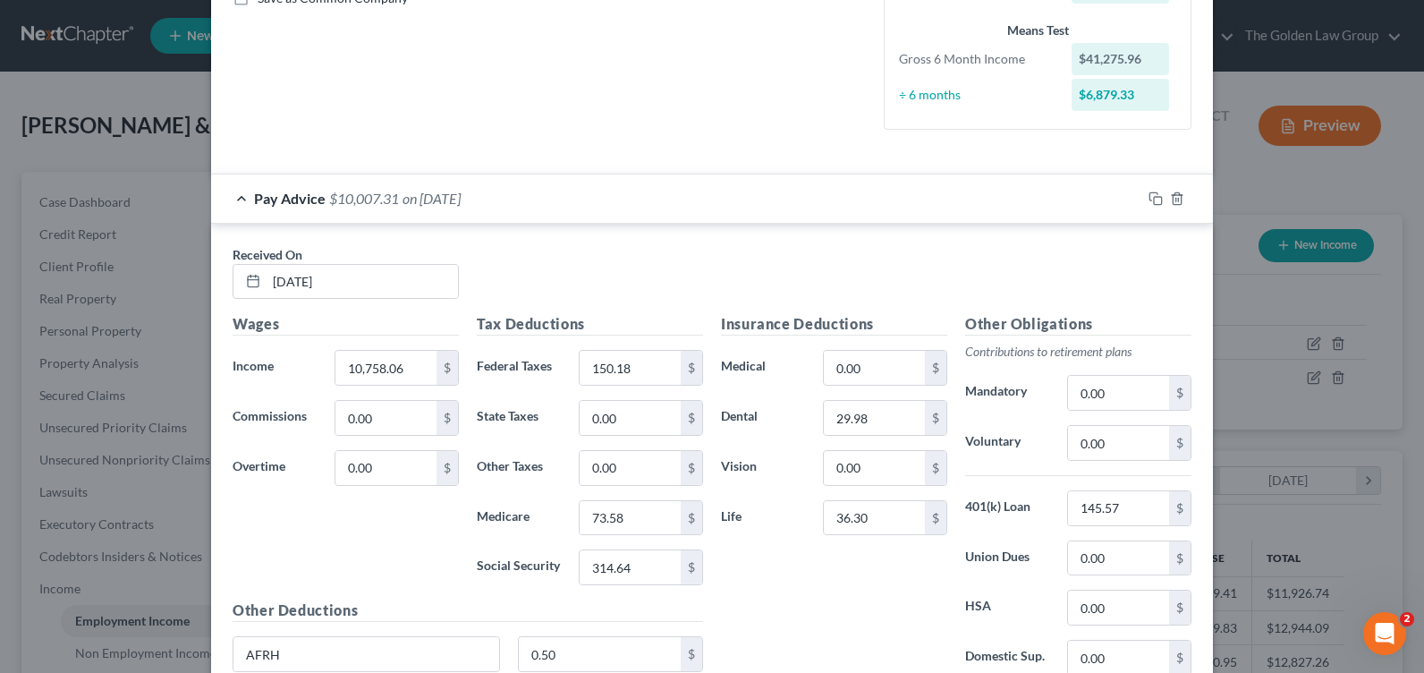
scroll to position [609, 0]
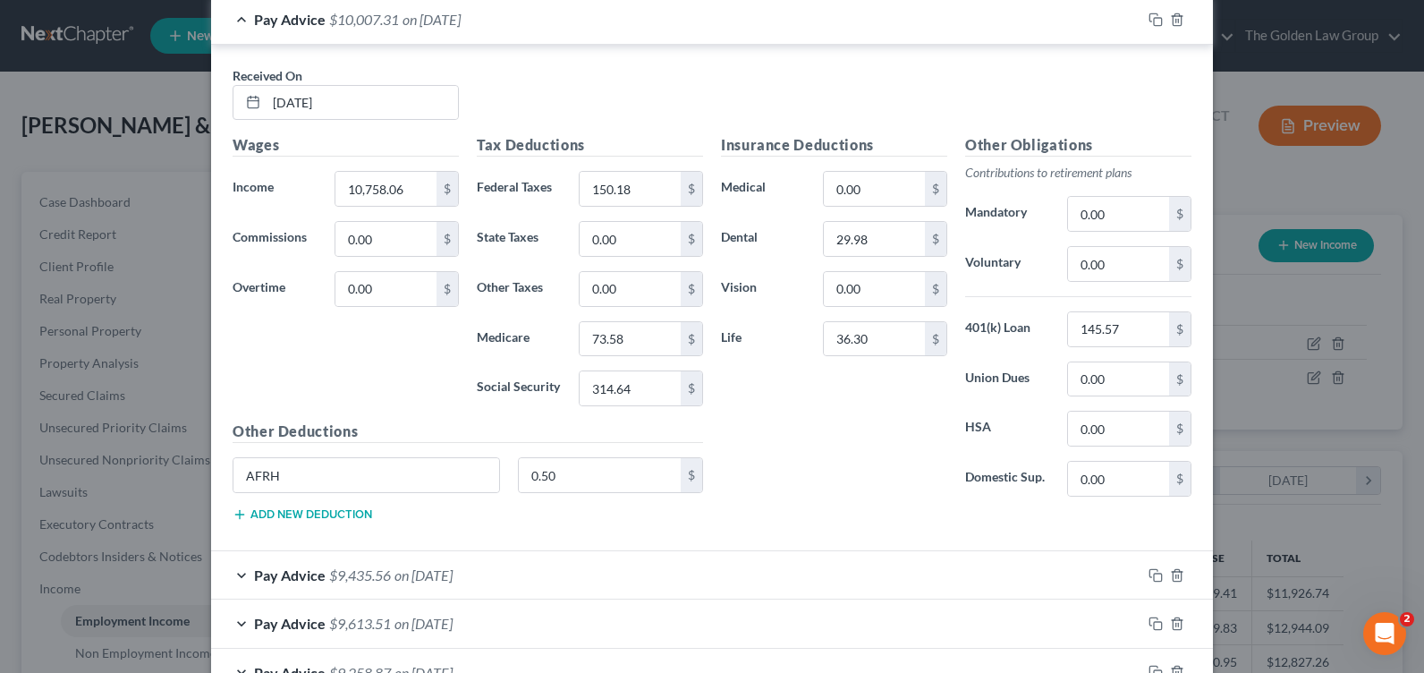
click at [811, 431] on div "Insurance Deductions Medical 0.00 $ Dental 29.98 $ Vision 0.00 $ Life 36.30 $" at bounding box center [834, 322] width 244 height 377
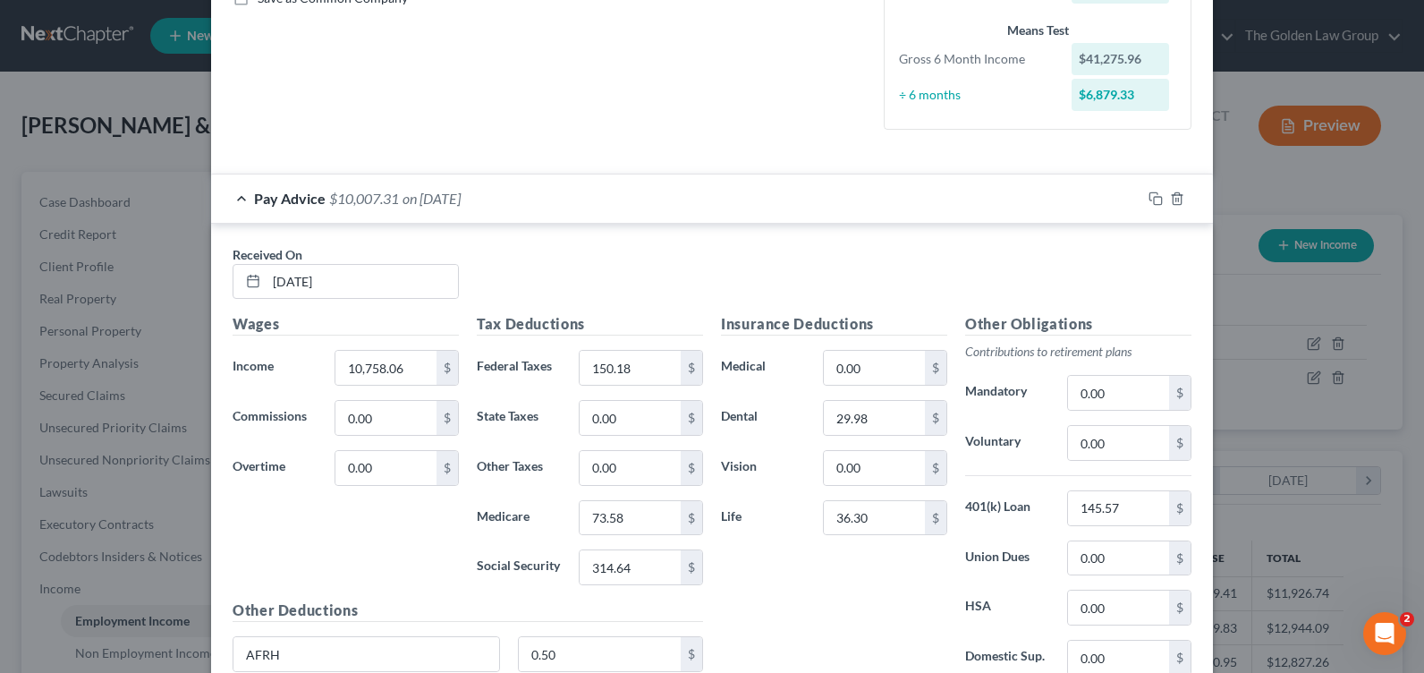
click at [234, 195] on div "Pay Advice $10,007.31 on [DATE]" at bounding box center [676, 197] width 930 height 47
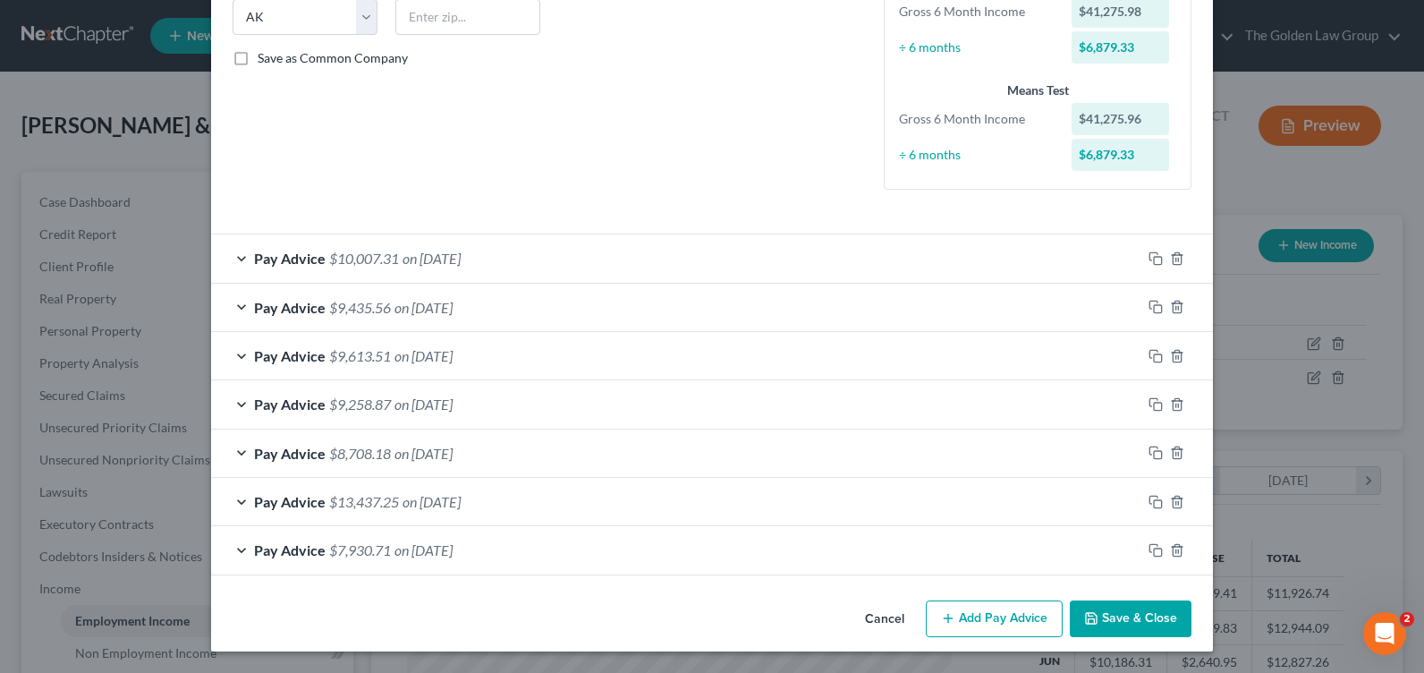
scroll to position [370, 0]
click at [1149, 258] on icon "button" at bounding box center [1156, 258] width 14 height 14
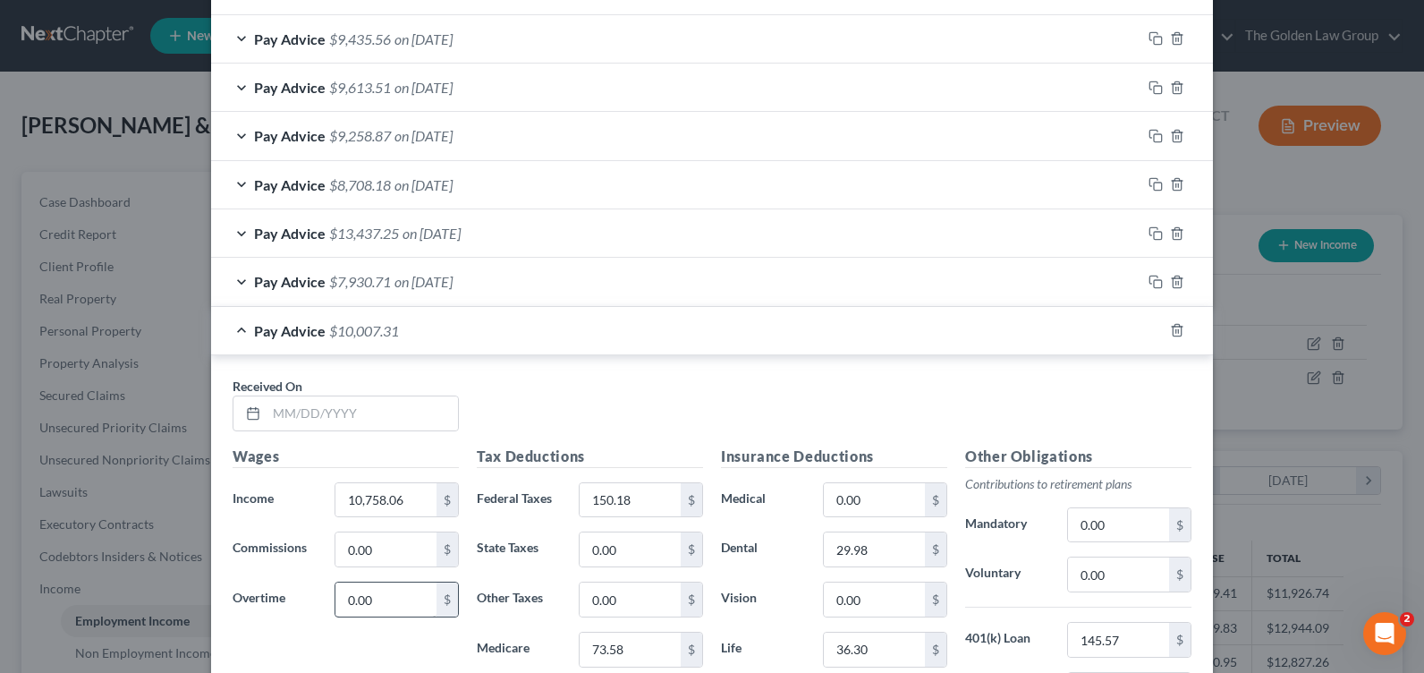
scroll to position [728, 0]
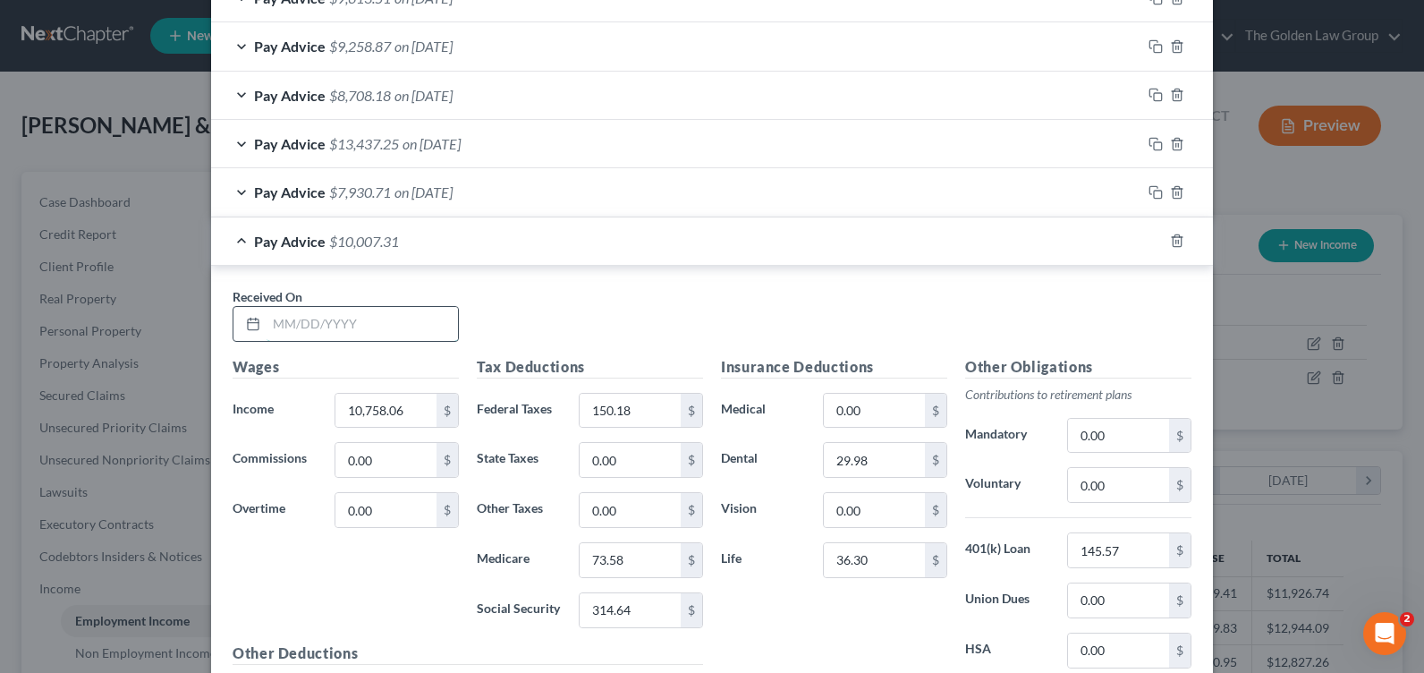
click at [299, 322] on input "text" at bounding box center [362, 324] width 191 height 34
type input "[DATE]"
click at [723, 294] on div "Received On * [DATE]" at bounding box center [712, 321] width 977 height 69
drag, startPoint x: 369, startPoint y: 417, endPoint x: 359, endPoint y: 412, distance: 10.8
click at [368, 417] on input "10,758.06" at bounding box center [385, 411] width 101 height 34
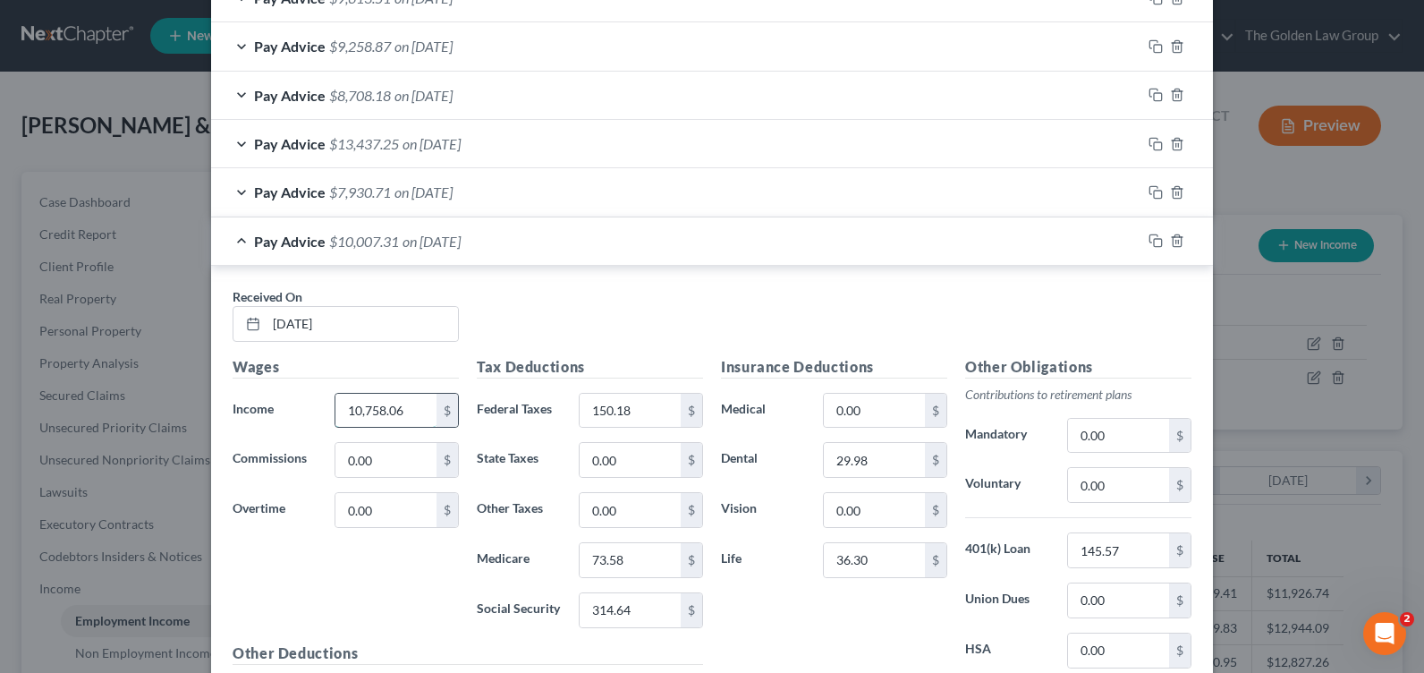
click at [397, 414] on input "10,758.06" at bounding box center [385, 411] width 101 height 34
click at [393, 411] on input "10,758.06" at bounding box center [385, 411] width 101 height 34
click at [398, 410] on input "10,758.06" at bounding box center [385, 411] width 101 height 34
type input "10,409.34"
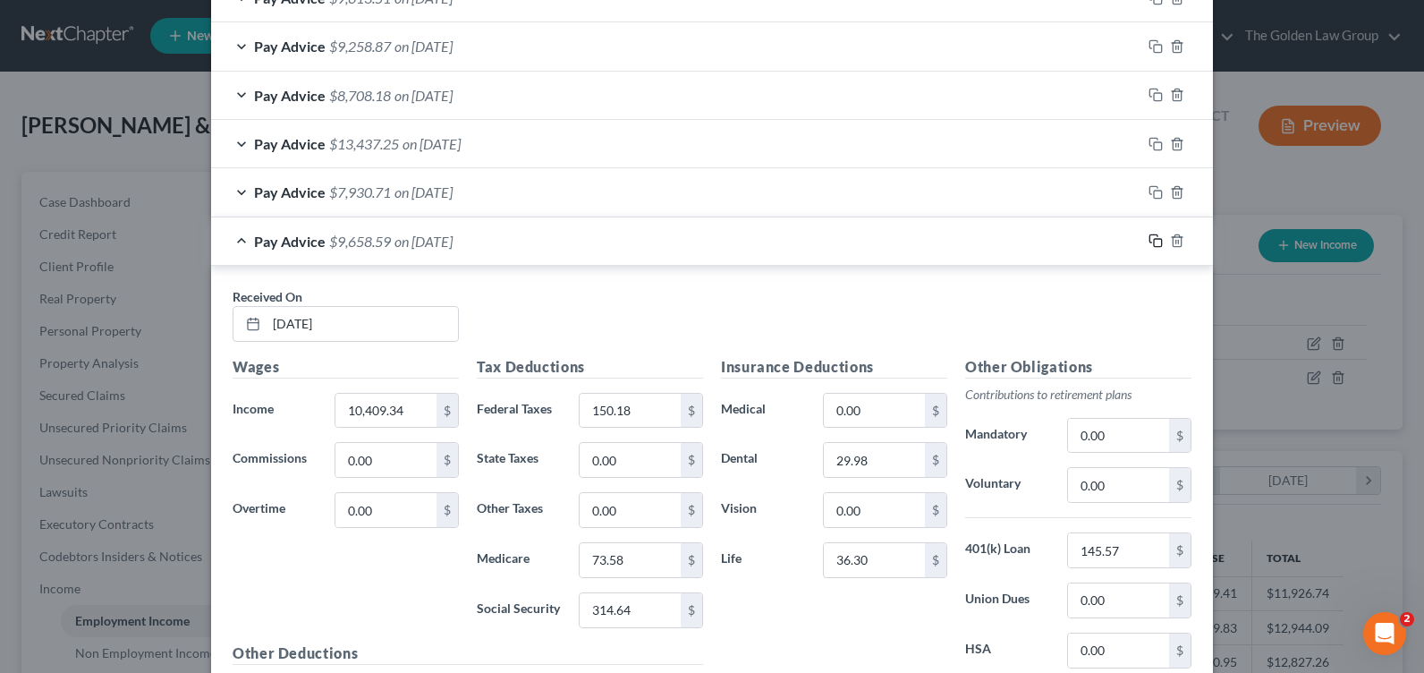
drag, startPoint x: 1146, startPoint y: 242, endPoint x: 360, endPoint y: 376, distance: 797.6
click at [1149, 242] on icon "button" at bounding box center [1156, 240] width 14 height 14
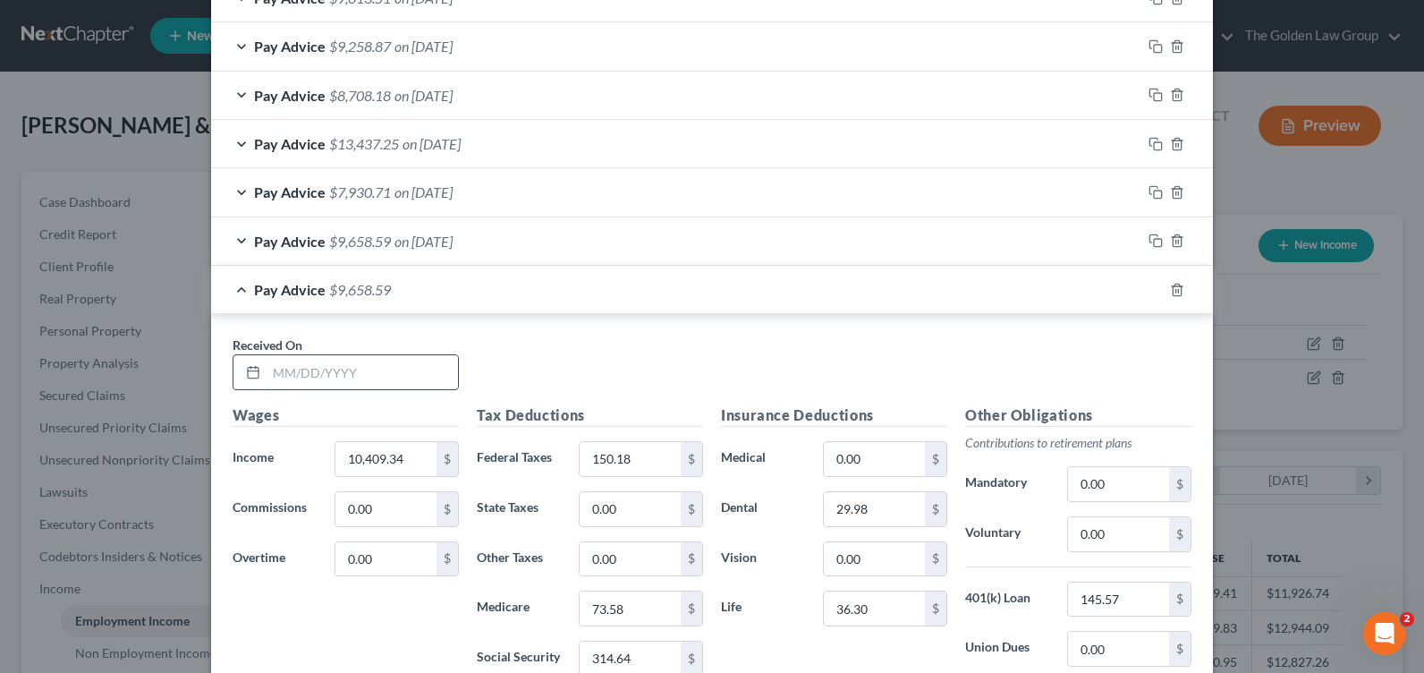
click at [301, 375] on input "text" at bounding box center [362, 372] width 191 height 34
type input "[DATE]"
click at [406, 436] on div "Wages Income * 10,409.34 $ Commissions 0.00 $ Overtime 0.00 $" at bounding box center [346, 547] width 244 height 286
click at [560, 356] on div "Received On * [DATE]" at bounding box center [712, 369] width 977 height 69
click at [599, 352] on div "Received On * [DATE]" at bounding box center [712, 369] width 977 height 69
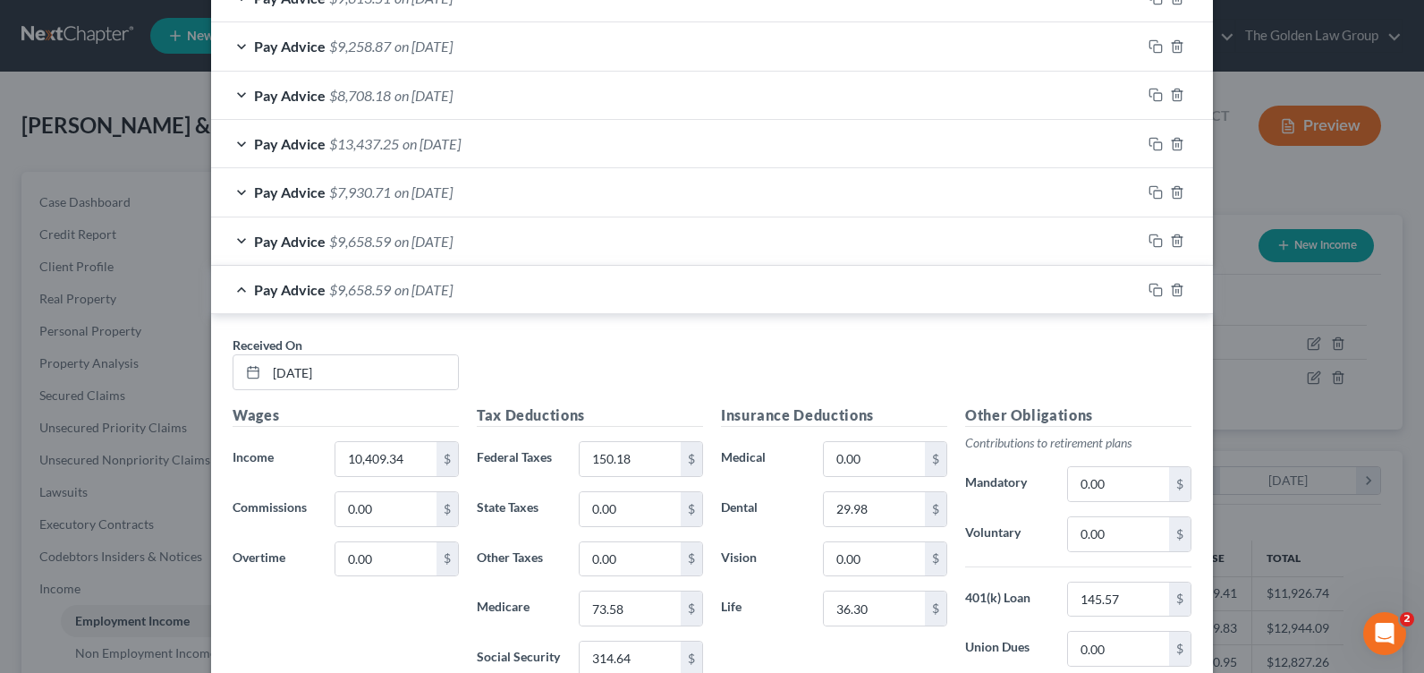
click at [604, 374] on div "Received On * [DATE]" at bounding box center [712, 369] width 977 height 69
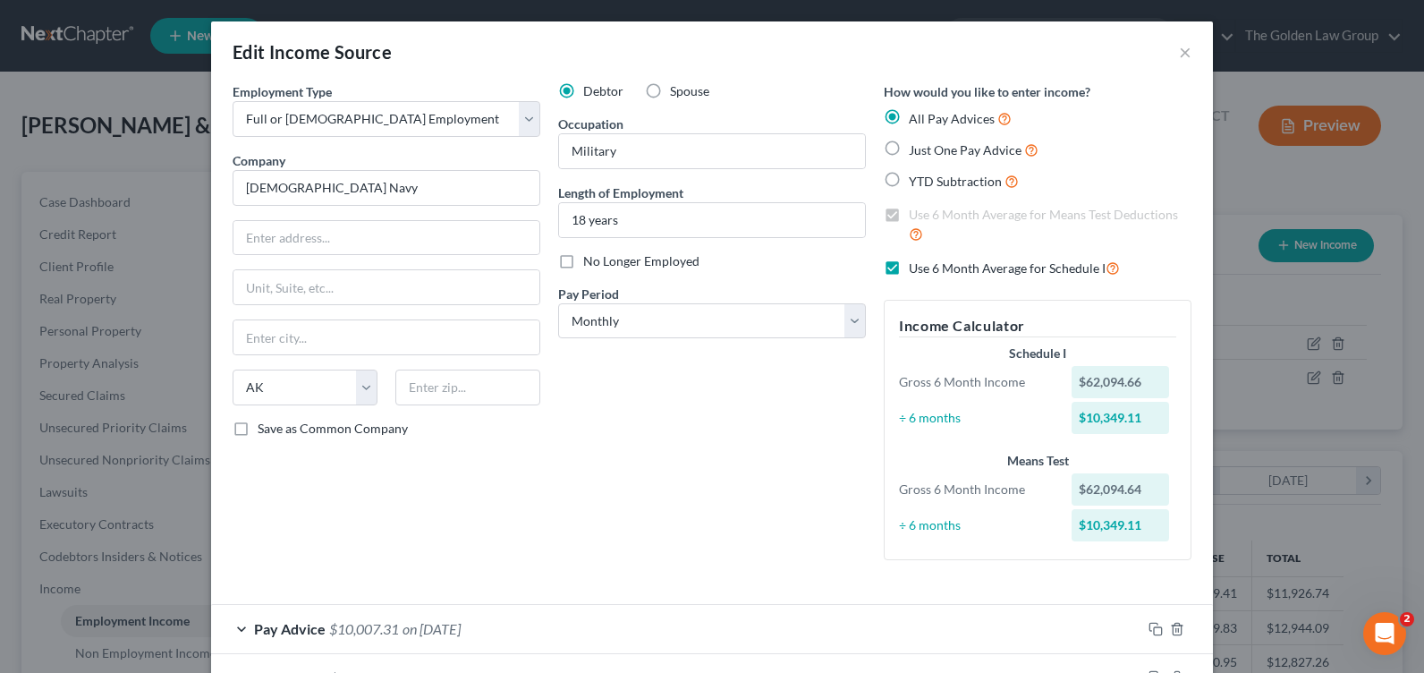
scroll to position [447, 0]
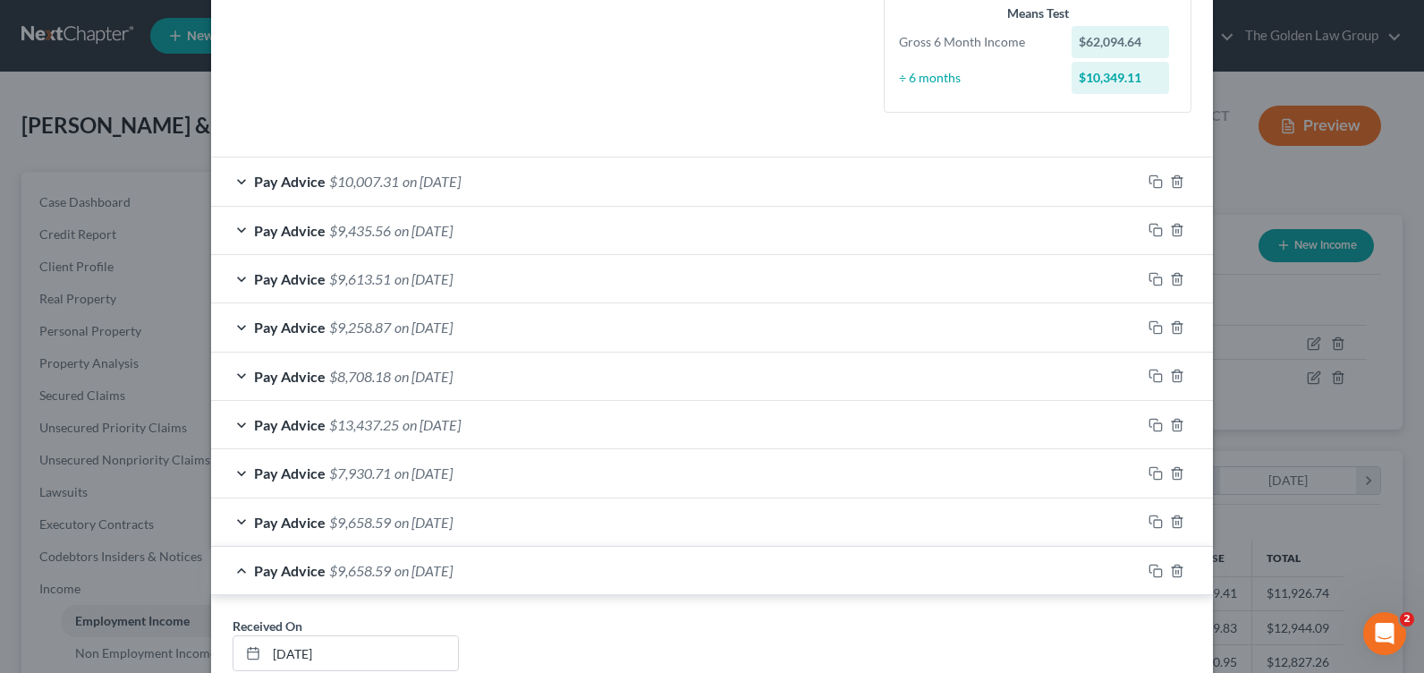
drag, startPoint x: 521, startPoint y: 102, endPoint x: 559, endPoint y: 407, distance: 307.5
